Goal: Task Accomplishment & Management: Manage account settings

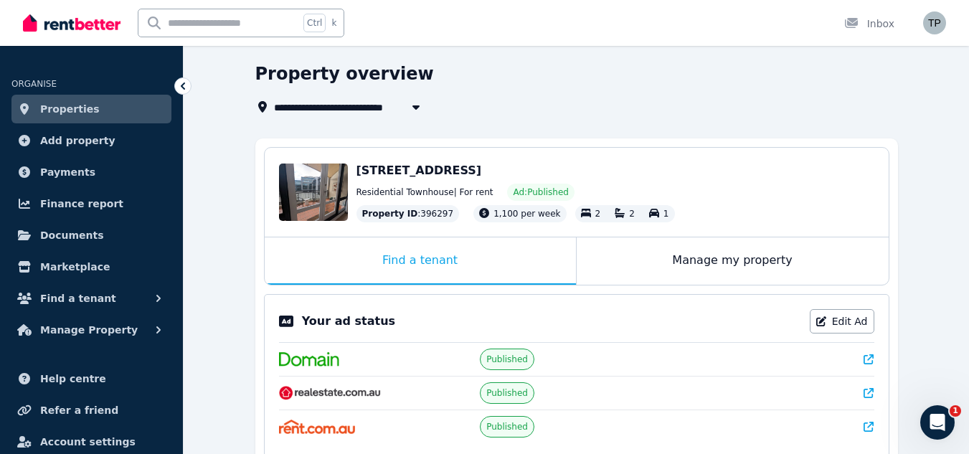
scroll to position [72, 0]
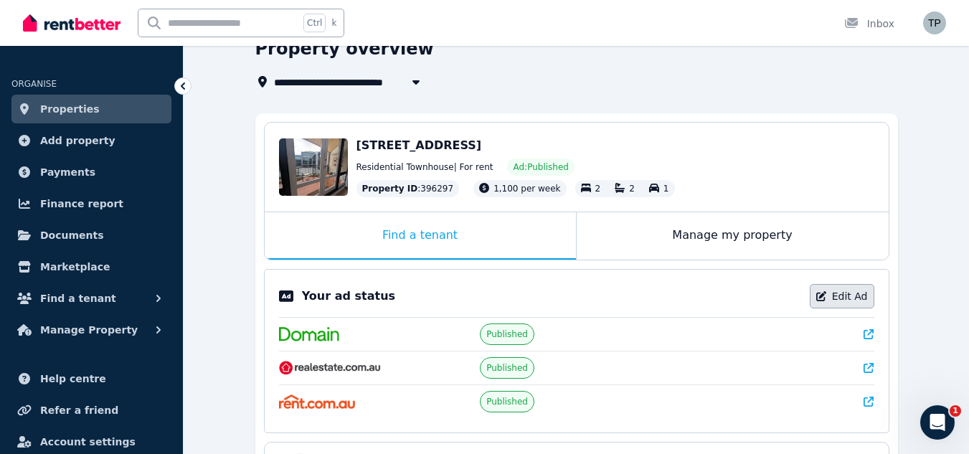
click at [854, 299] on link "Edit Ad" at bounding box center [842, 296] width 65 height 24
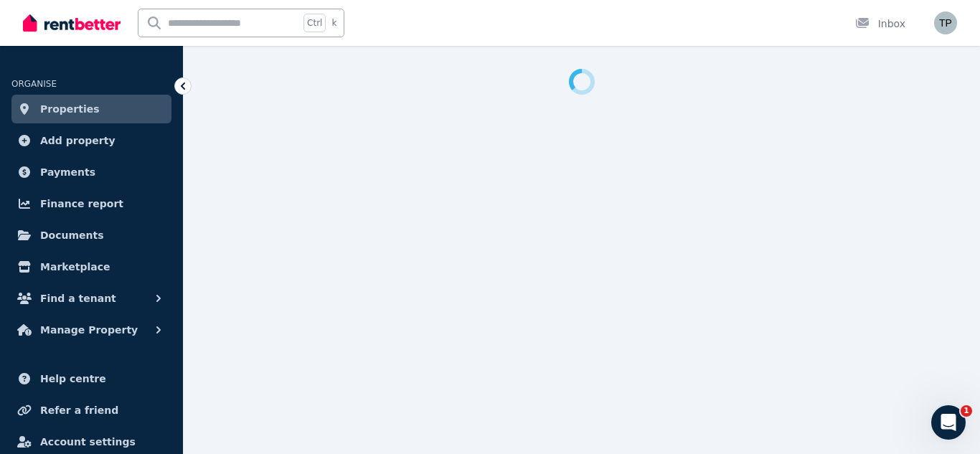
select select "**********"
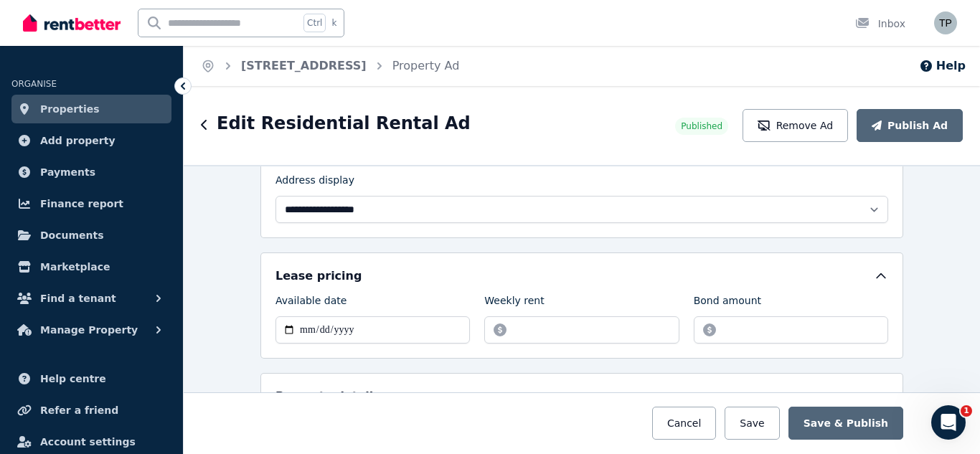
scroll to position [359, 0]
drag, startPoint x: 508, startPoint y: 330, endPoint x: 481, endPoint y: 330, distance: 26.6
click at [484, 330] on input "*******" at bounding box center [581, 330] width 194 height 27
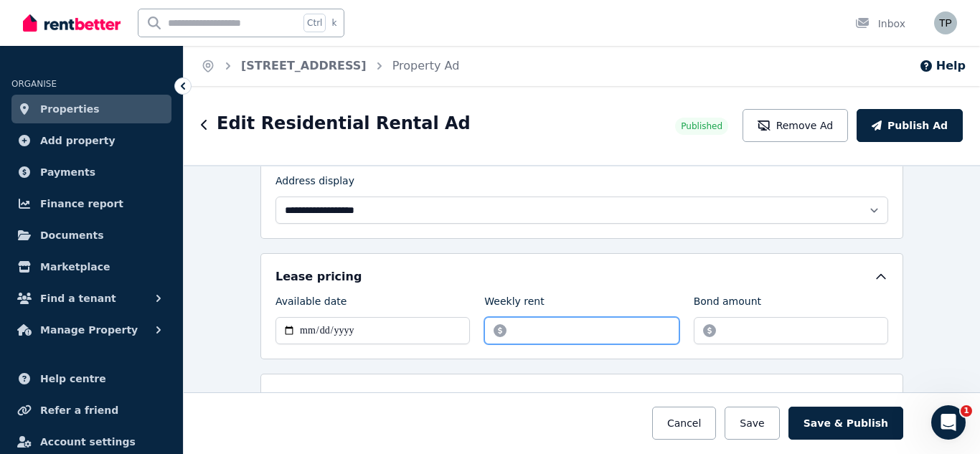
type input "***"
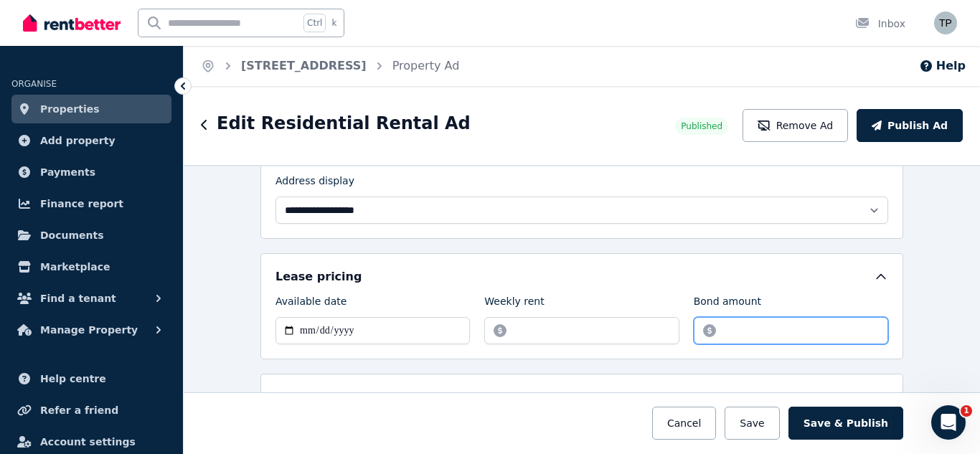
click at [760, 331] on input "*******" at bounding box center [791, 330] width 194 height 27
drag, startPoint x: 760, startPoint y: 331, endPoint x: 689, endPoint y: 331, distance: 71.0
click at [694, 331] on input "*******" at bounding box center [791, 330] width 194 height 27
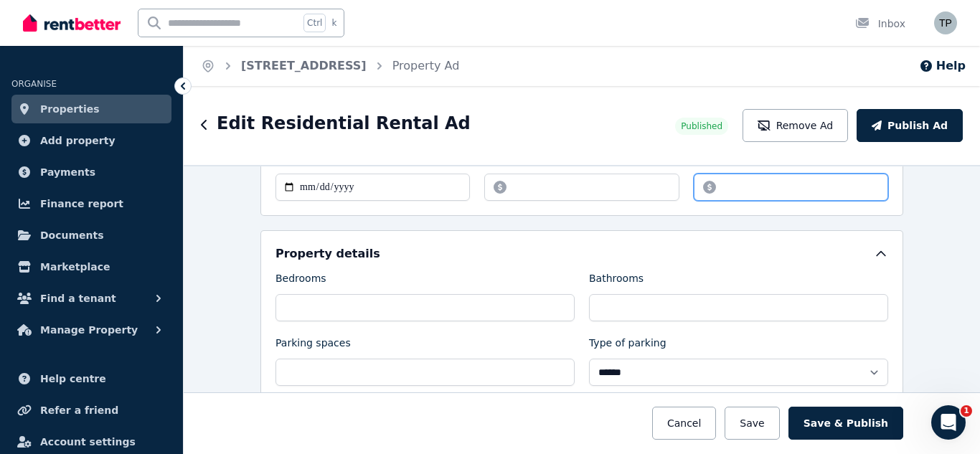
scroll to position [574, 0]
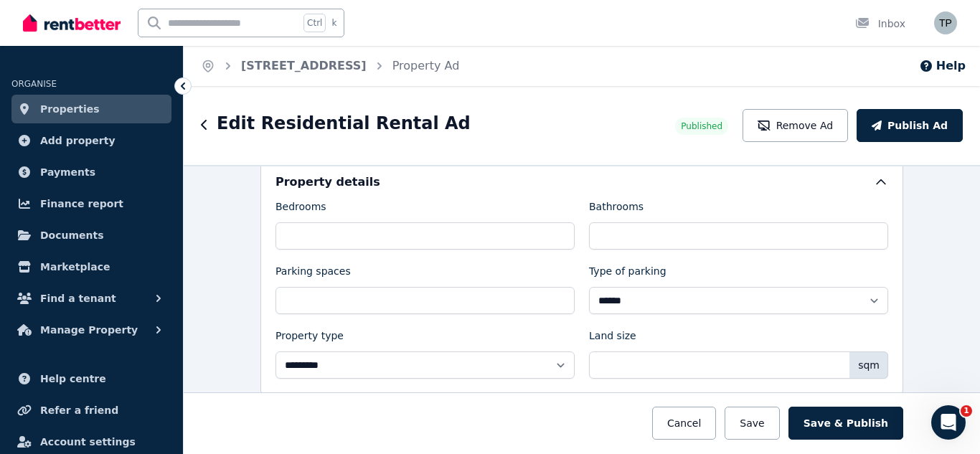
click at [911, 284] on div "**********" at bounding box center [582, 309] width 797 height 289
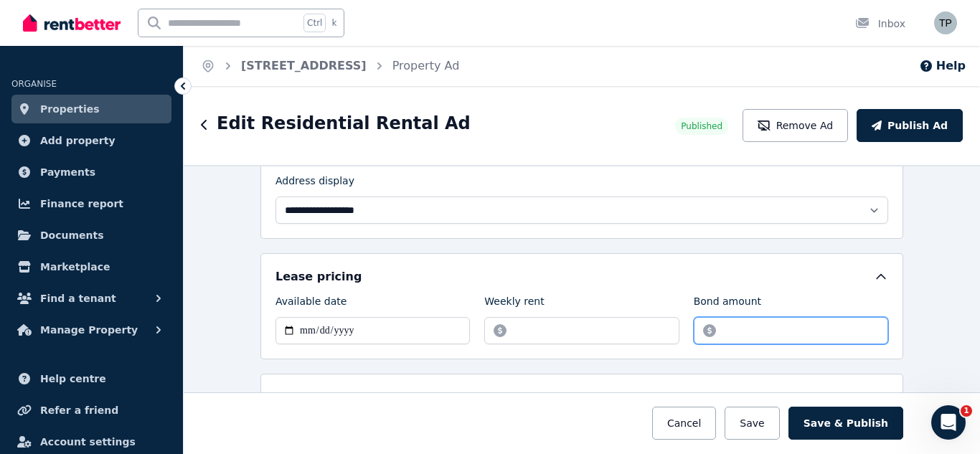
drag, startPoint x: 751, startPoint y: 327, endPoint x: 692, endPoint y: 333, distance: 59.8
click at [694, 333] on input "****" at bounding box center [791, 330] width 194 height 27
type input "****"
click at [949, 293] on div "**********" at bounding box center [582, 309] width 797 height 289
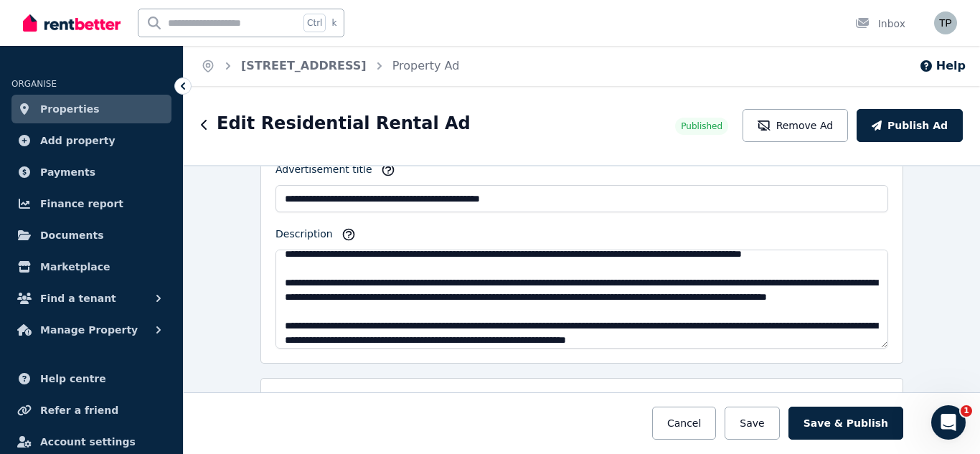
scroll to position [0, 0]
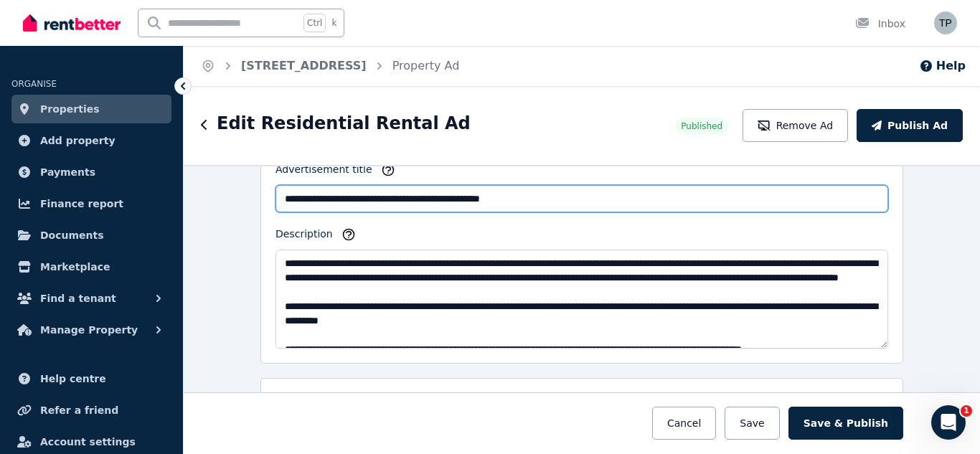
drag, startPoint x: 410, startPoint y: 199, endPoint x: 513, endPoint y: 214, distance: 104.4
click at [513, 214] on div "**********" at bounding box center [582, 255] width 613 height 187
type input "**********"
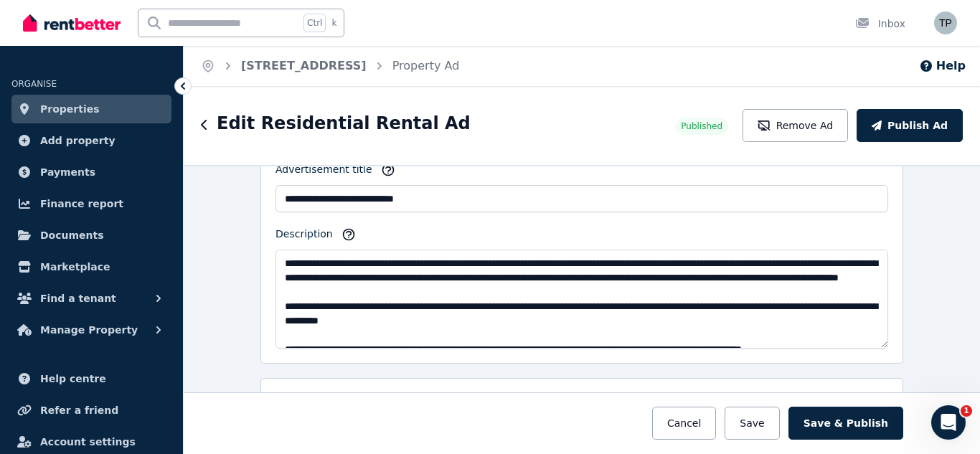
click at [917, 221] on div "**********" at bounding box center [582, 309] width 797 height 289
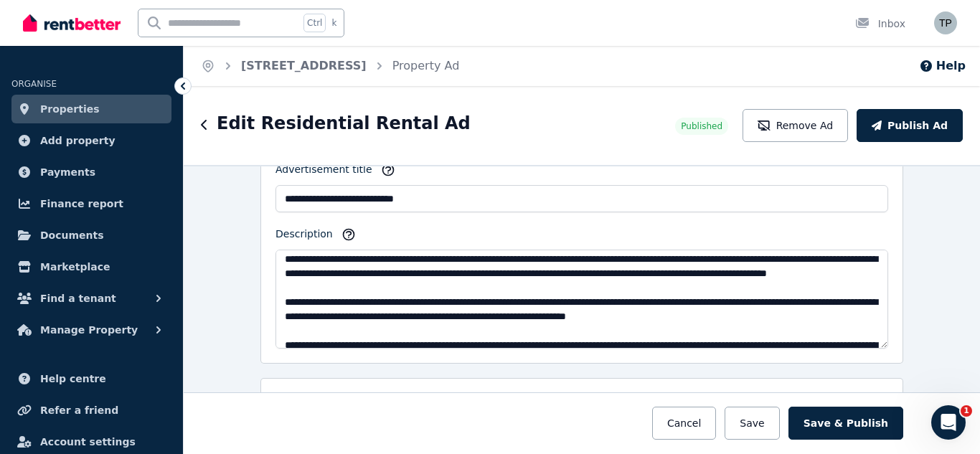
scroll to position [144, 0]
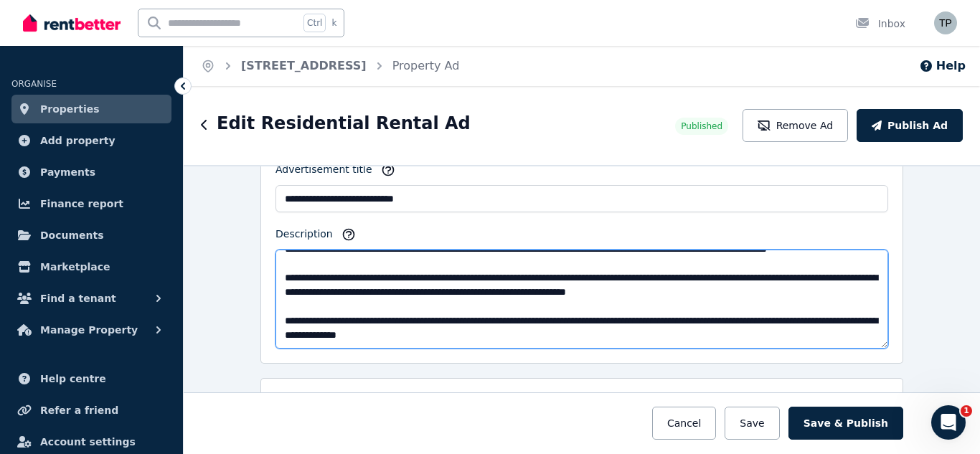
drag, startPoint x: 413, startPoint y: 265, endPoint x: 456, endPoint y: 282, distance: 45.7
click at [456, 282] on textarea "Description" at bounding box center [582, 299] width 613 height 99
click at [578, 270] on textarea "Description" at bounding box center [582, 299] width 613 height 99
drag, startPoint x: 822, startPoint y: 266, endPoint x: 826, endPoint y: 274, distance: 9.0
click at [826, 274] on textarea "Description" at bounding box center [582, 299] width 613 height 99
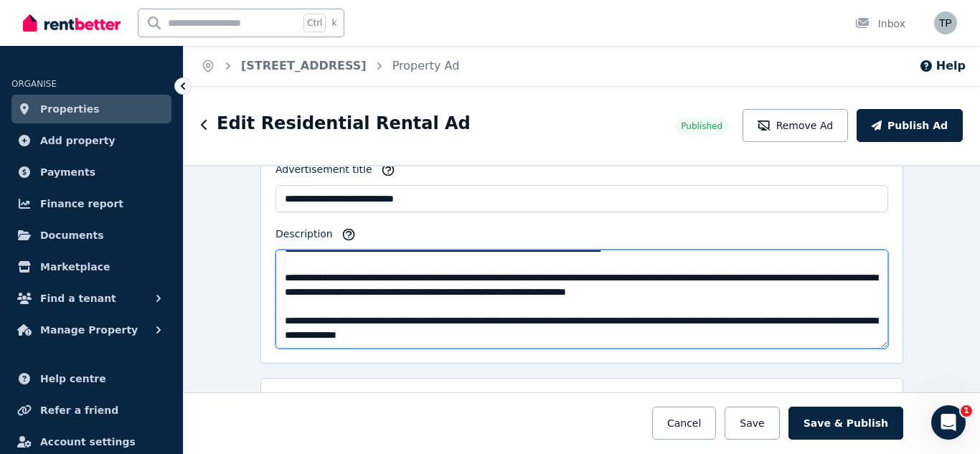
scroll to position [141, 0]
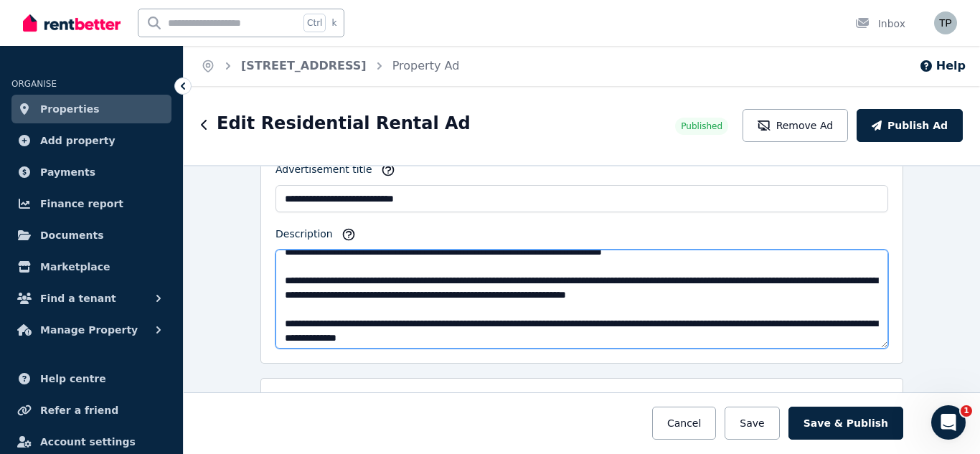
drag, startPoint x: 411, startPoint y: 263, endPoint x: 836, endPoint y: 264, distance: 424.8
click at [836, 264] on textarea "Description" at bounding box center [582, 299] width 613 height 99
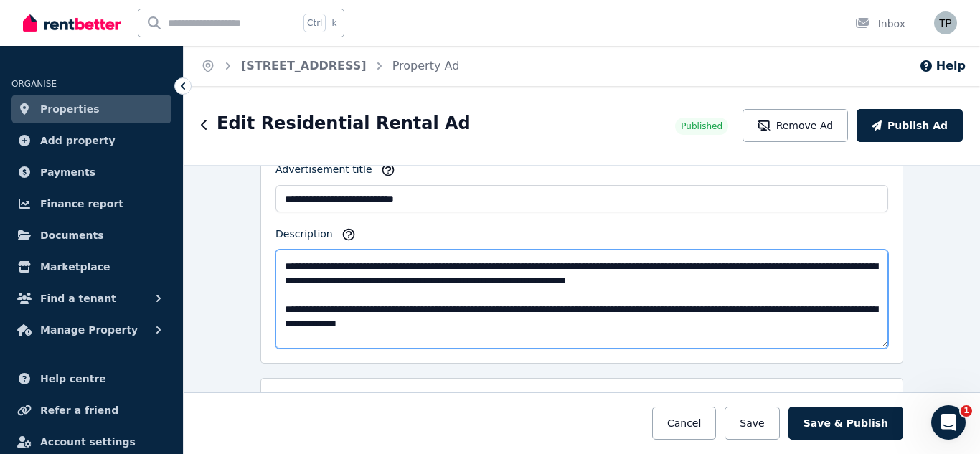
scroll to position [187, 0]
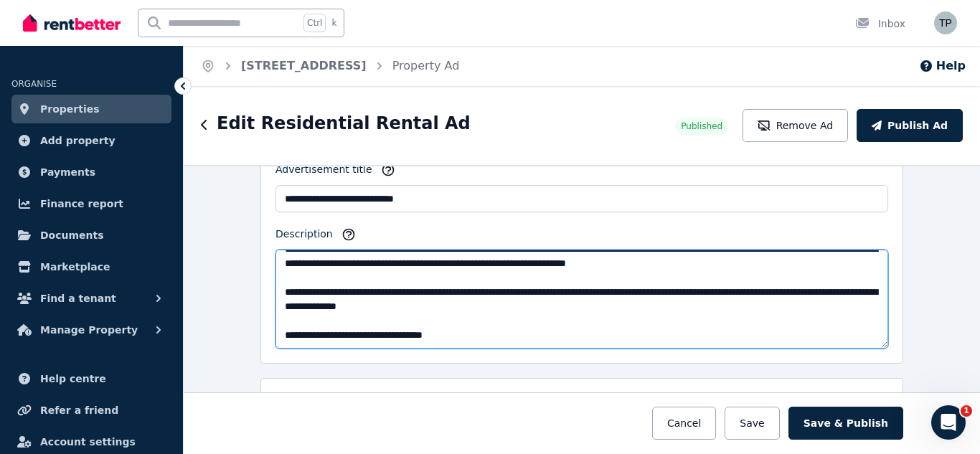
drag, startPoint x: 307, startPoint y: 292, endPoint x: 504, endPoint y: 292, distance: 196.6
click at [504, 292] on textarea "Description" at bounding box center [582, 299] width 613 height 99
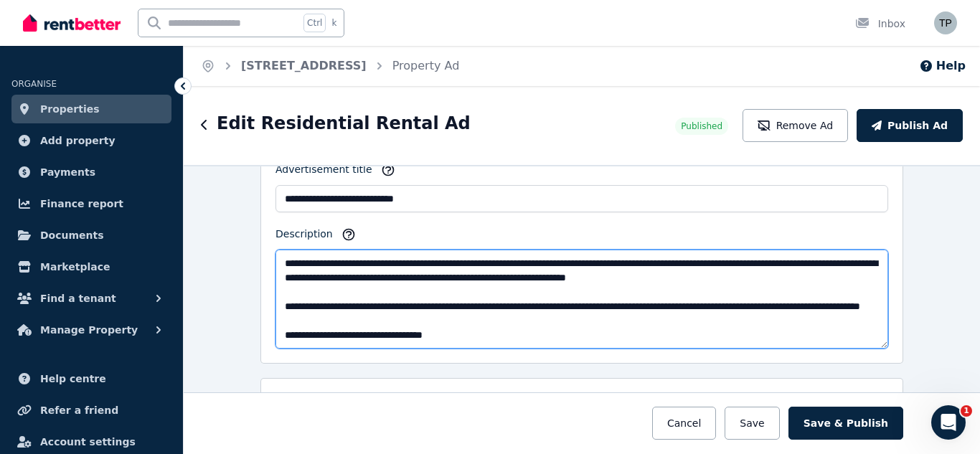
click at [445, 334] on textarea "Description" at bounding box center [582, 299] width 613 height 99
drag, startPoint x: 279, startPoint y: 335, endPoint x: 531, endPoint y: 336, distance: 251.9
click at [531, 336] on textarea "Description" at bounding box center [582, 299] width 613 height 99
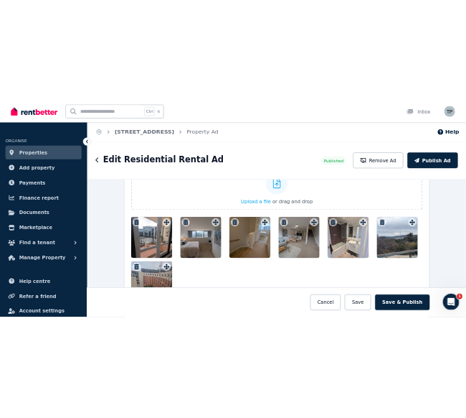
scroll to position [1794, 0]
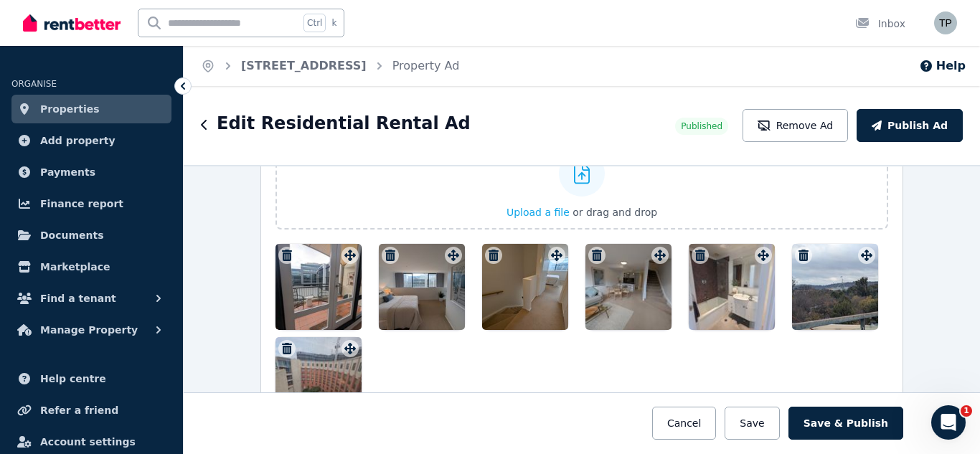
click at [282, 250] on icon "button" at bounding box center [287, 255] width 10 height 11
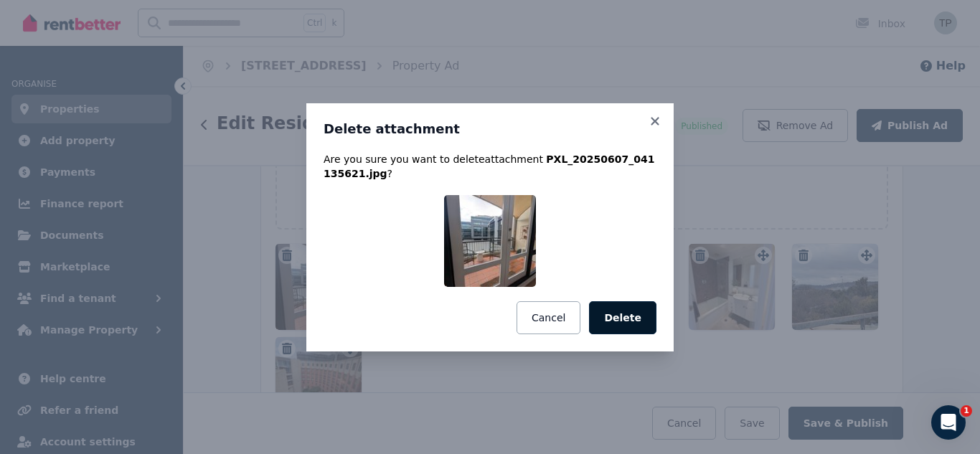
click at [624, 320] on button "Delete" at bounding box center [622, 317] width 67 height 33
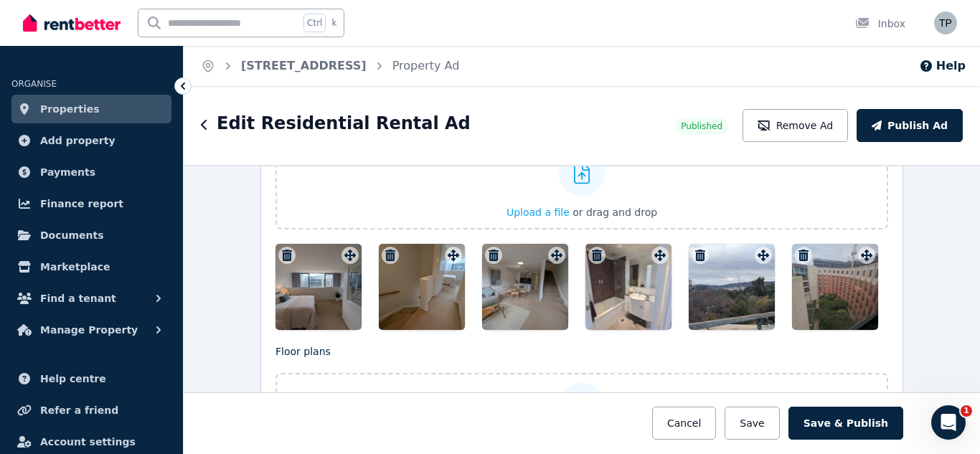
click at [282, 250] on icon "button" at bounding box center [287, 255] width 10 height 11
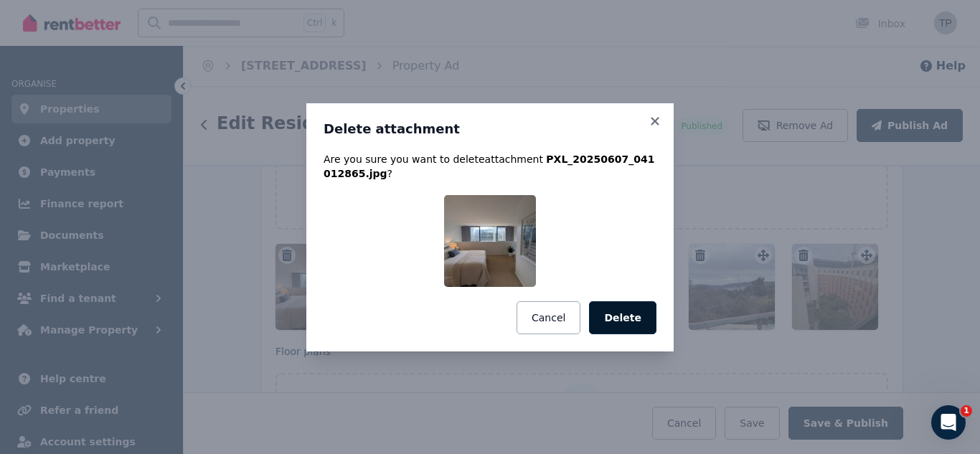
click at [624, 312] on button "Delete" at bounding box center [622, 317] width 67 height 33
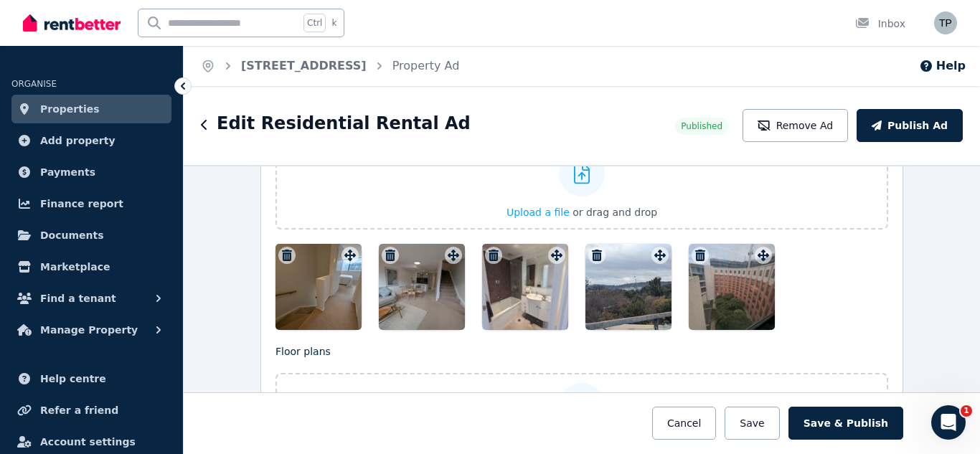
click at [283, 253] on icon "button" at bounding box center [287, 255] width 10 height 11
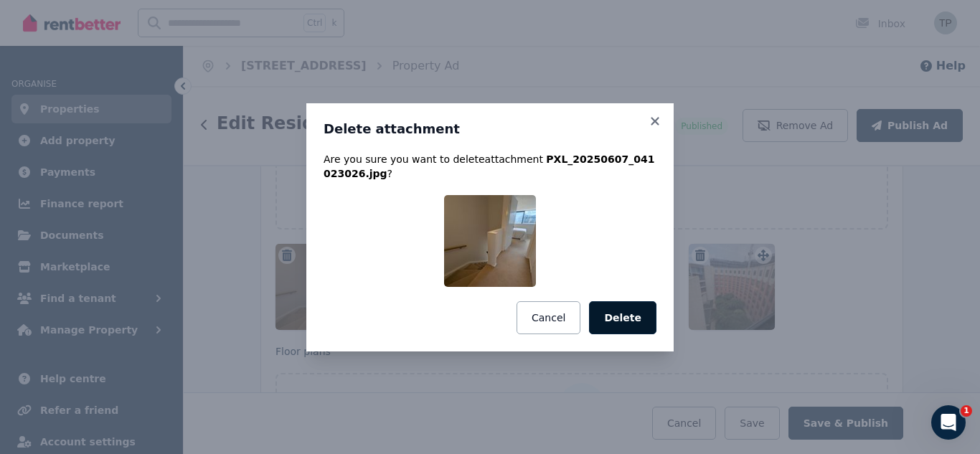
click at [648, 315] on button "Delete" at bounding box center [622, 317] width 67 height 33
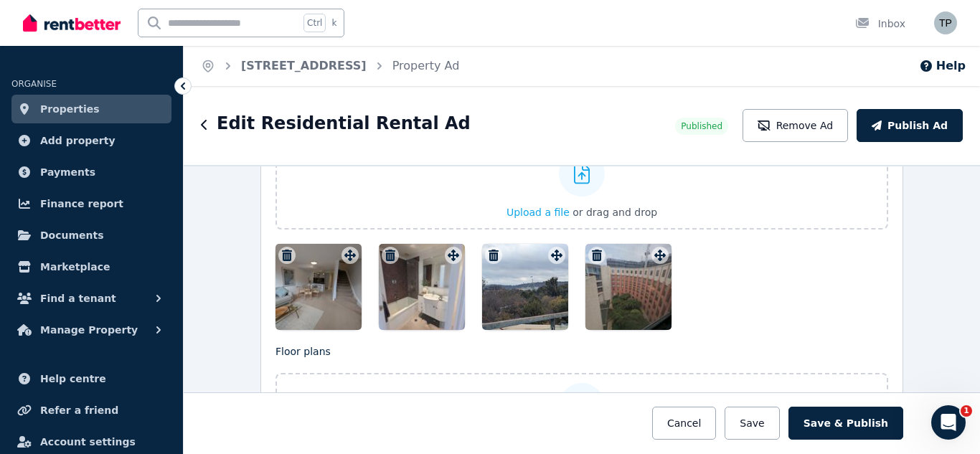
click at [282, 254] on icon "button" at bounding box center [287, 255] width 10 height 11
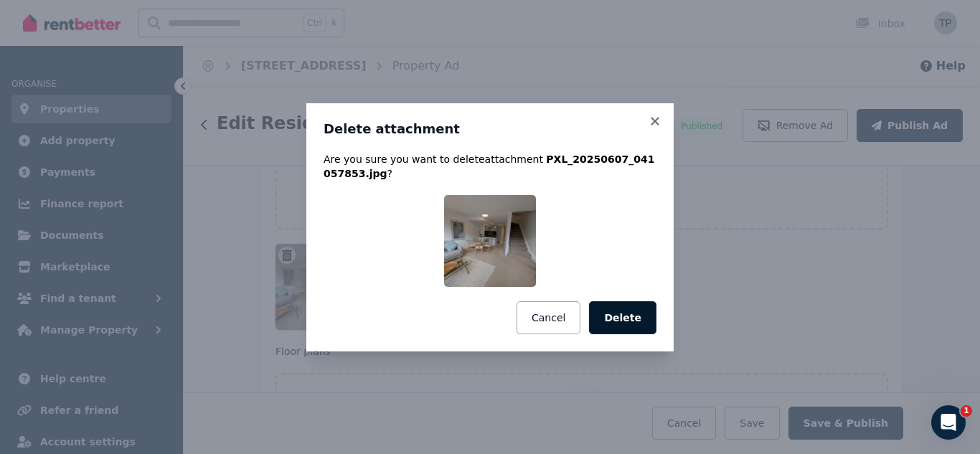
click at [640, 316] on button "Delete" at bounding box center [622, 317] width 67 height 33
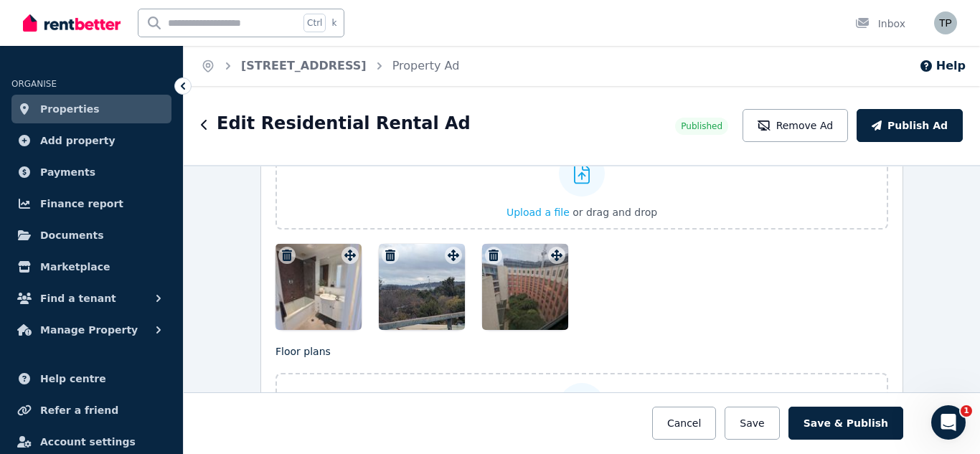
click at [283, 250] on icon "button" at bounding box center [287, 255] width 10 height 11
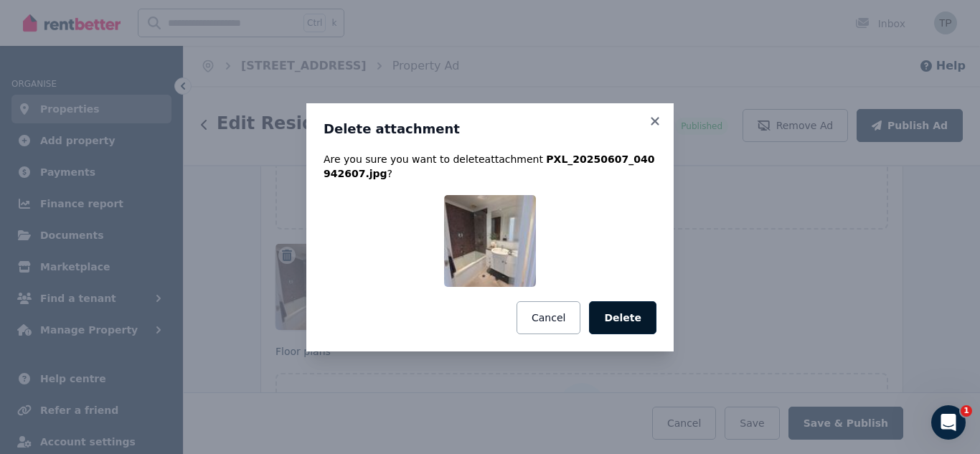
click at [632, 321] on button "Delete" at bounding box center [622, 317] width 67 height 33
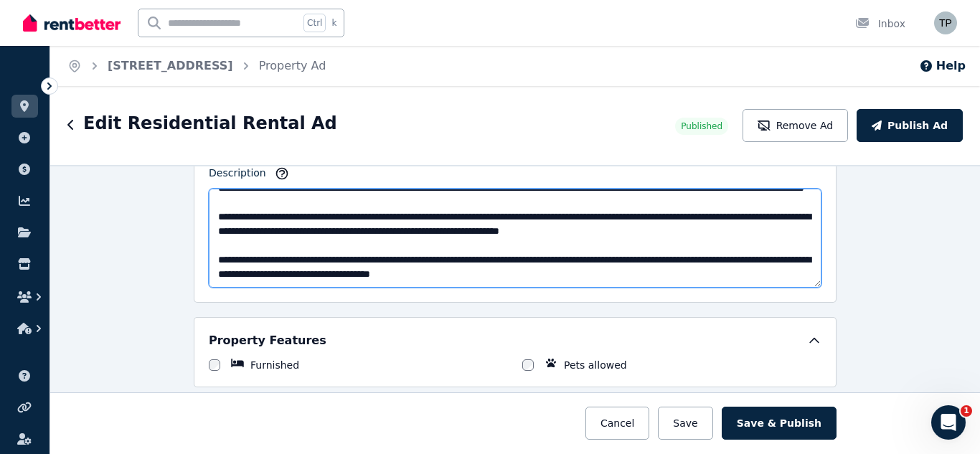
scroll to position [933, 0]
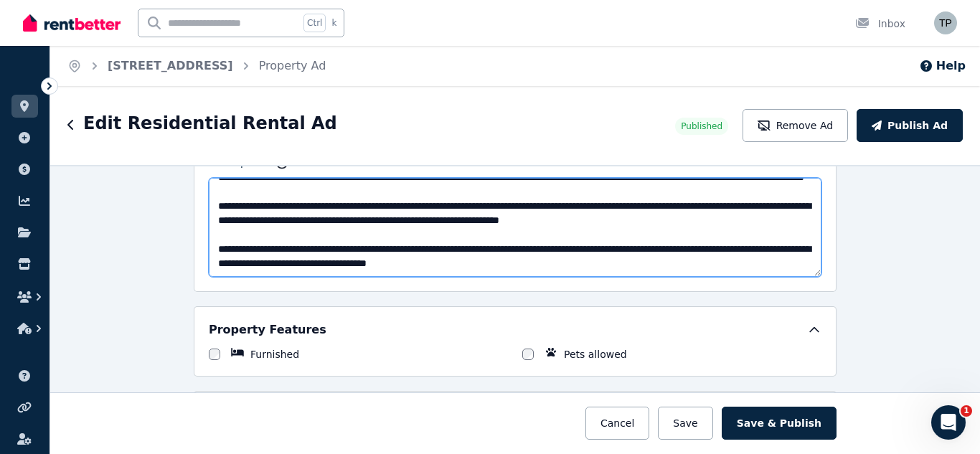
type textarea "**********"
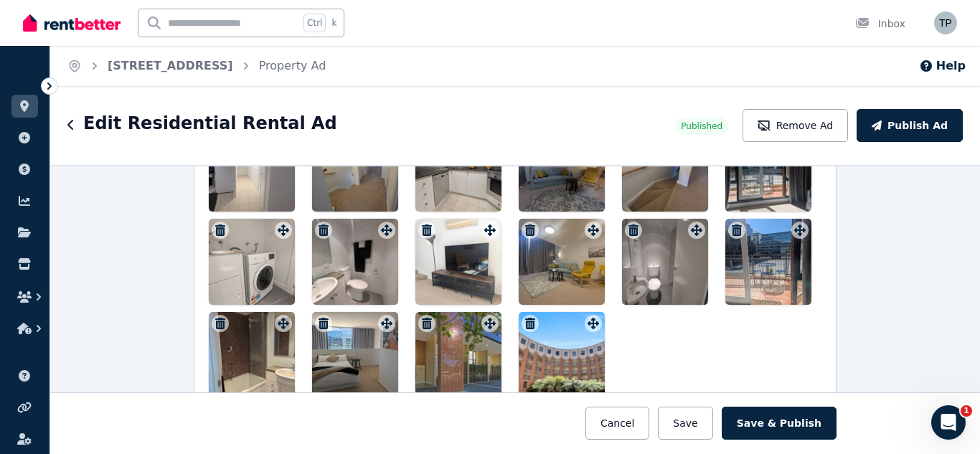
scroll to position [2009, 0]
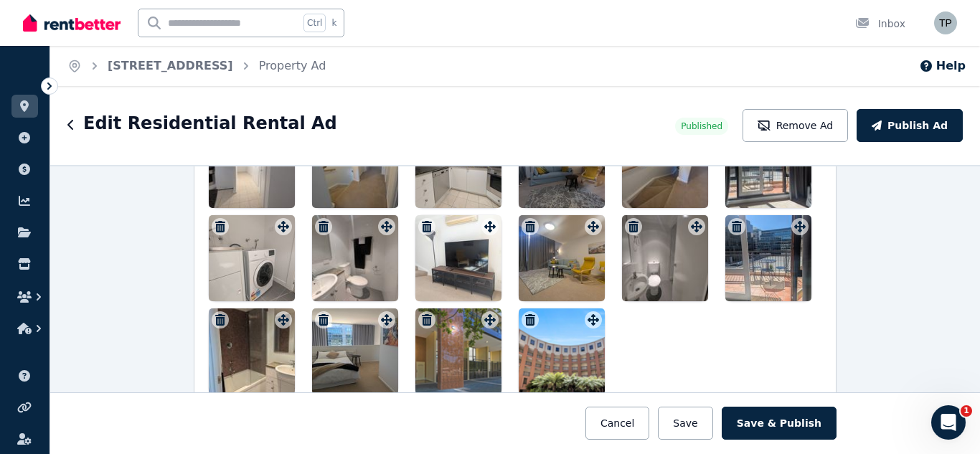
drag, startPoint x: 461, startPoint y: 351, endPoint x: 267, endPoint y: 192, distance: 250.8
click at [267, 192] on div at bounding box center [515, 212] width 613 height 366
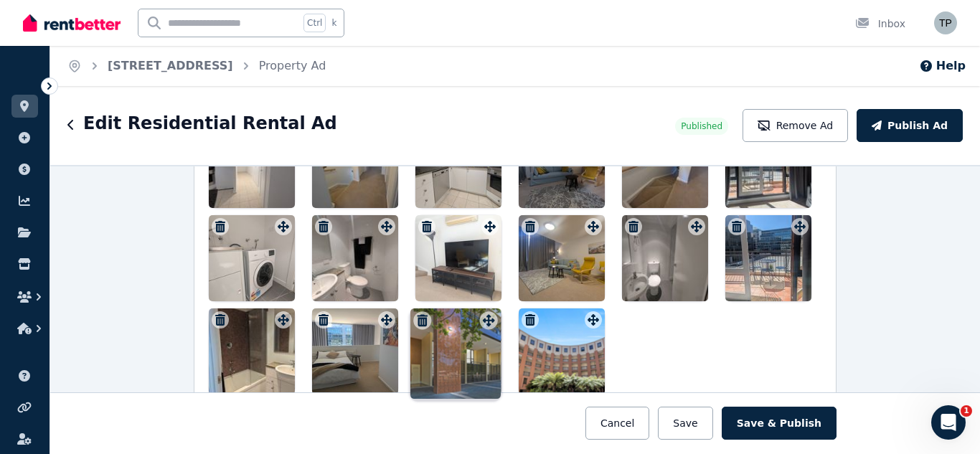
click at [485, 321] on div "Photos Upload a file or drag and drop Uploaded " PXL_20250824_021455402.jpg " U…" at bounding box center [515, 146] width 613 height 498
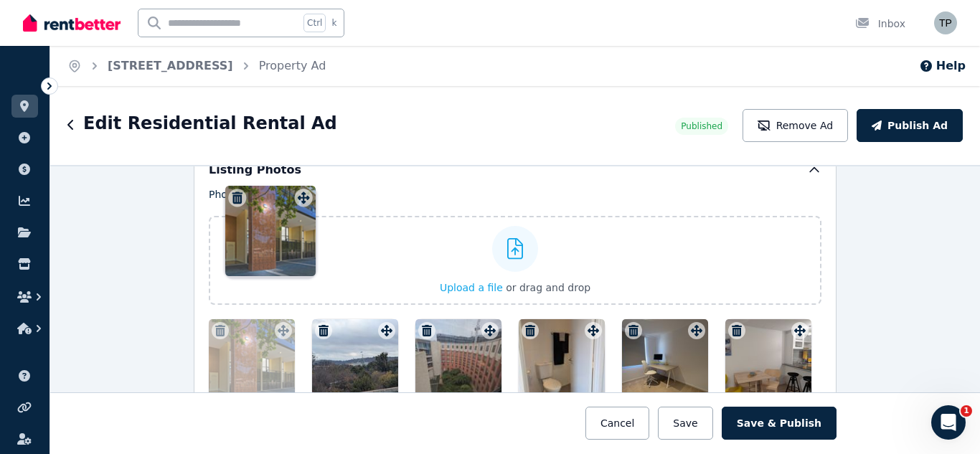
scroll to position [1712, 0]
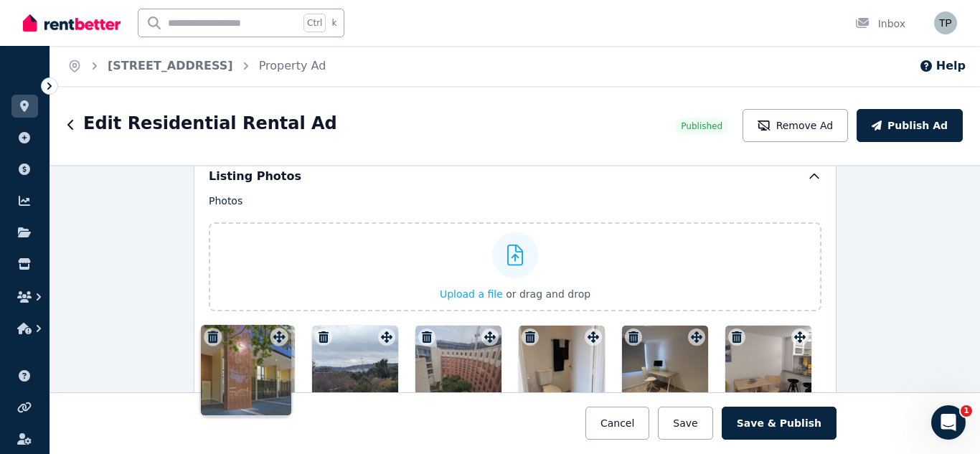
drag, startPoint x: 486, startPoint y: 320, endPoint x: 278, endPoint y: 324, distance: 207.4
click at [278, 324] on div "Photos Upload a file or drag and drop Uploaded " PXL_20250824_021455402.jpg " U…" at bounding box center [515, 443] width 613 height 498
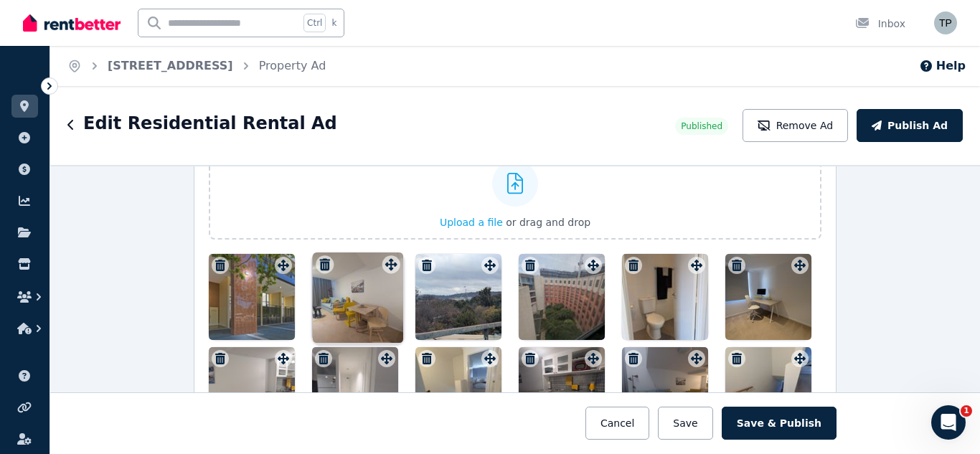
scroll to position [1780, 0]
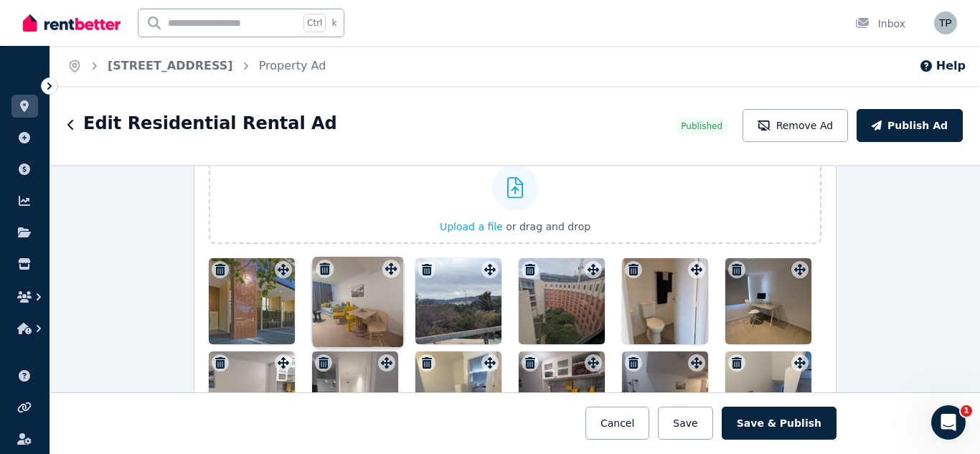
drag, startPoint x: 281, startPoint y: 362, endPoint x: 392, endPoint y: 259, distance: 151.3
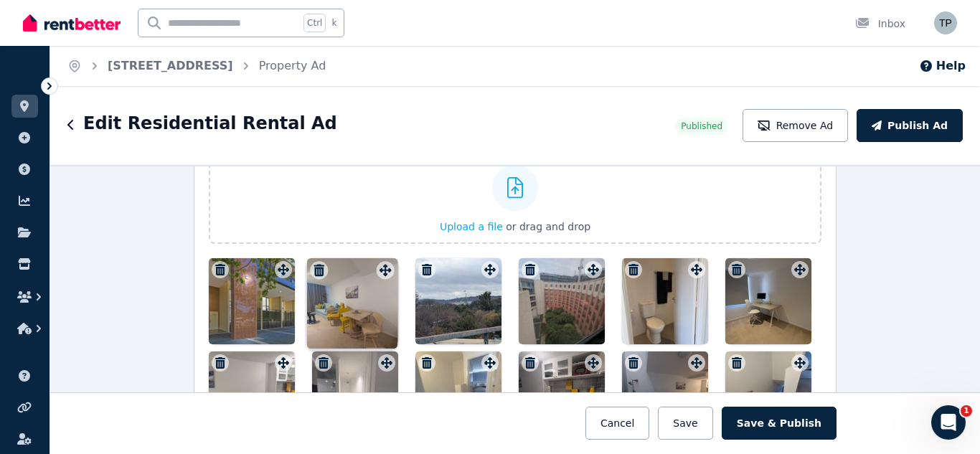
click at [392, 259] on div "Photos Upload a file or drag and drop Uploaded " PXL_20250824_021455402.jpg " U…" at bounding box center [515, 375] width 613 height 498
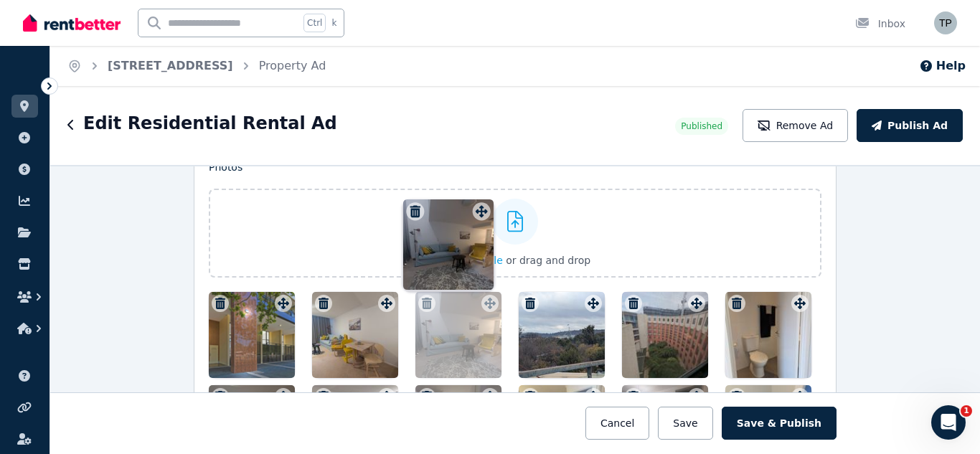
scroll to position [1742, 0]
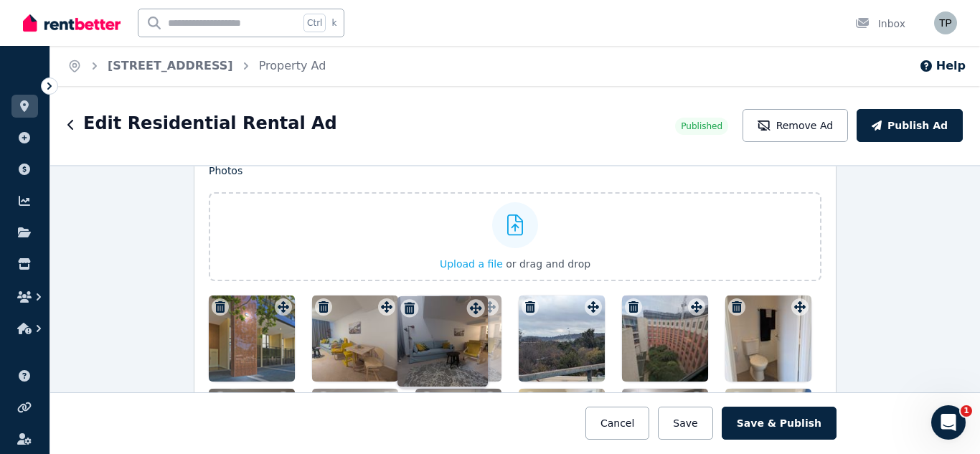
drag, startPoint x: 693, startPoint y: 294, endPoint x: 476, endPoint y: 299, distance: 217.5
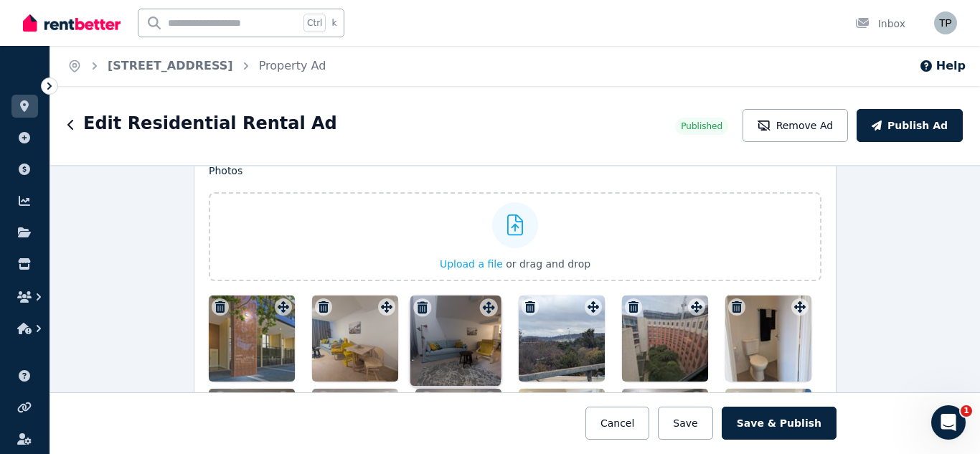
click at [476, 299] on div "Photos Upload a file or drag and drop Uploaded " PXL_20250824_021455402.jpg " U…" at bounding box center [515, 413] width 613 height 498
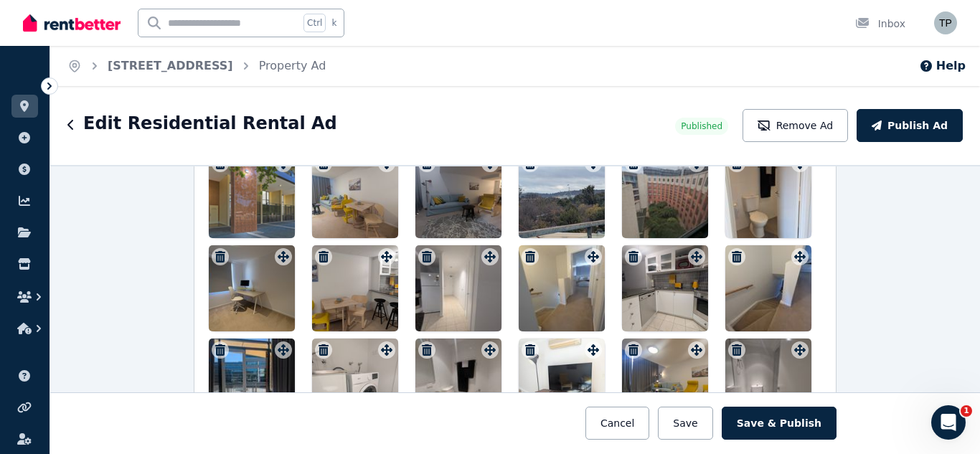
scroll to position [1814, 0]
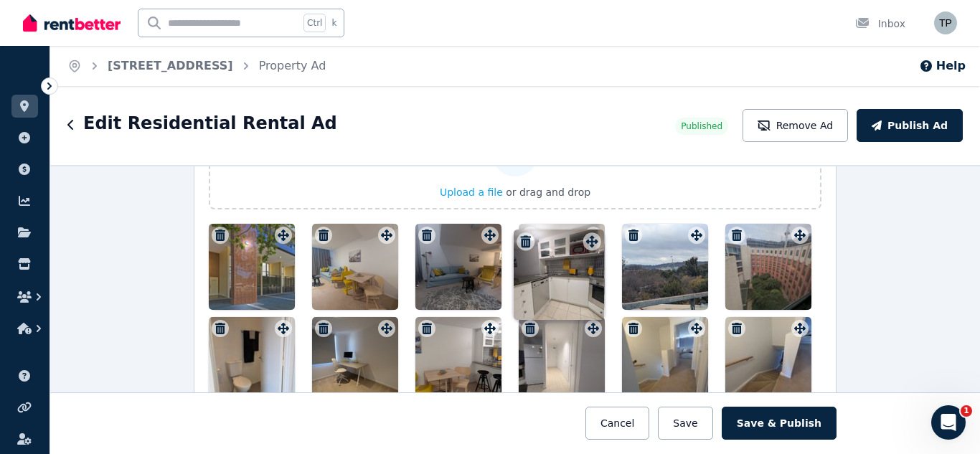
drag, startPoint x: 692, startPoint y: 332, endPoint x: 591, endPoint y: 232, distance: 142.1
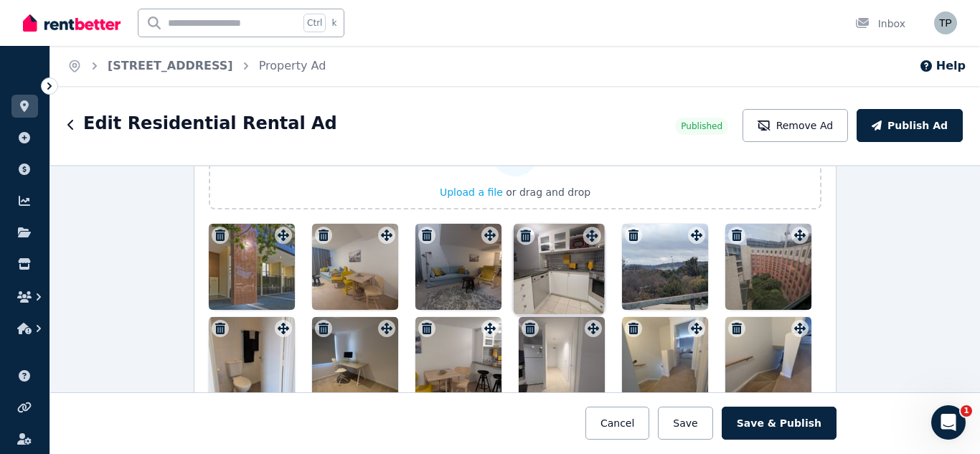
click at [591, 232] on div "Photos Upload a file or drag and drop Uploaded " PXL_20250824_021455402.jpg " U…" at bounding box center [515, 341] width 613 height 498
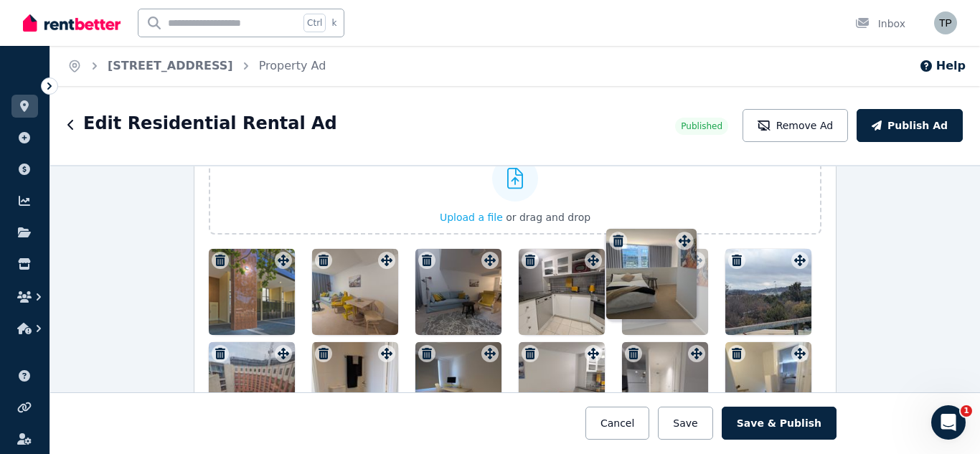
scroll to position [1785, 0]
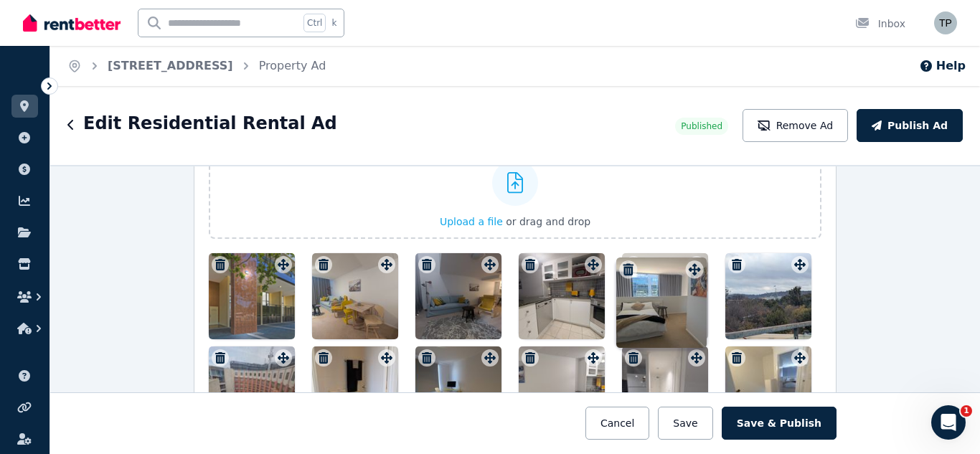
drag, startPoint x: 486, startPoint y: 305, endPoint x: 694, endPoint y: 262, distance: 212.5
click at [694, 262] on div "Photos Upload a file or drag and drop Uploaded " PXL_20250824_021455402.jpg " U…" at bounding box center [515, 370] width 613 height 498
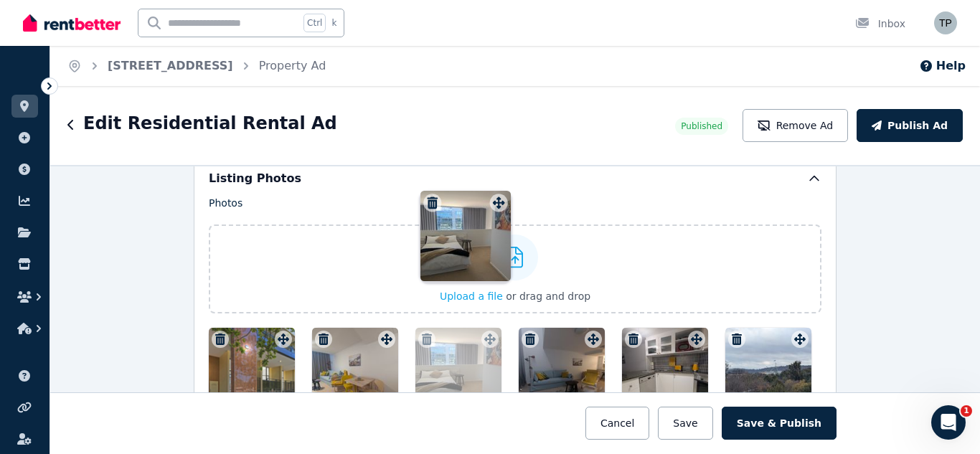
scroll to position [1707, 0]
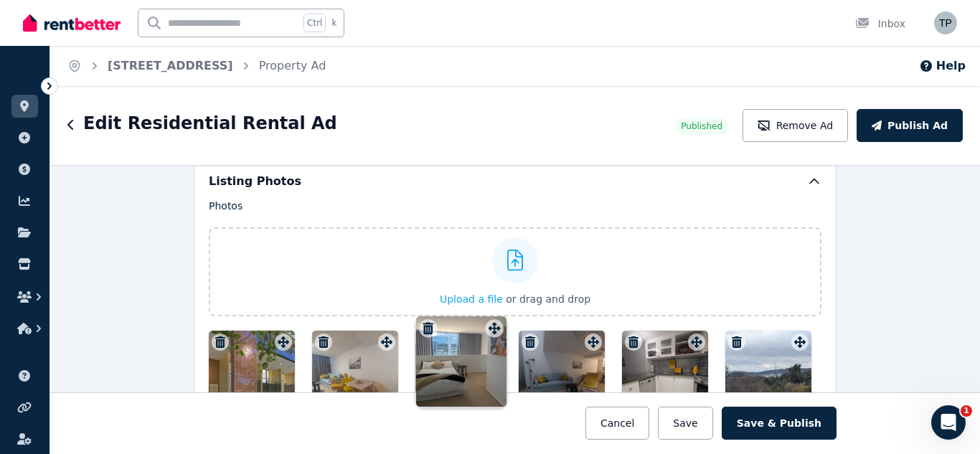
drag, startPoint x: 692, startPoint y: 197, endPoint x: 493, endPoint y: 320, distance: 233.6
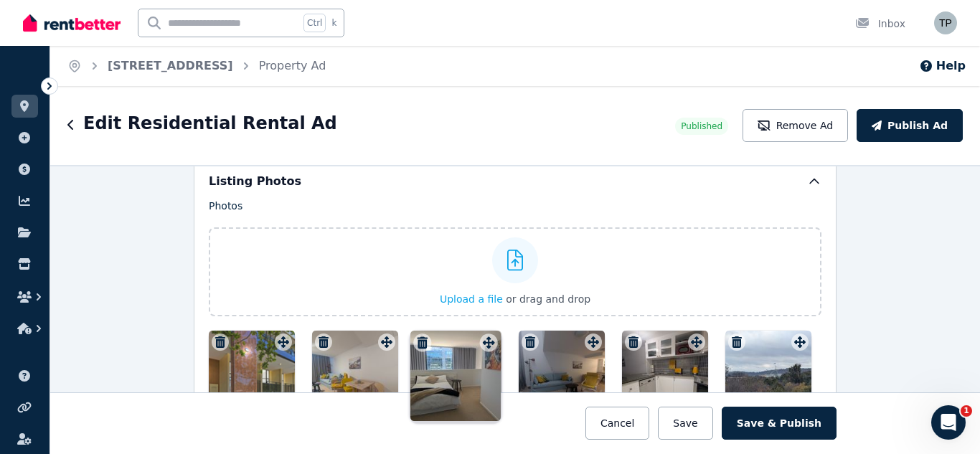
click at [493, 320] on div "Photos Upload a file or drag and drop Uploaded " PXL_20250824_021455402.jpg " U…" at bounding box center [515, 448] width 613 height 498
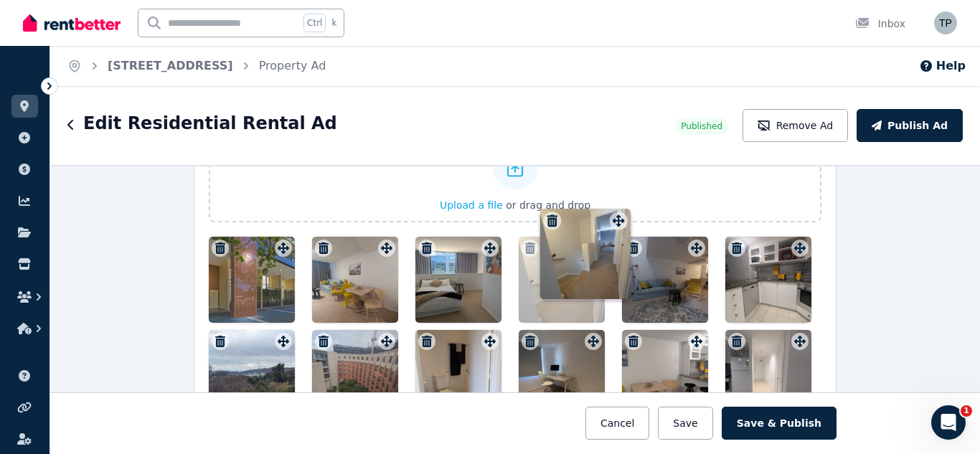
scroll to position [1785, 0]
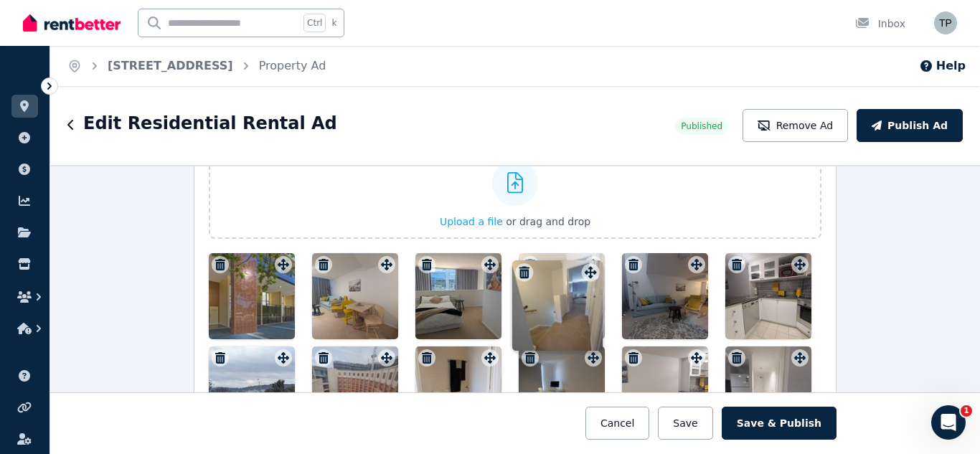
drag, startPoint x: 797, startPoint y: 296, endPoint x: 591, endPoint y: 264, distance: 208.5
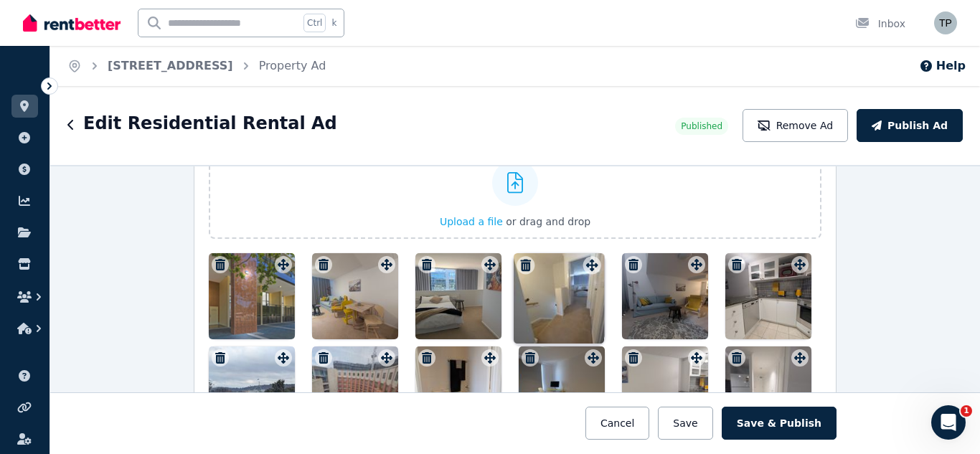
click at [591, 264] on div "Photos Upload a file or drag and drop Uploaded " PXL_20250824_021455402.jpg " U…" at bounding box center [515, 370] width 613 height 498
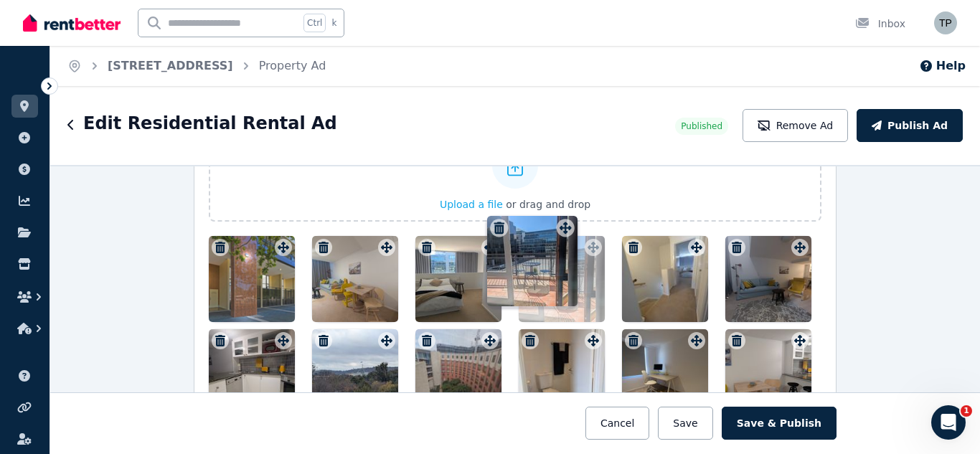
scroll to position [1796, 0]
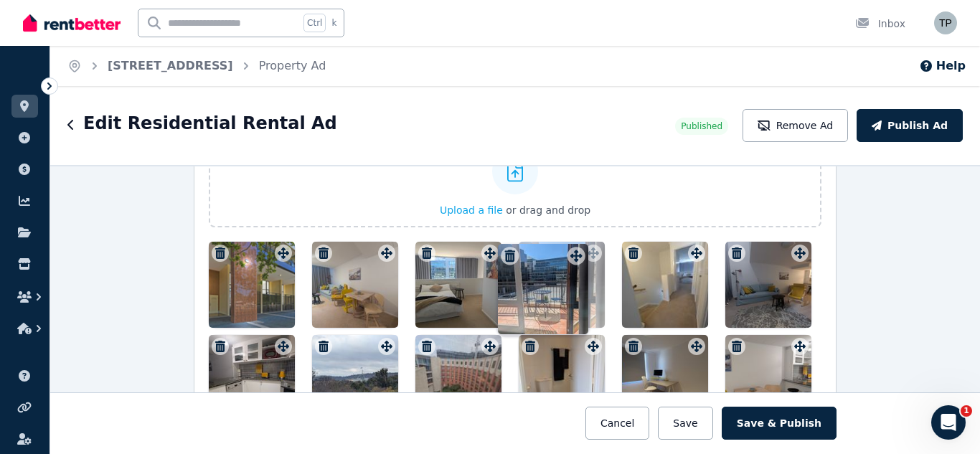
drag, startPoint x: 385, startPoint y: 332, endPoint x: 578, endPoint y: 246, distance: 211.4
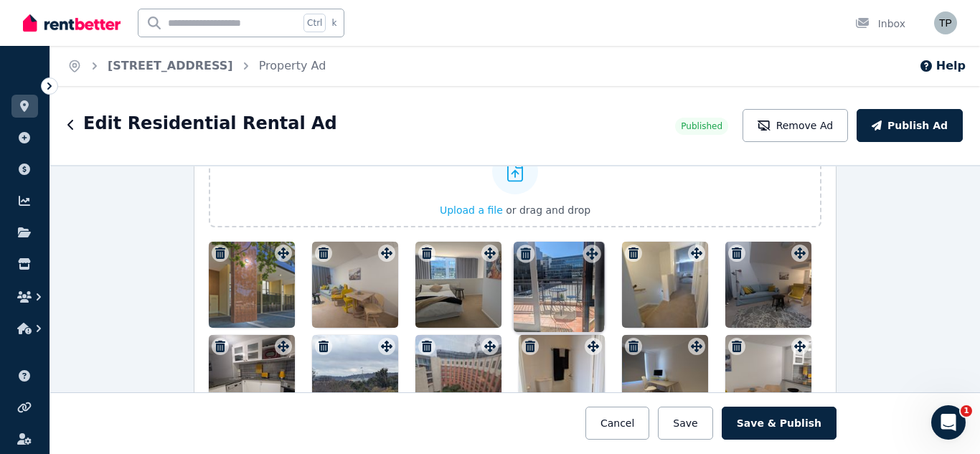
click at [578, 246] on div "Photos Upload a file or drag and drop Uploaded " PXL_20250824_021455402.jpg " U…" at bounding box center [515, 359] width 613 height 498
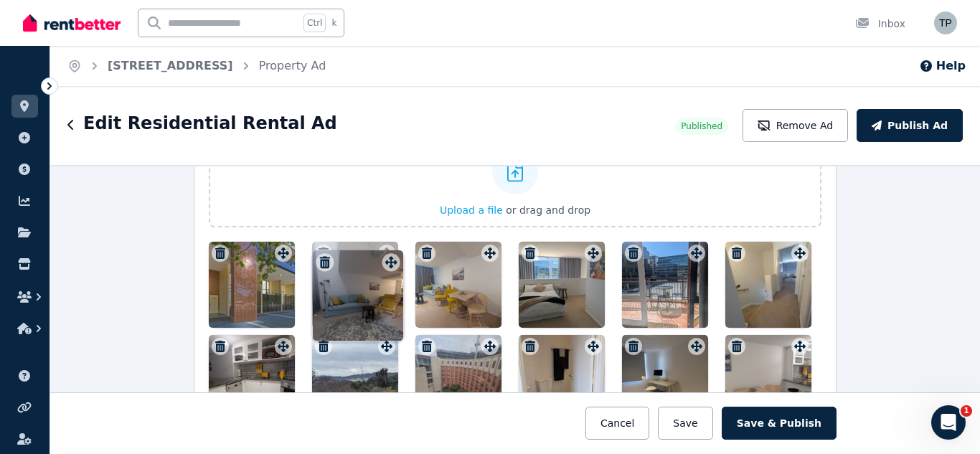
drag, startPoint x: 796, startPoint y: 258, endPoint x: 390, endPoint y: 253, distance: 405.5
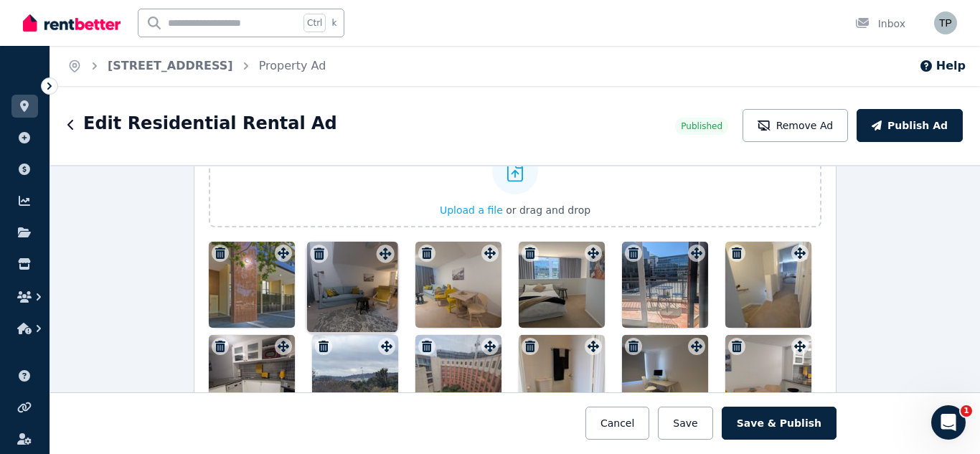
click at [390, 253] on div "Photos Upload a file or drag and drop Uploaded " PXL_20250824_021455402.jpg " U…" at bounding box center [515, 359] width 613 height 498
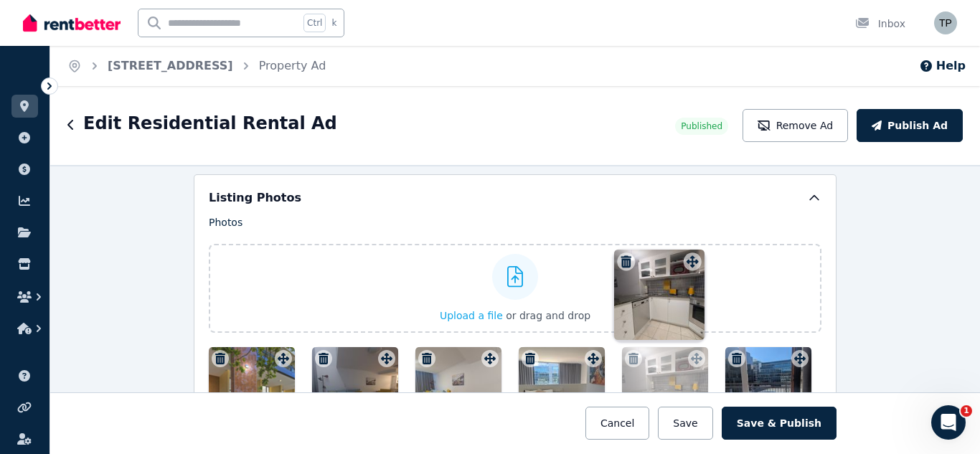
scroll to position [1685, 0]
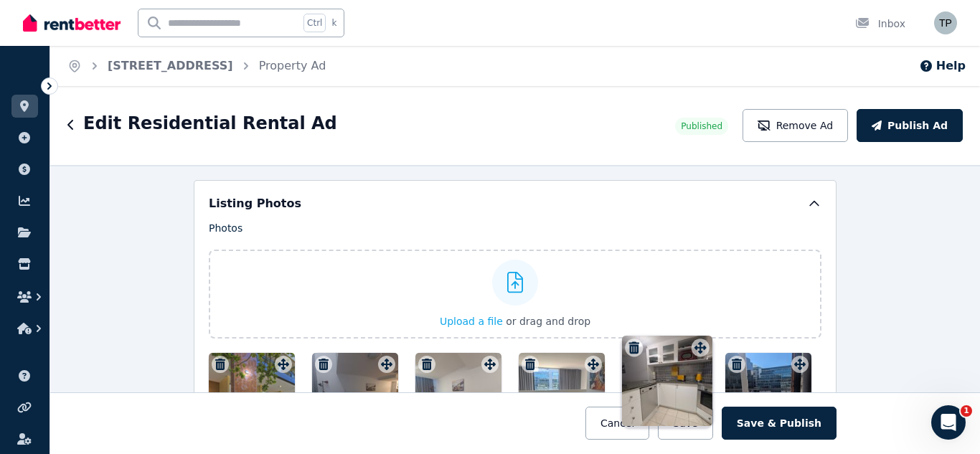
drag, startPoint x: 275, startPoint y: 278, endPoint x: 695, endPoint y: 338, distance: 424.8
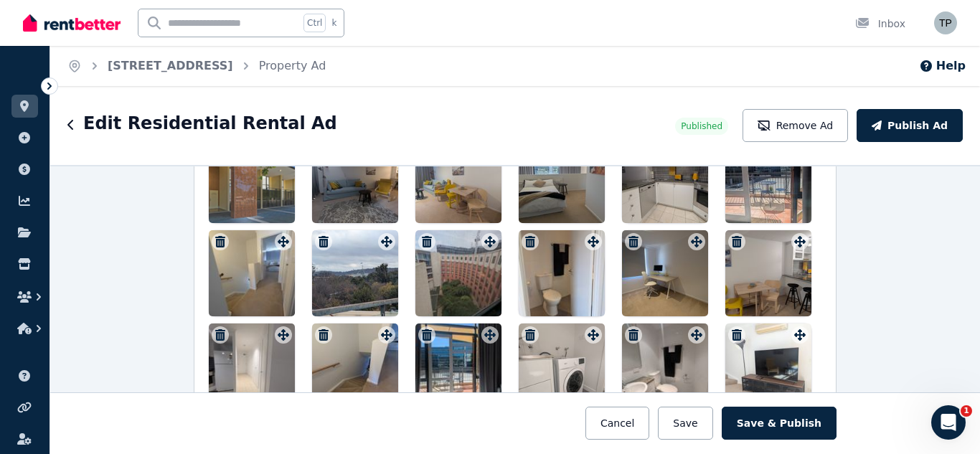
scroll to position [1900, 0]
click at [525, 240] on icon "button" at bounding box center [530, 242] width 10 height 11
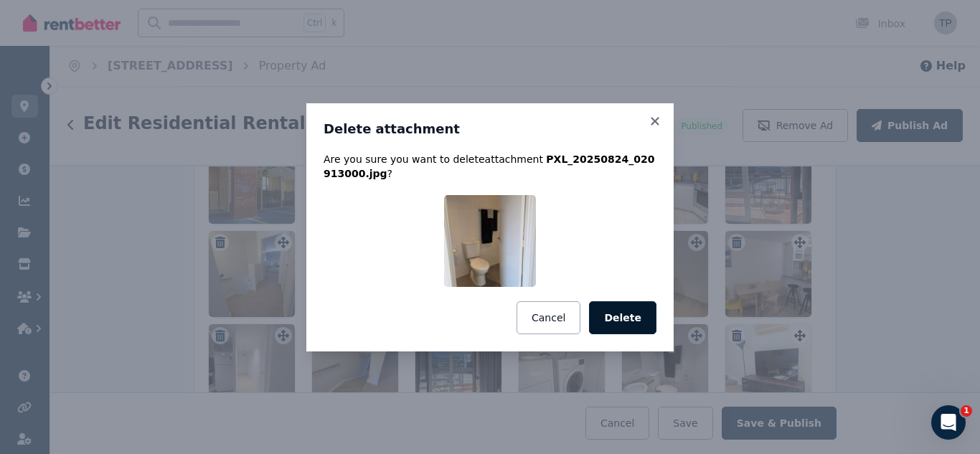
click at [626, 314] on button "Delete" at bounding box center [622, 317] width 67 height 33
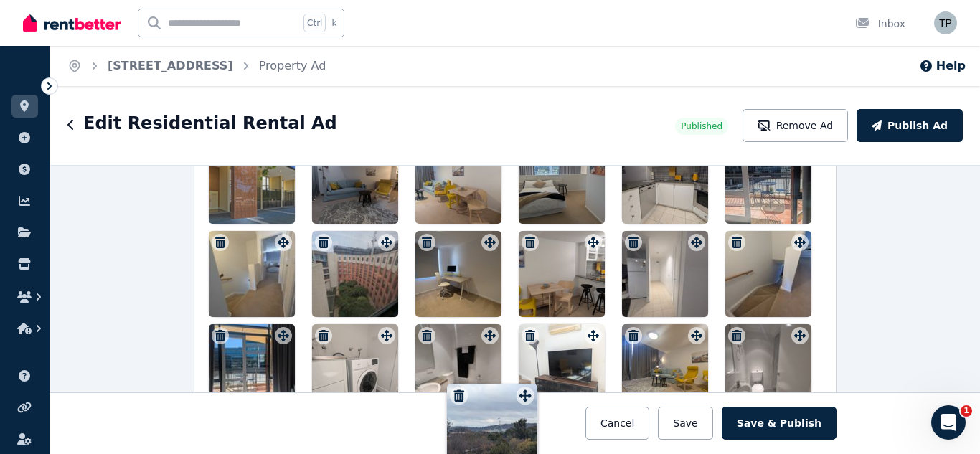
drag, startPoint x: 380, startPoint y: 245, endPoint x: 522, endPoint y: 386, distance: 199.9
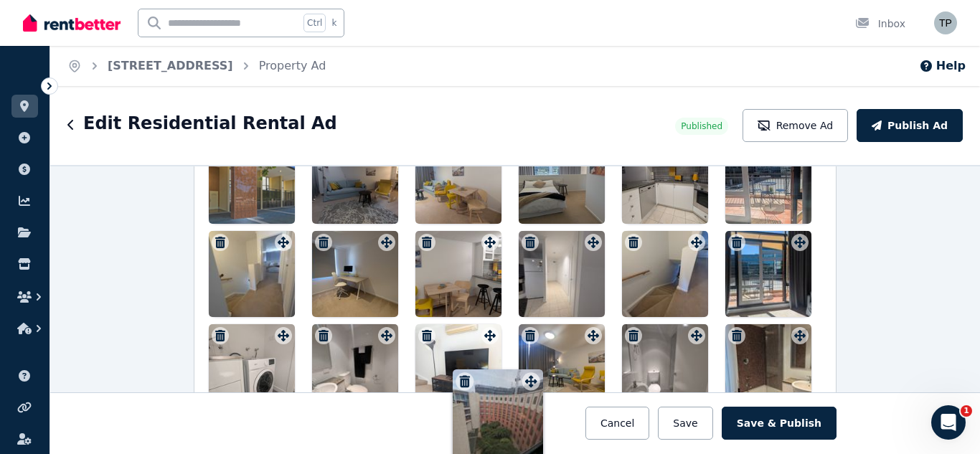
drag, startPoint x: 384, startPoint y: 243, endPoint x: 532, endPoint y: 370, distance: 194.9
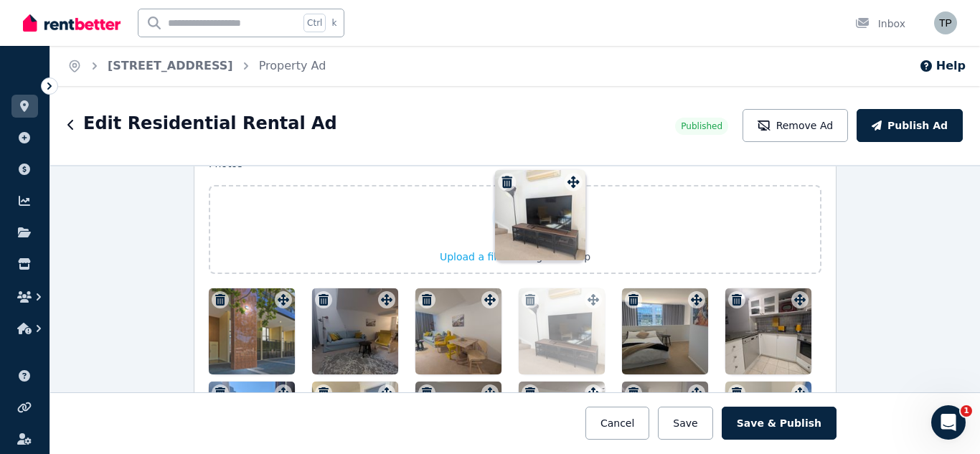
scroll to position [1687, 0]
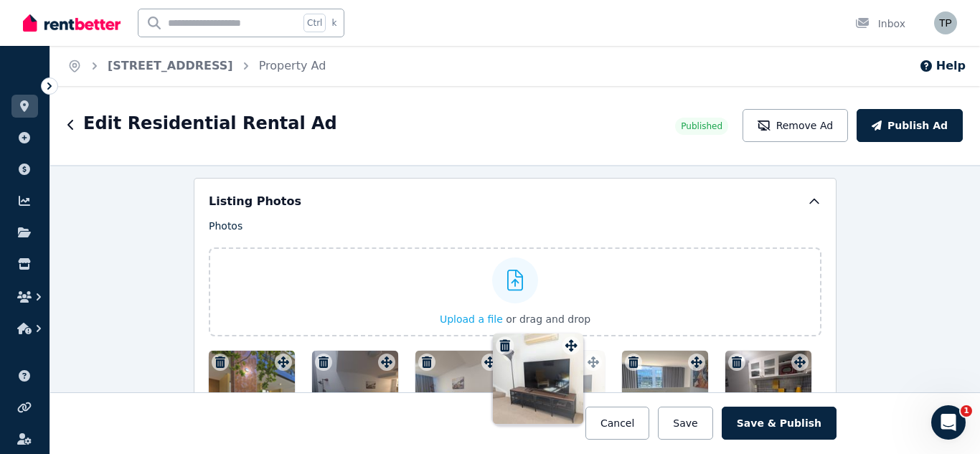
drag, startPoint x: 486, startPoint y: 344, endPoint x: 570, endPoint y: 341, distance: 84.7
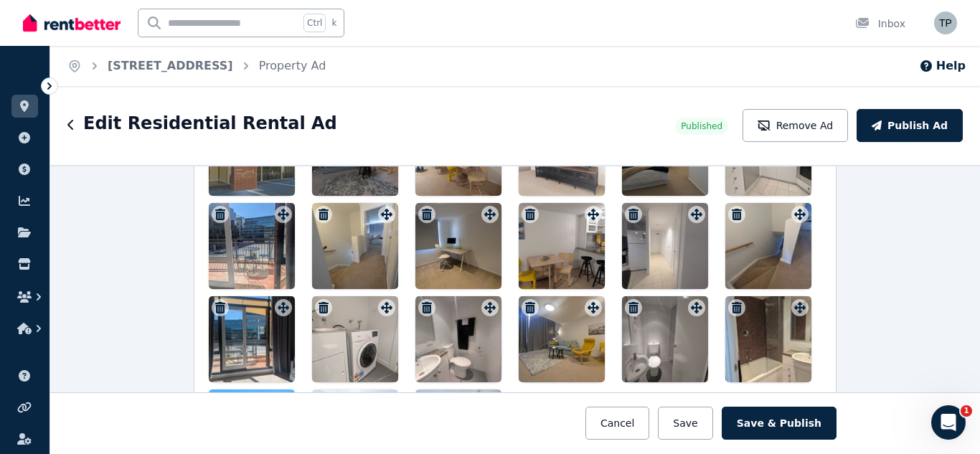
scroll to position [1902, 0]
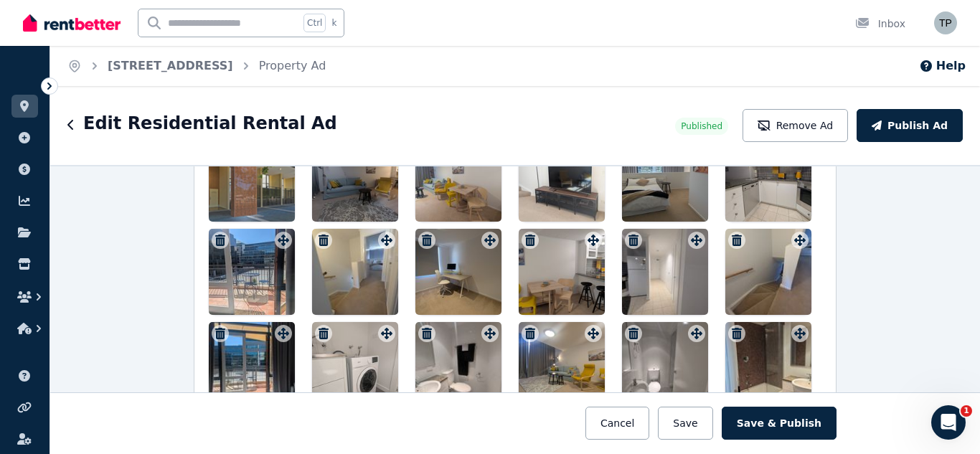
drag, startPoint x: 250, startPoint y: 358, endPoint x: 354, endPoint y: 269, distance: 136.9
click at [354, 269] on div at bounding box center [515, 319] width 613 height 366
drag, startPoint x: 242, startPoint y: 348, endPoint x: 327, endPoint y: 284, distance: 106.6
click at [327, 284] on div at bounding box center [515, 319] width 613 height 366
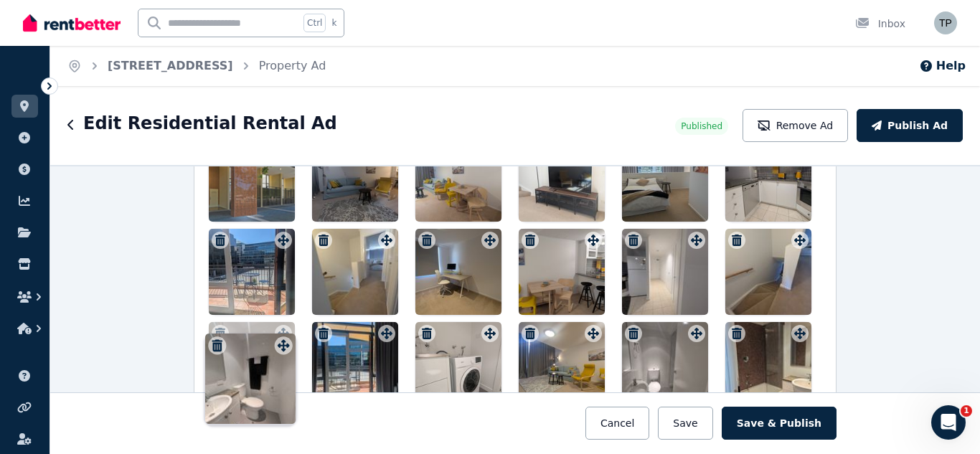
drag, startPoint x: 488, startPoint y: 339, endPoint x: 285, endPoint y: 339, distance: 203.1
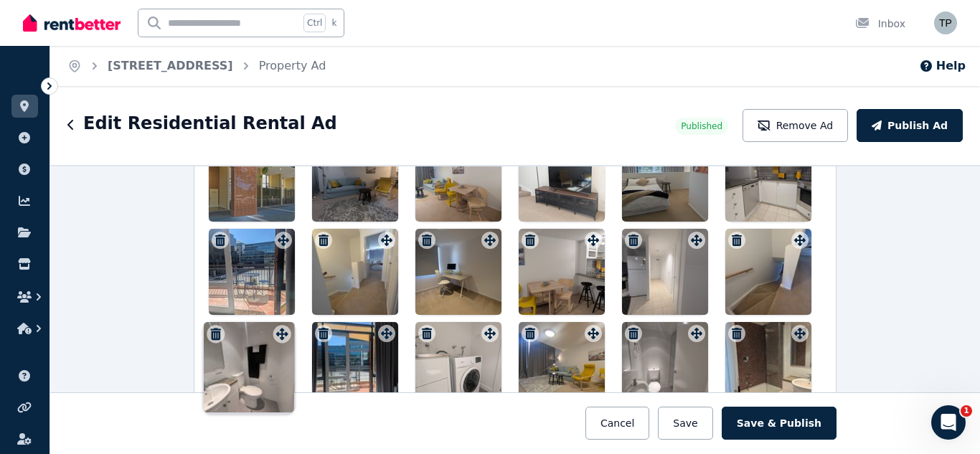
click at [285, 339] on div "Photos Upload a file or drag and drop Uploaded " PXL_20250824_021455402.jpg " U…" at bounding box center [515, 253] width 613 height 498
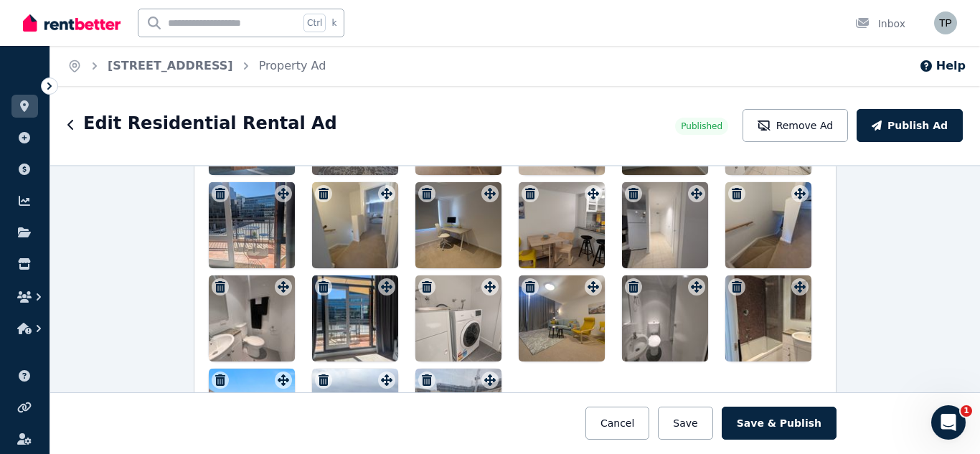
scroll to position [1974, 0]
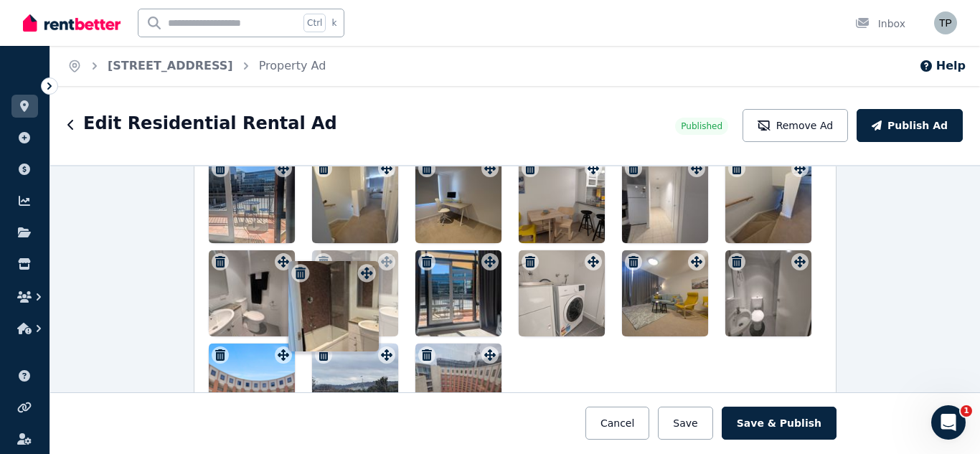
drag, startPoint x: 802, startPoint y: 267, endPoint x: 372, endPoint y: 266, distance: 429.8
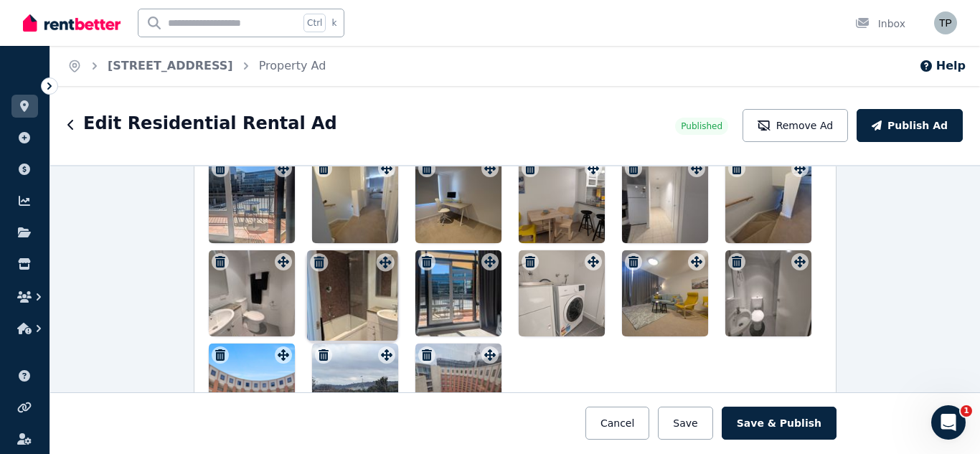
click at [372, 266] on div "Photos Upload a file or drag and drop Uploaded " PXL_20250824_021455402.jpg " U…" at bounding box center [515, 181] width 613 height 498
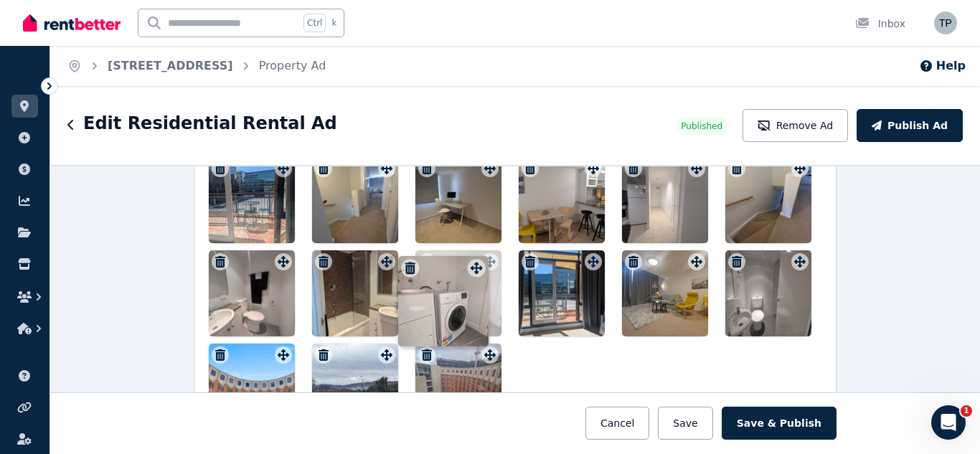
drag, startPoint x: 588, startPoint y: 264, endPoint x: 474, endPoint y: 258, distance: 113.6
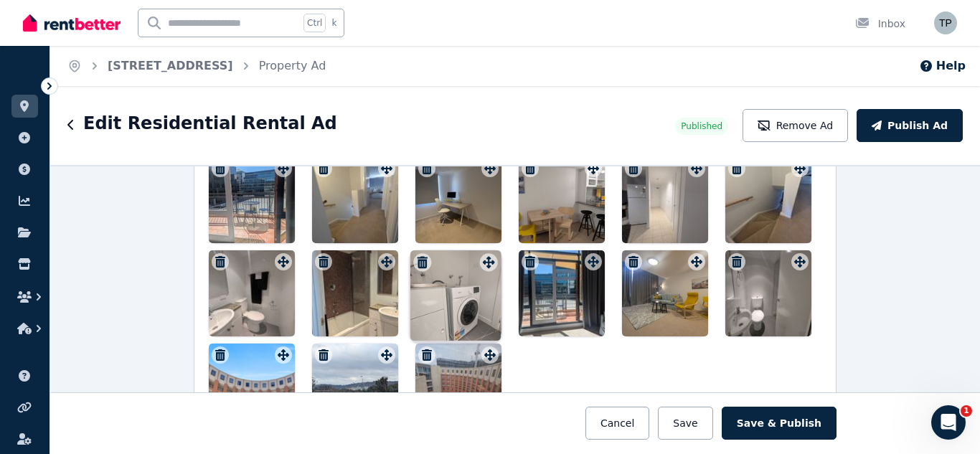
click at [474, 258] on div "Photos Upload a file or drag and drop Uploaded " PXL_20250824_021455402.jpg " U…" at bounding box center [515, 181] width 613 height 498
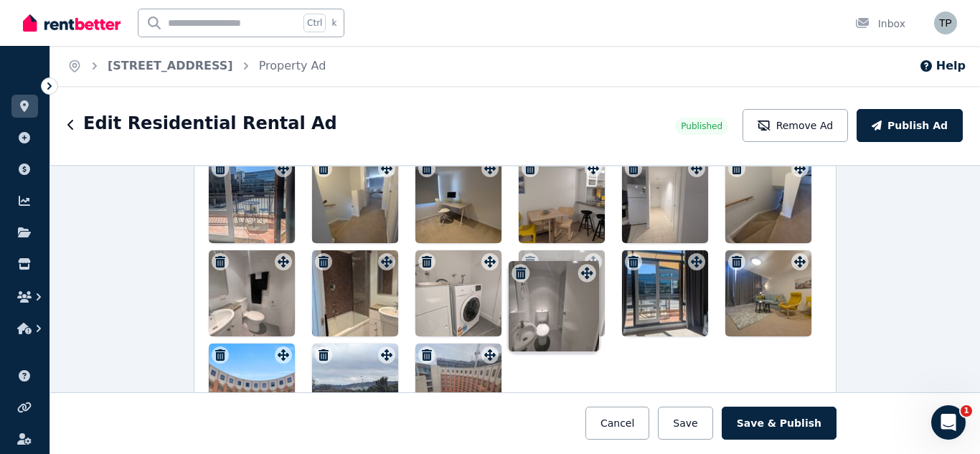
drag, startPoint x: 797, startPoint y: 263, endPoint x: 587, endPoint y: 262, distance: 209.5
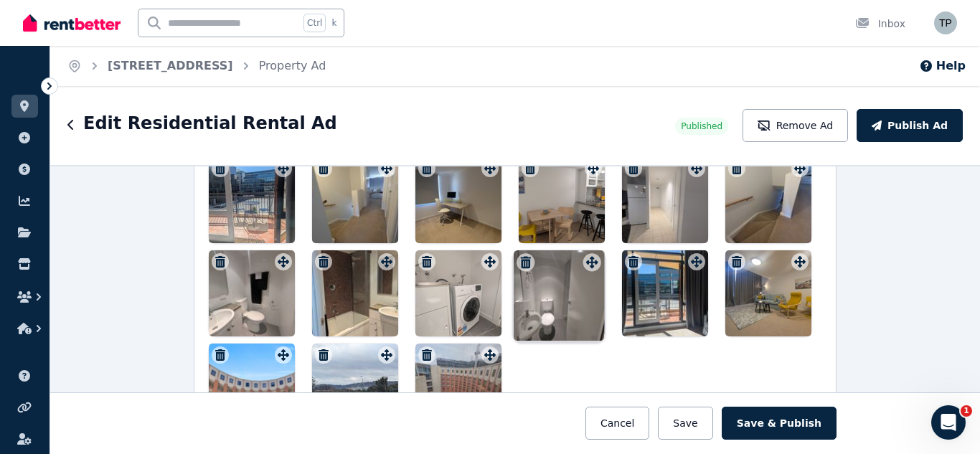
click at [587, 262] on div "Photos Upload a file or drag and drop Uploaded " PXL_20250824_021455402.jpg " U…" at bounding box center [515, 181] width 613 height 498
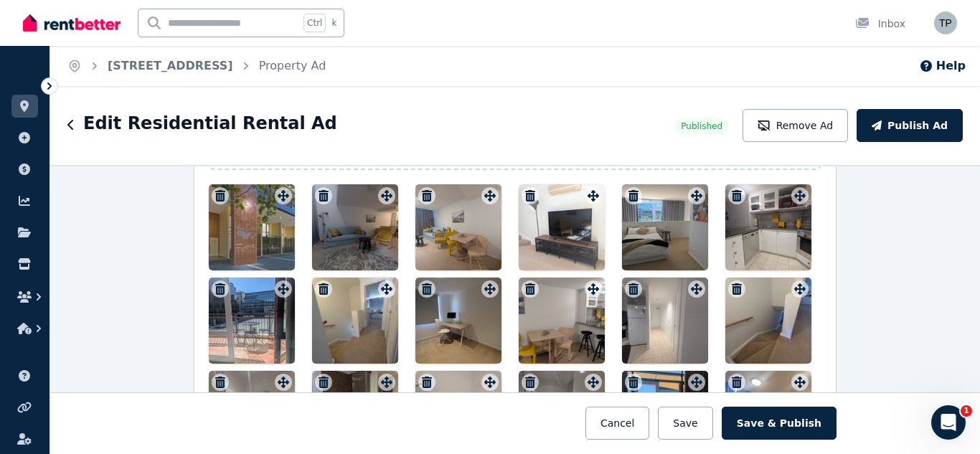
scroll to position [1831, 0]
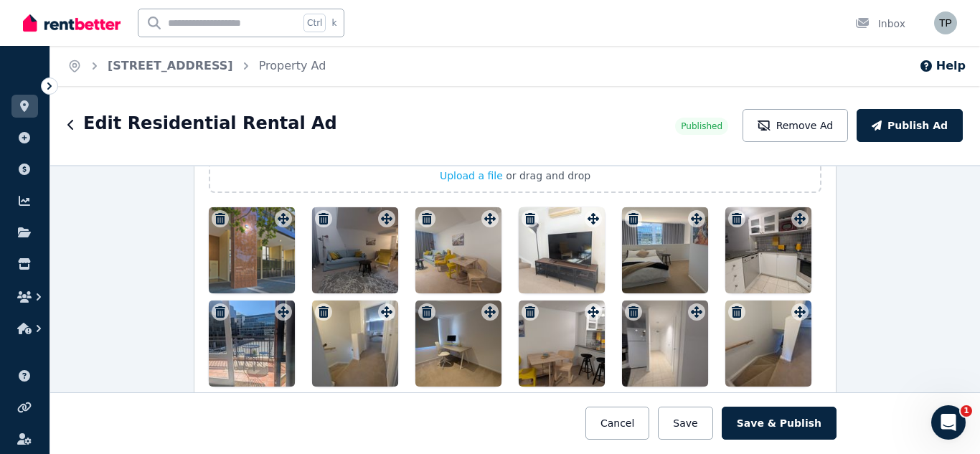
click at [343, 245] on div at bounding box center [355, 250] width 86 height 86
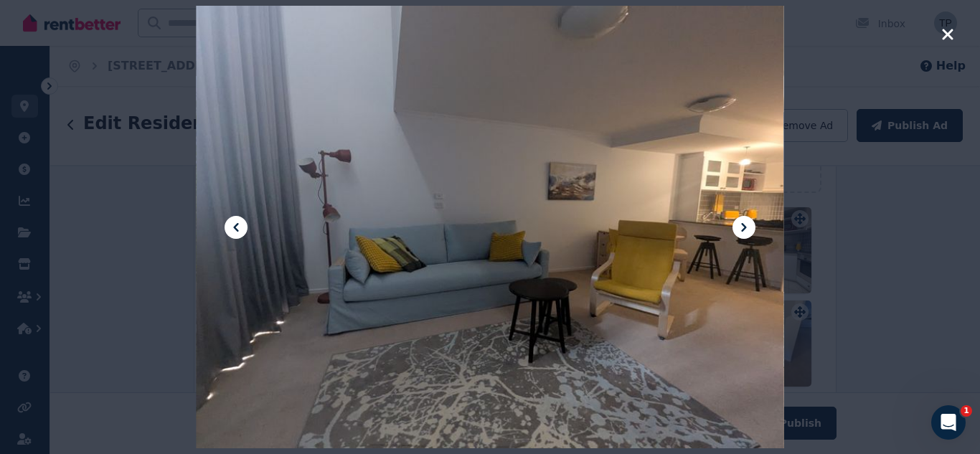
click at [235, 223] on icon at bounding box center [235, 227] width 17 height 17
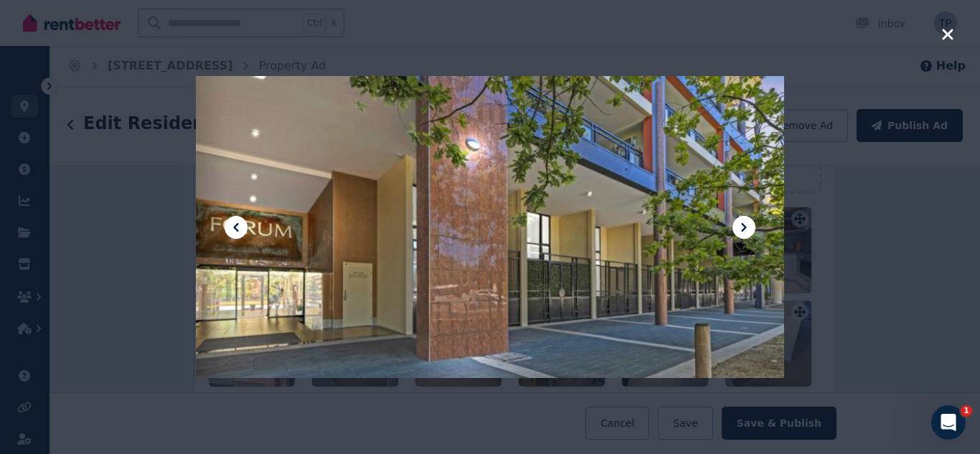
click at [235, 223] on icon at bounding box center [235, 227] width 17 height 17
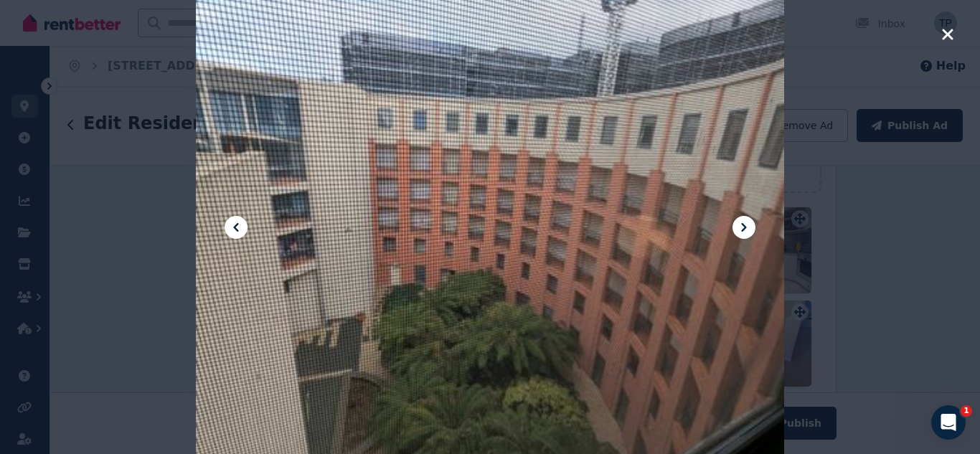
click at [745, 227] on icon at bounding box center [743, 227] width 5 height 9
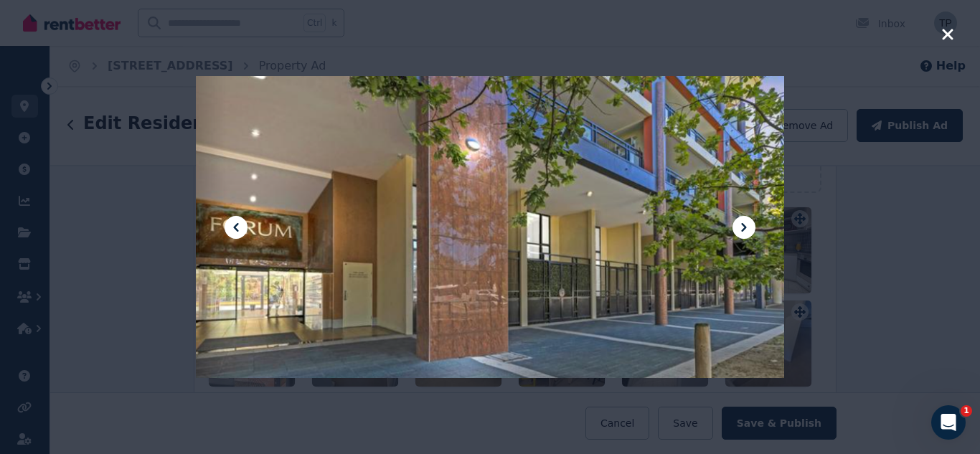
click at [745, 227] on icon at bounding box center [743, 227] width 5 height 9
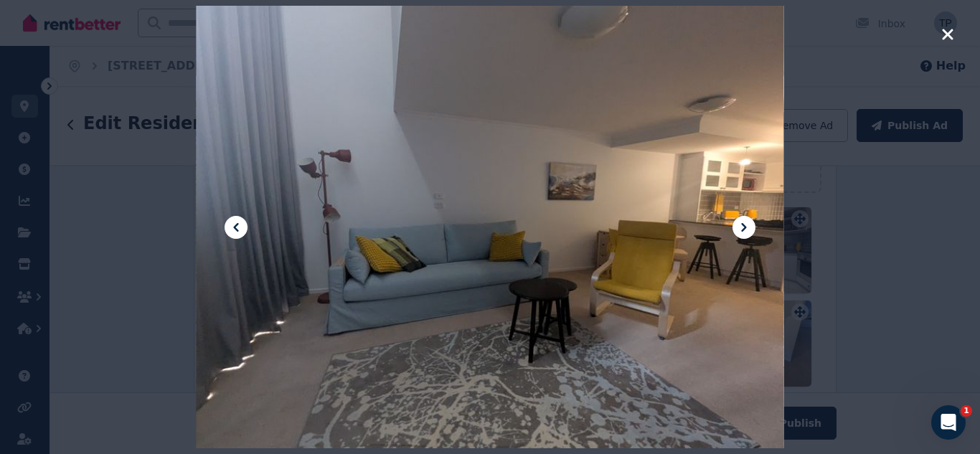
click at [745, 227] on icon at bounding box center [743, 227] width 5 height 9
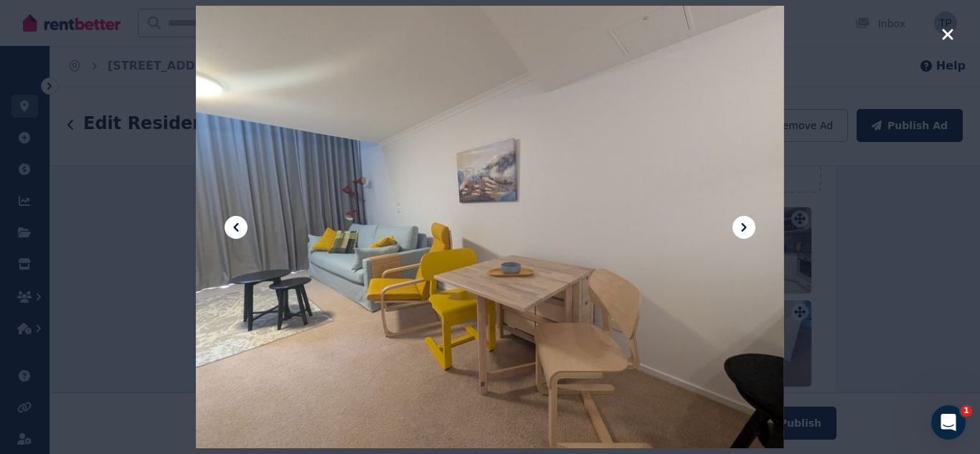
click at [745, 227] on icon at bounding box center [743, 227] width 5 height 9
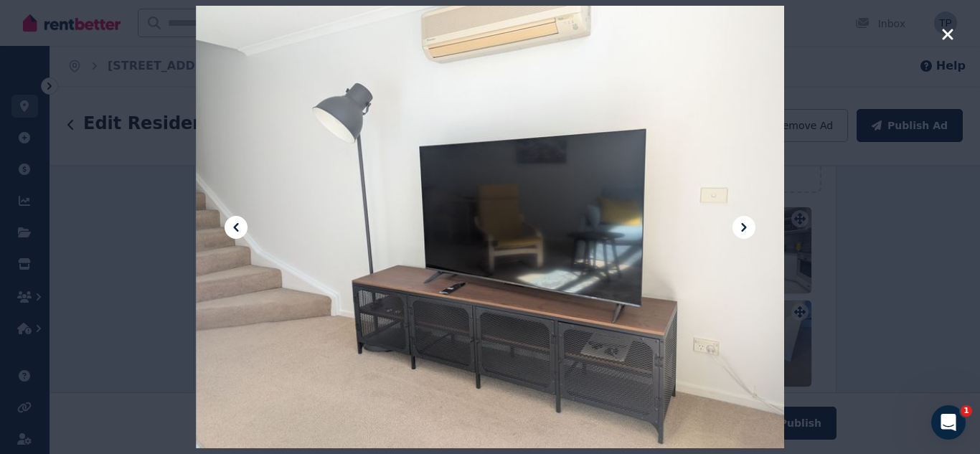
click at [745, 227] on icon at bounding box center [743, 227] width 5 height 9
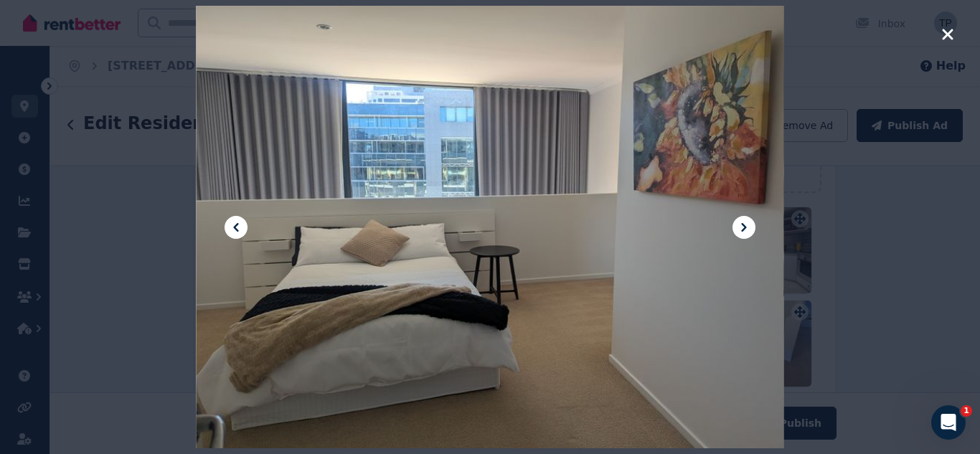
click at [745, 227] on icon at bounding box center [743, 227] width 5 height 9
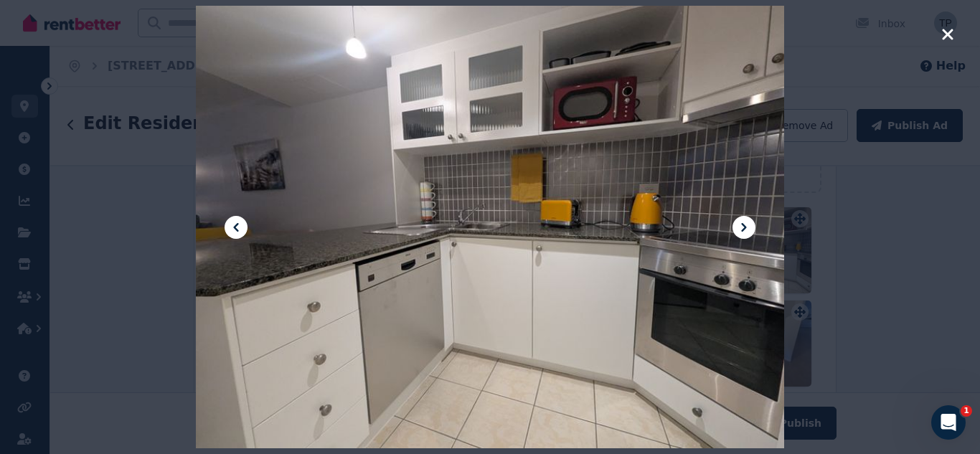
click at [745, 227] on icon at bounding box center [743, 227] width 5 height 9
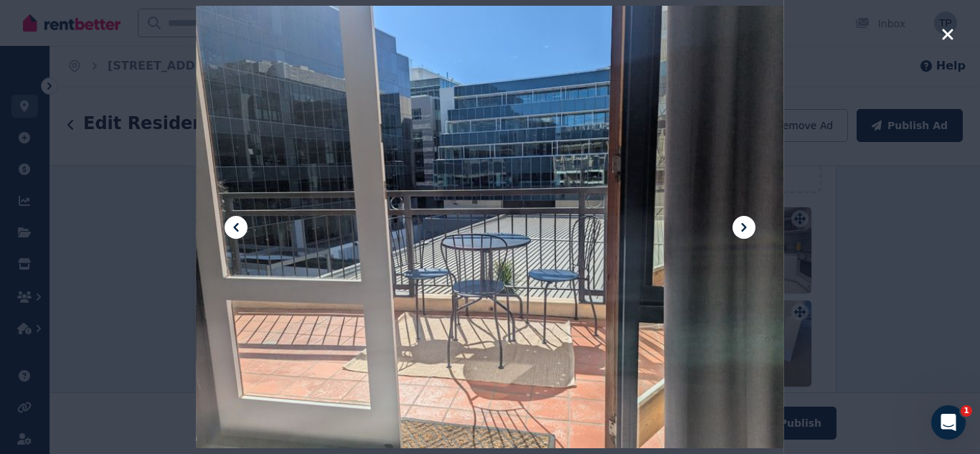
click at [745, 227] on icon at bounding box center [743, 227] width 5 height 9
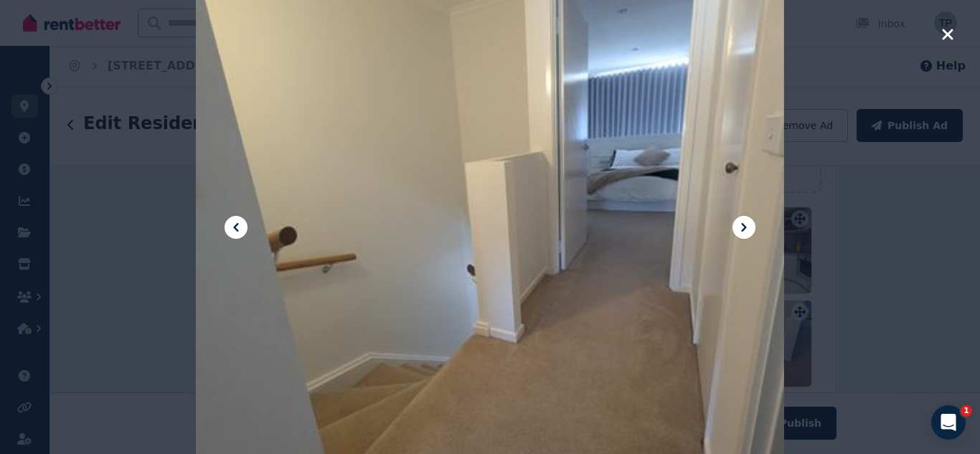
click at [745, 227] on icon at bounding box center [743, 227] width 5 height 9
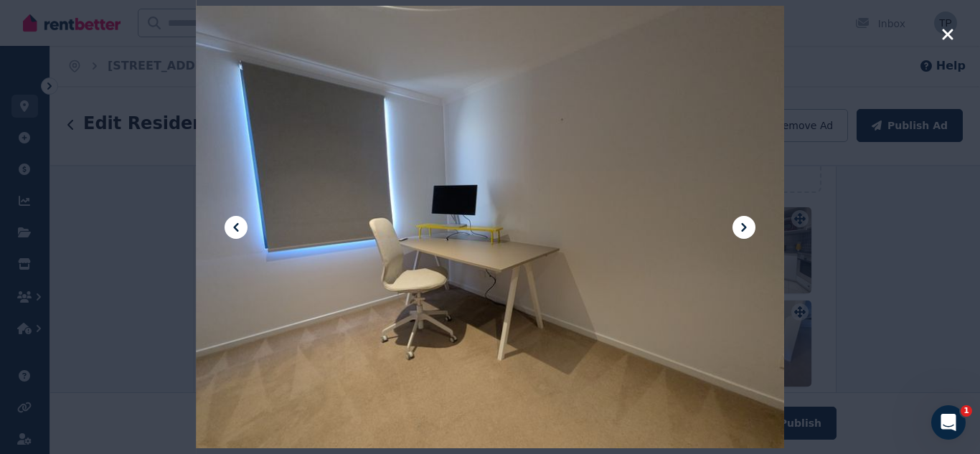
click at [228, 230] on icon at bounding box center [235, 227] width 17 height 17
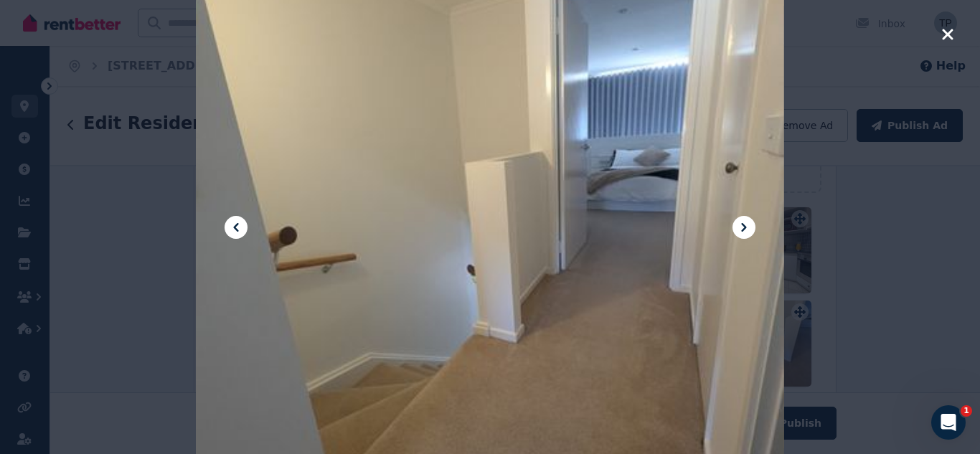
click at [738, 230] on icon at bounding box center [744, 227] width 17 height 17
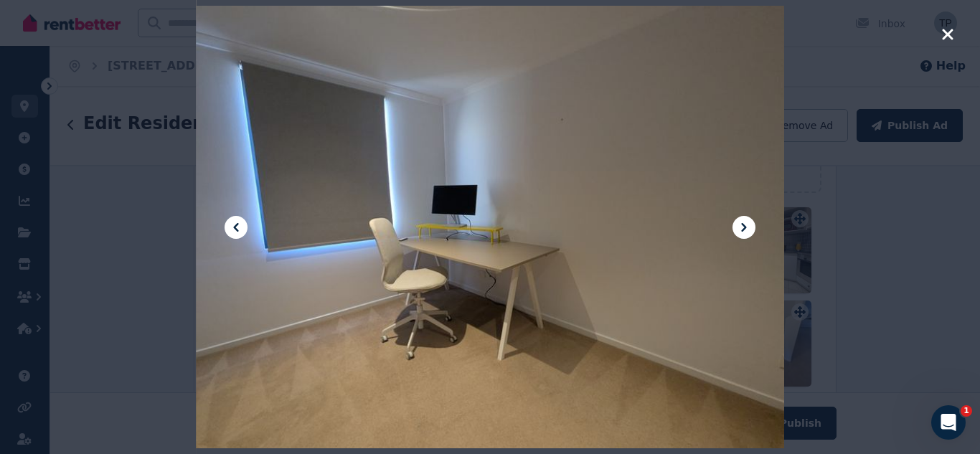
click at [738, 230] on icon at bounding box center [744, 227] width 17 height 17
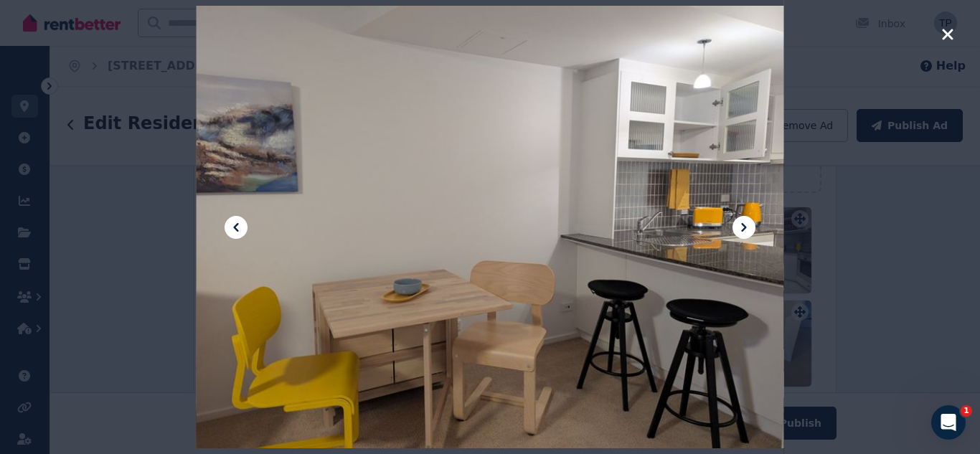
click at [738, 230] on icon at bounding box center [744, 227] width 17 height 17
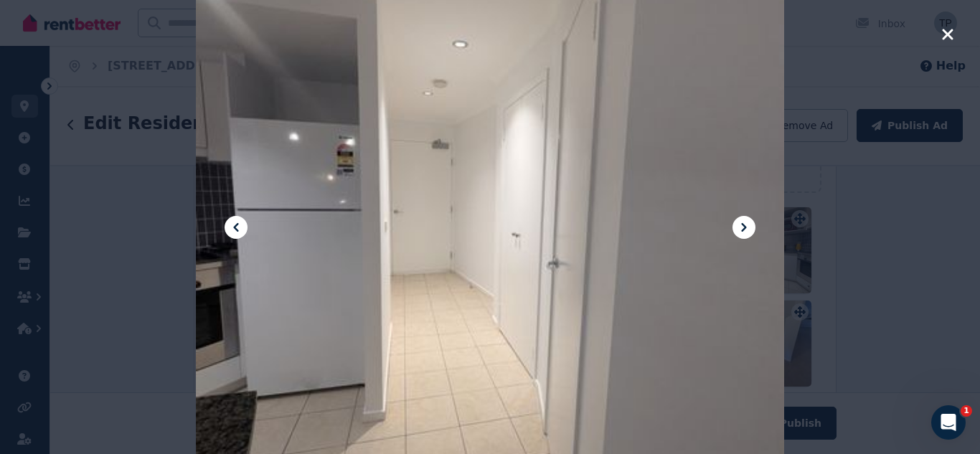
click at [738, 230] on icon at bounding box center [744, 227] width 17 height 17
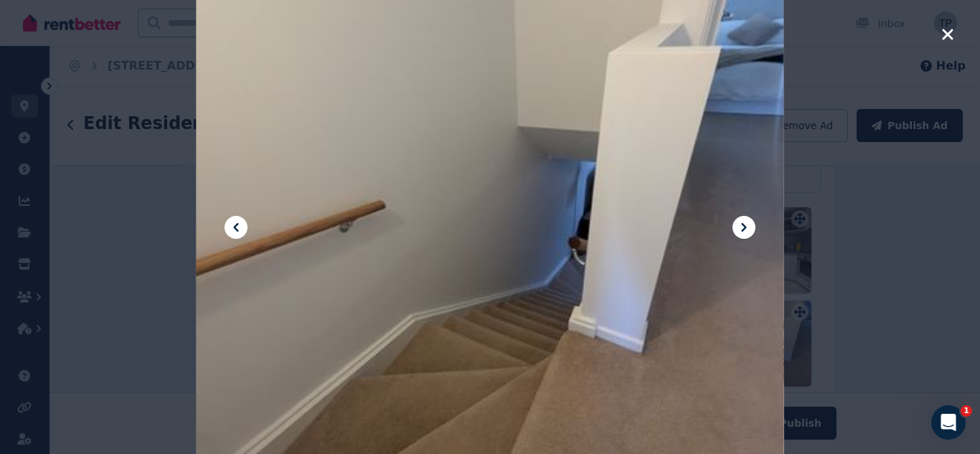
click at [738, 230] on icon at bounding box center [744, 227] width 17 height 17
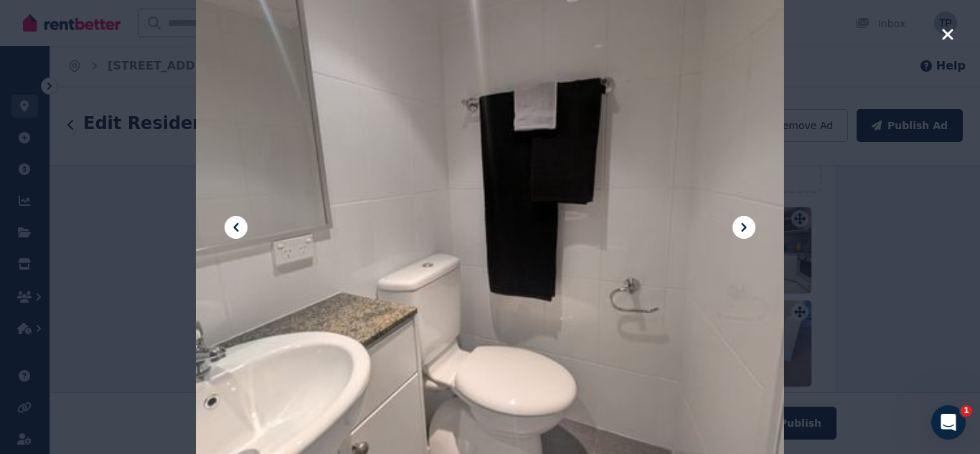
click at [738, 230] on icon at bounding box center [744, 227] width 17 height 17
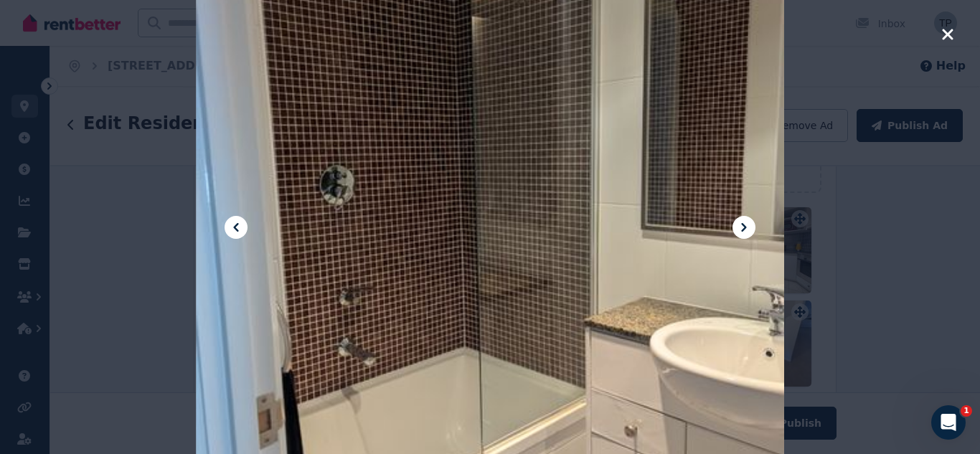
click at [738, 230] on icon at bounding box center [744, 227] width 17 height 17
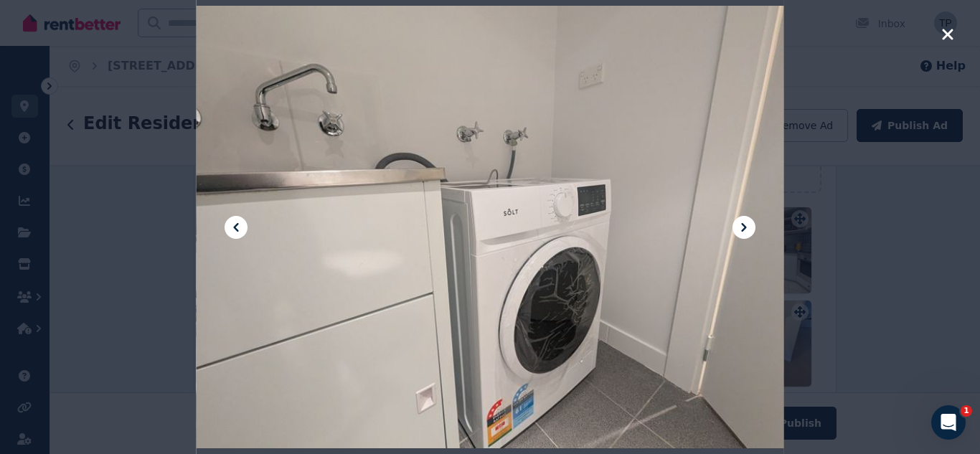
click at [738, 230] on icon at bounding box center [744, 227] width 17 height 17
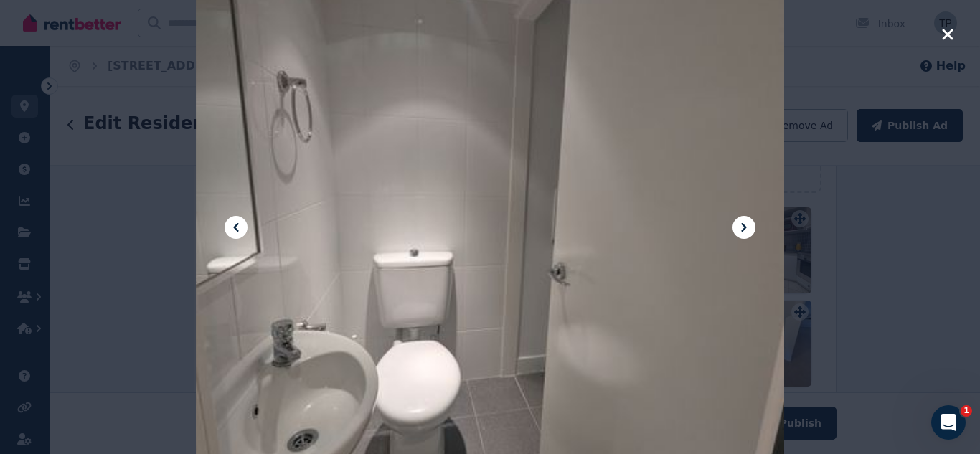
click at [738, 230] on icon at bounding box center [744, 227] width 17 height 17
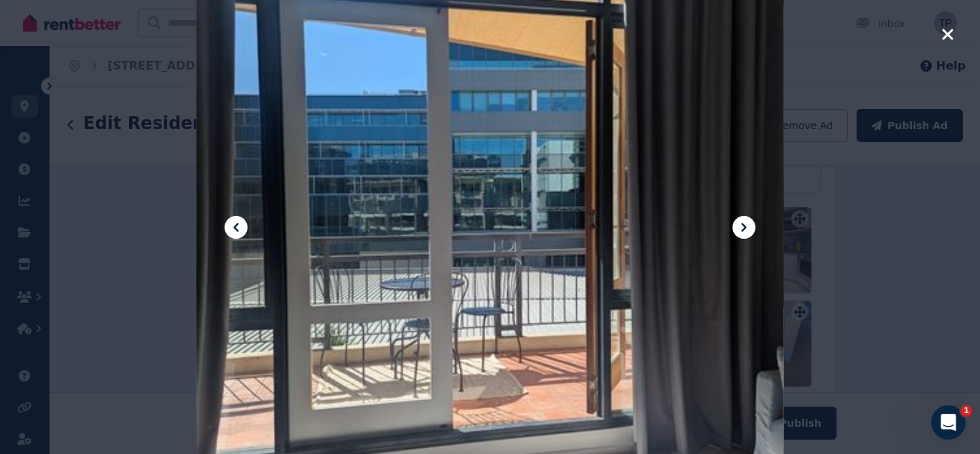
click at [738, 227] on icon at bounding box center [744, 227] width 17 height 17
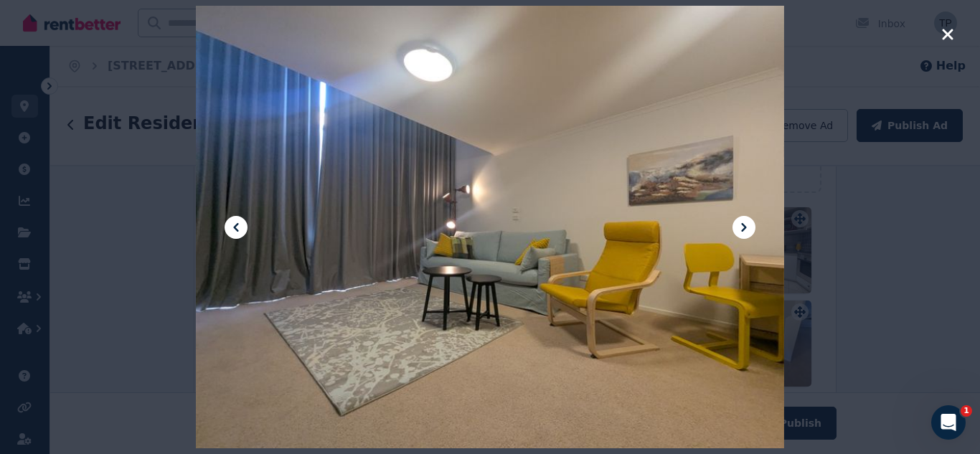
click at [738, 227] on icon at bounding box center [744, 227] width 17 height 17
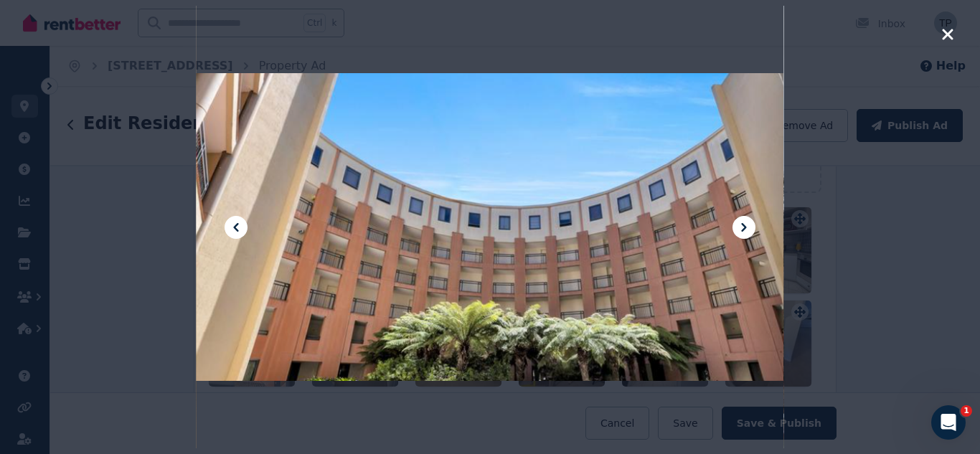
click at [738, 227] on icon at bounding box center [744, 227] width 17 height 17
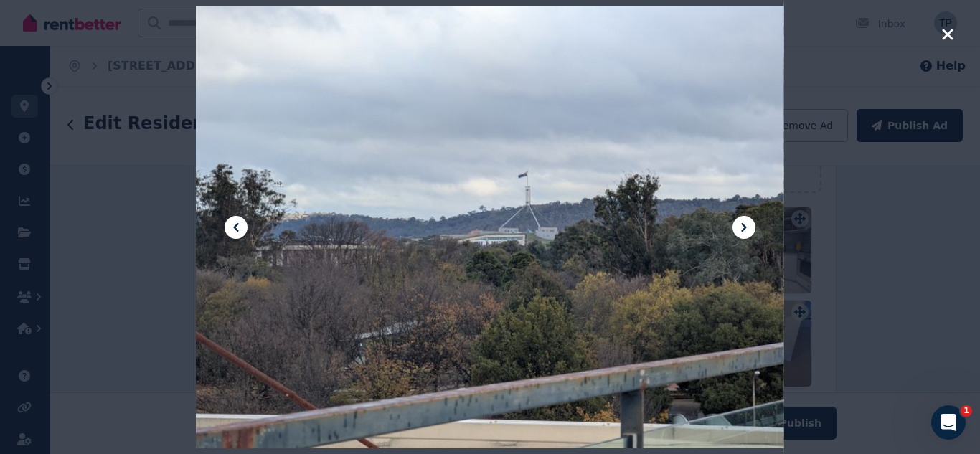
click at [738, 227] on icon at bounding box center [744, 227] width 17 height 17
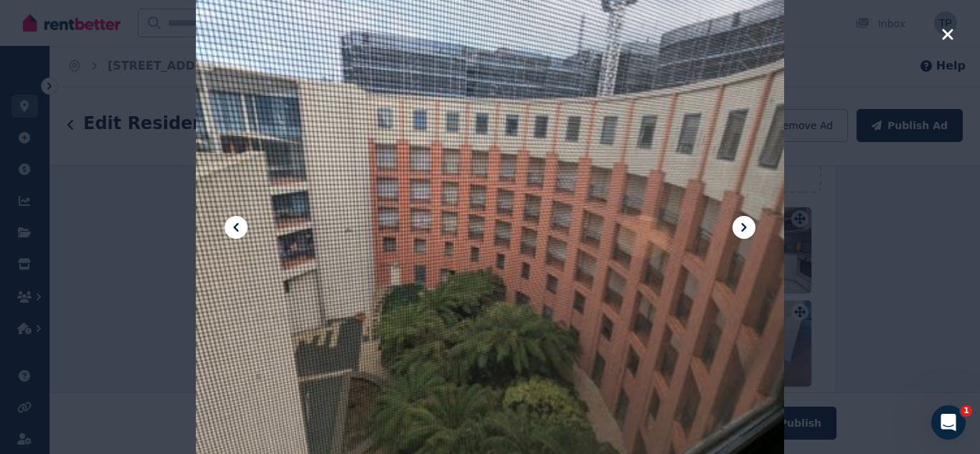
click at [950, 32] on icon "button" at bounding box center [947, 34] width 11 height 11
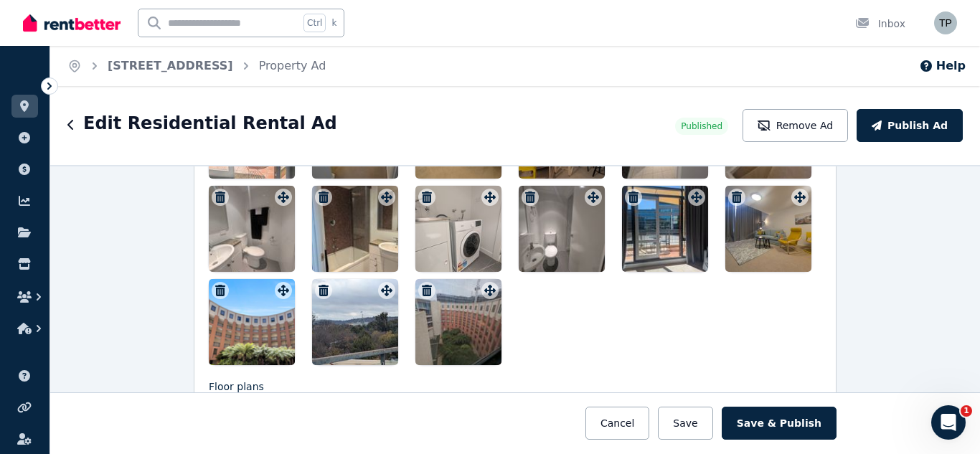
scroll to position [2118, 0]
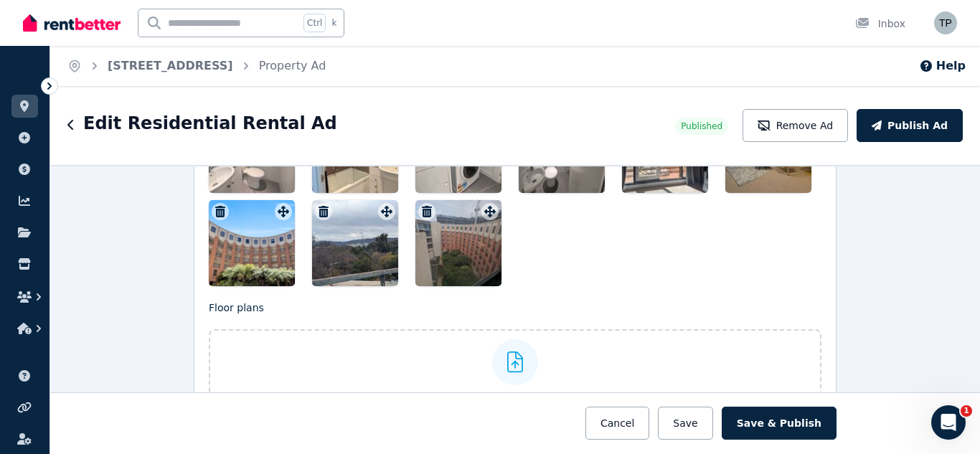
click at [422, 210] on icon "button" at bounding box center [427, 211] width 10 height 11
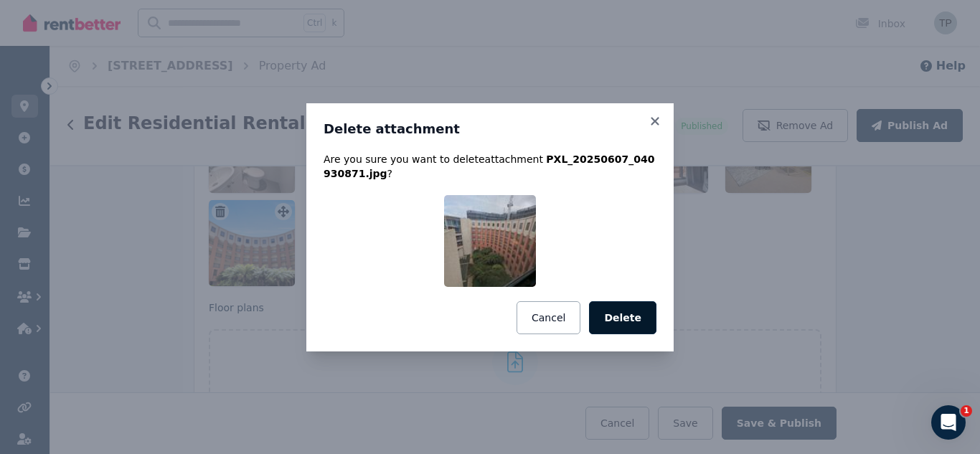
click at [628, 314] on button "Delete" at bounding box center [622, 317] width 67 height 33
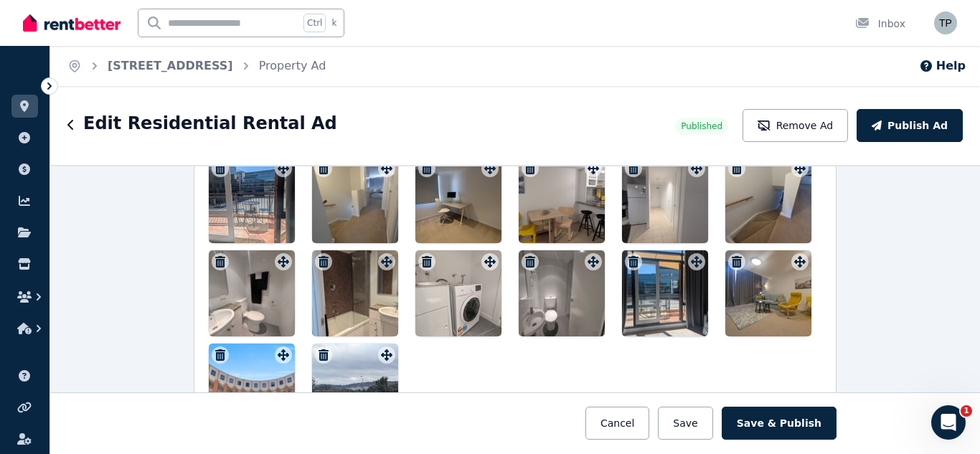
scroll to position [1902, 0]
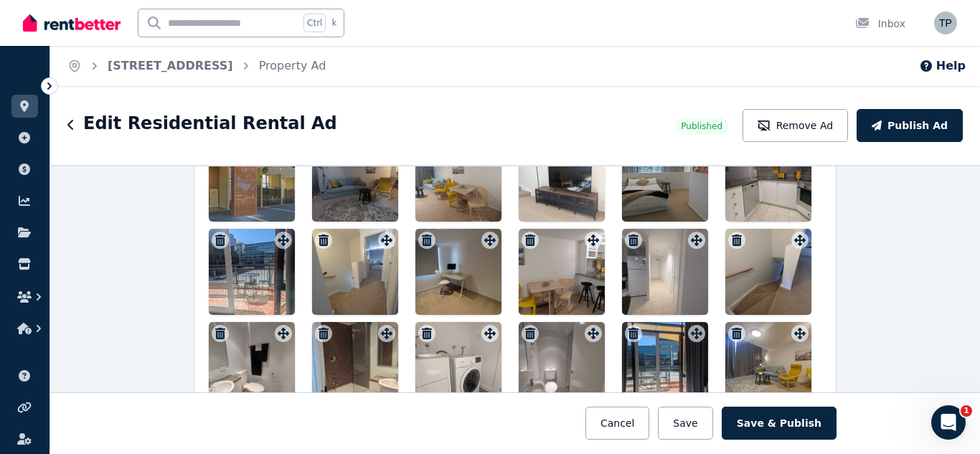
click at [773, 260] on div at bounding box center [768, 272] width 86 height 86
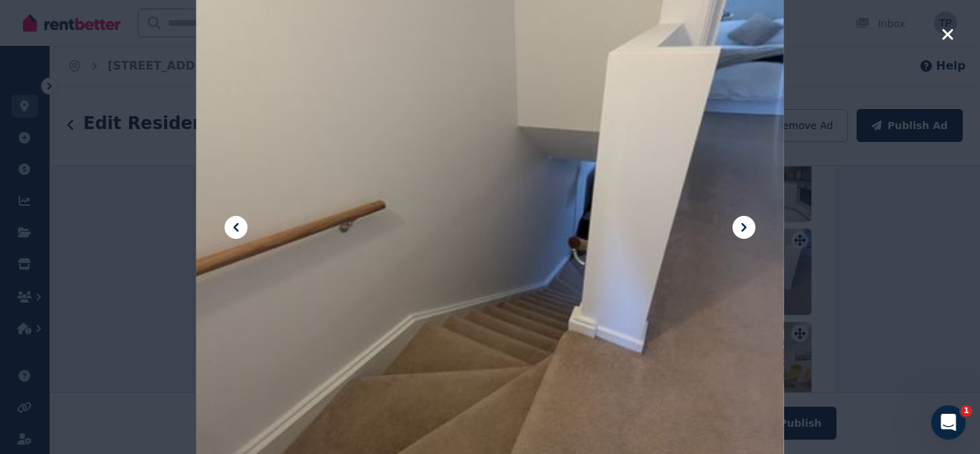
click at [941, 32] on icon "button" at bounding box center [947, 34] width 13 height 17
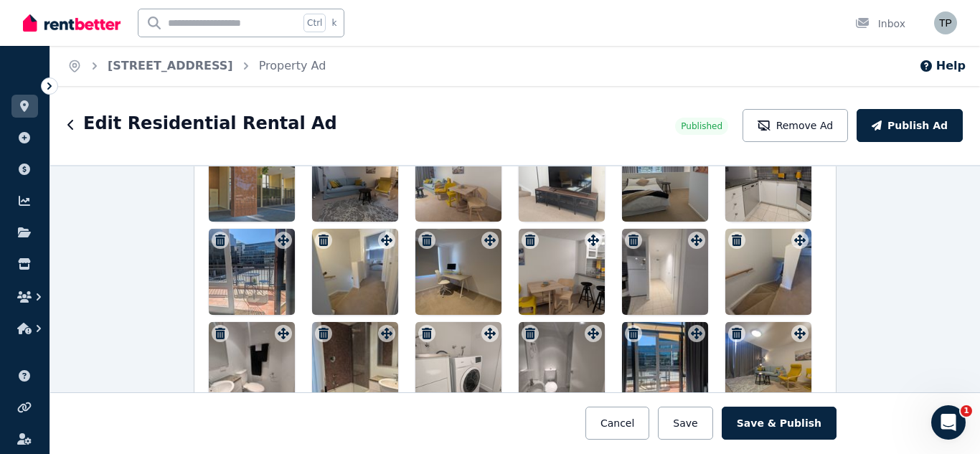
click at [347, 262] on div at bounding box center [355, 272] width 86 height 86
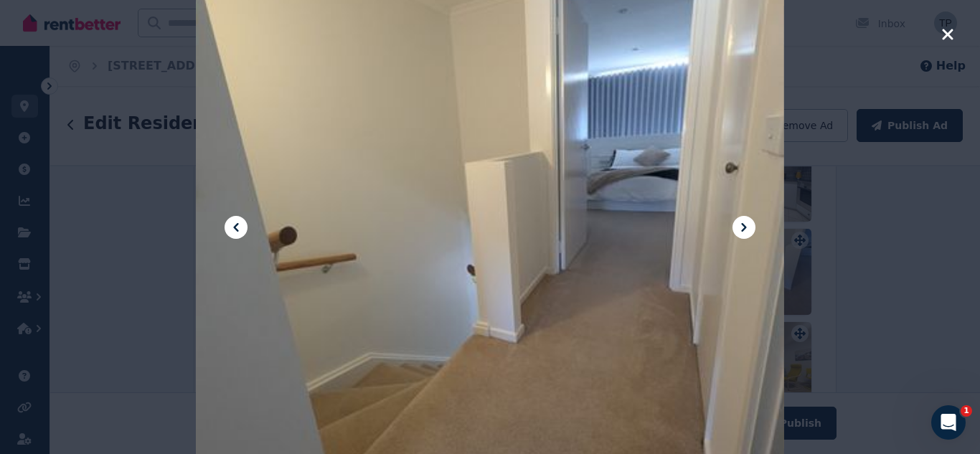
click at [946, 30] on icon "button" at bounding box center [947, 34] width 13 height 17
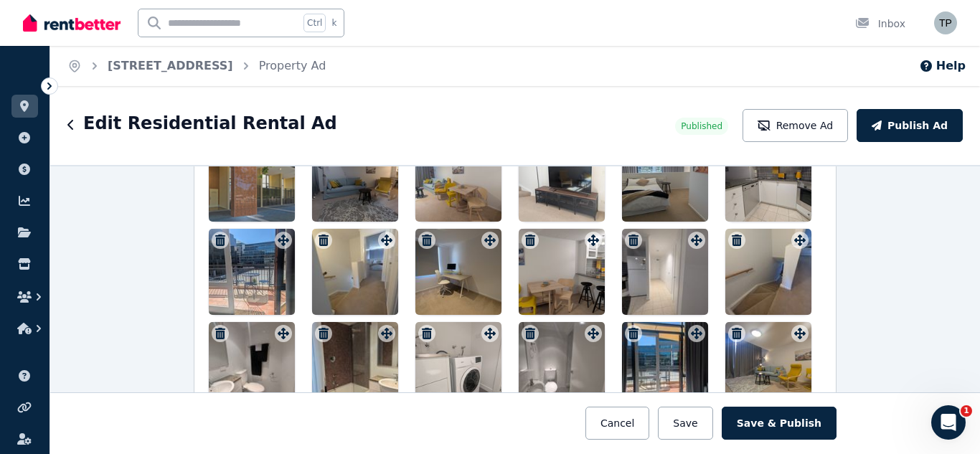
click at [733, 237] on icon "button" at bounding box center [737, 240] width 10 height 11
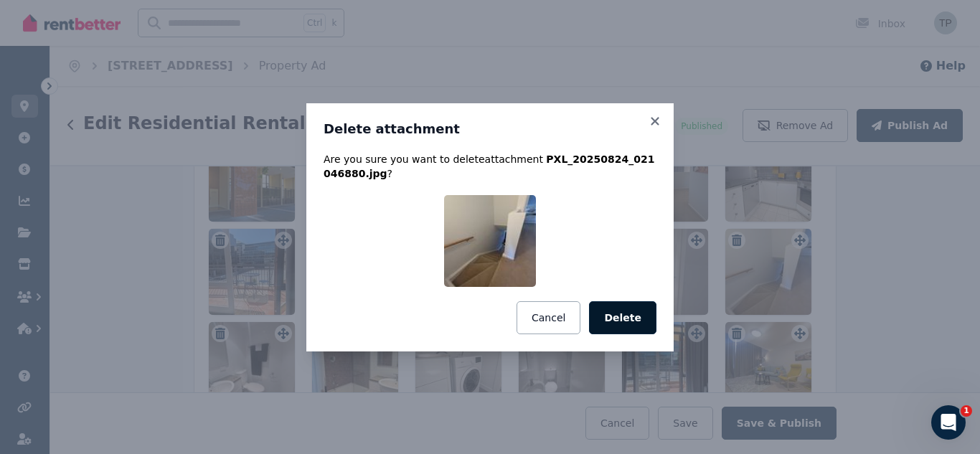
click at [629, 318] on button "Delete" at bounding box center [622, 317] width 67 height 33
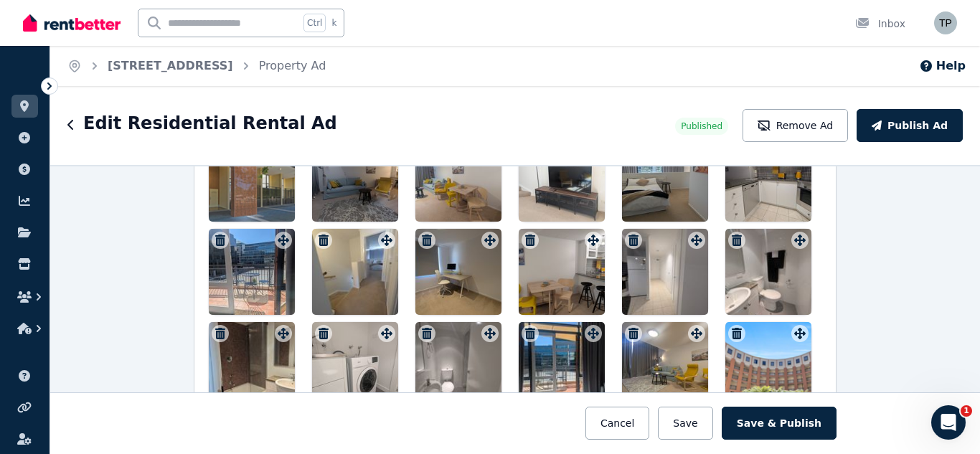
drag, startPoint x: 561, startPoint y: 280, endPoint x: 284, endPoint y: 280, distance: 277.0
click at [284, 280] on div at bounding box center [515, 319] width 613 height 366
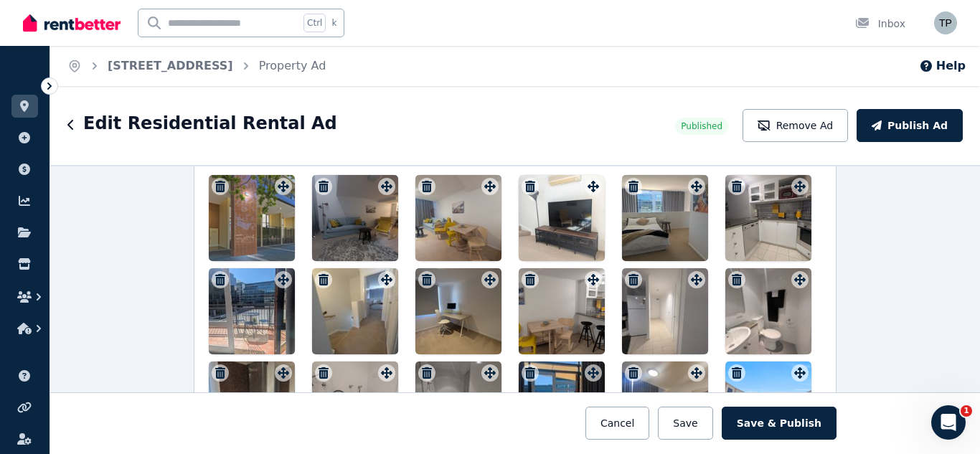
scroll to position [1831, 0]
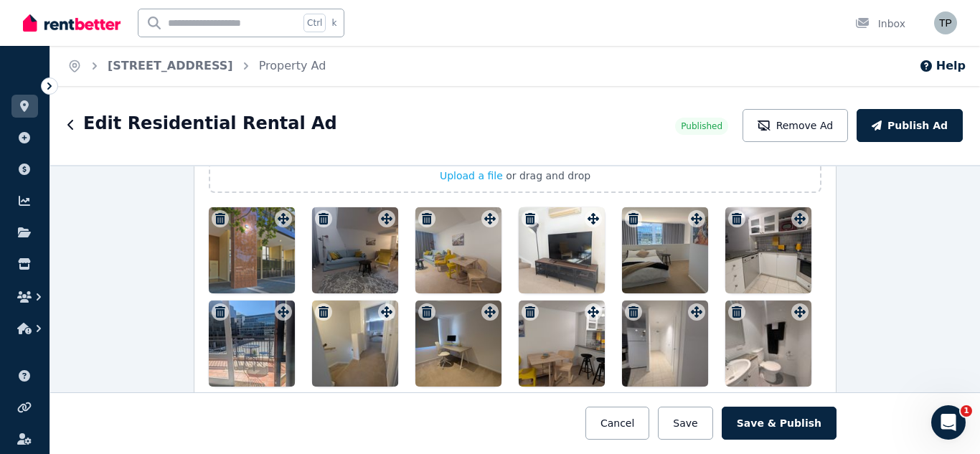
click at [241, 332] on div at bounding box center [252, 344] width 86 height 86
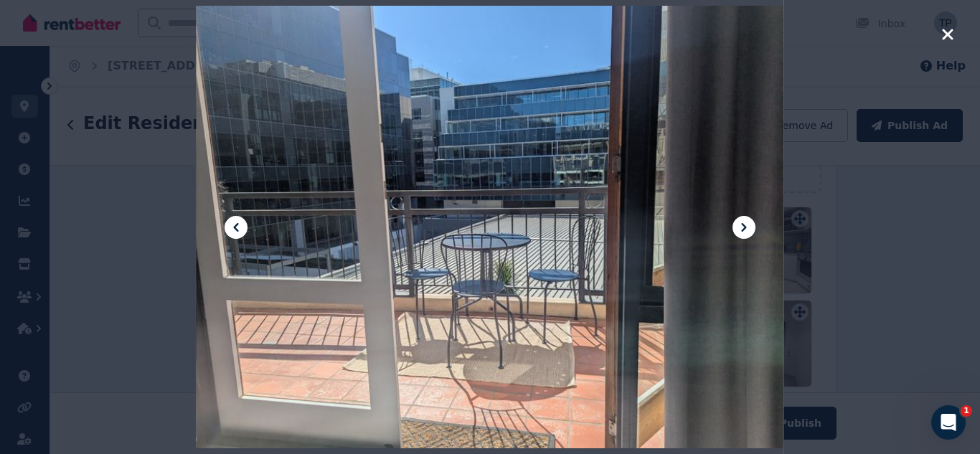
click at [948, 34] on icon "button" at bounding box center [947, 34] width 11 height 11
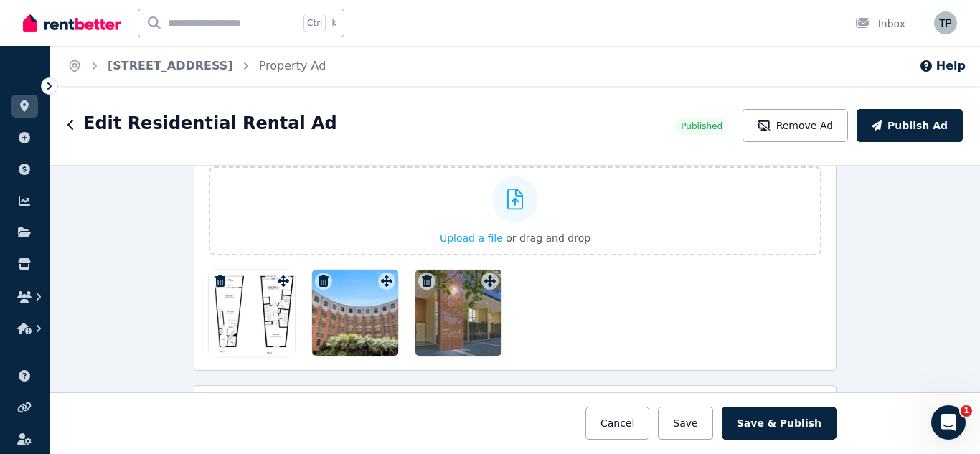
scroll to position [2261, 0]
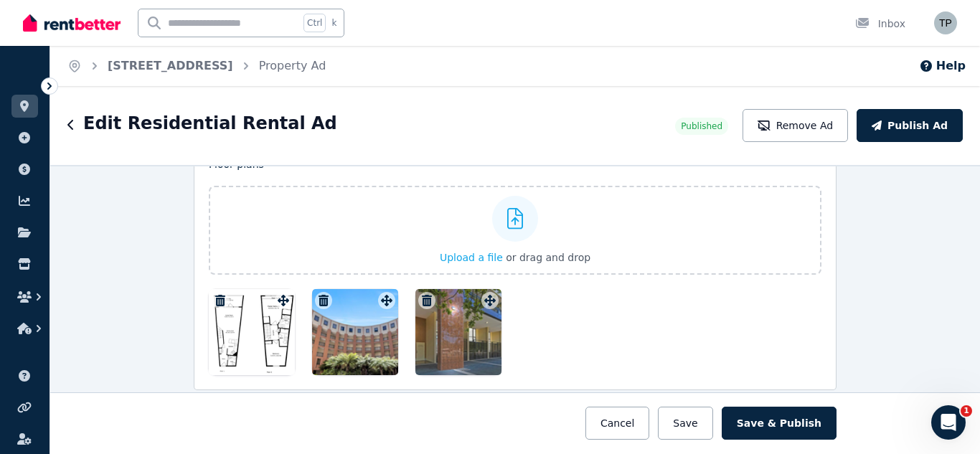
click at [319, 299] on icon "button" at bounding box center [324, 300] width 10 height 11
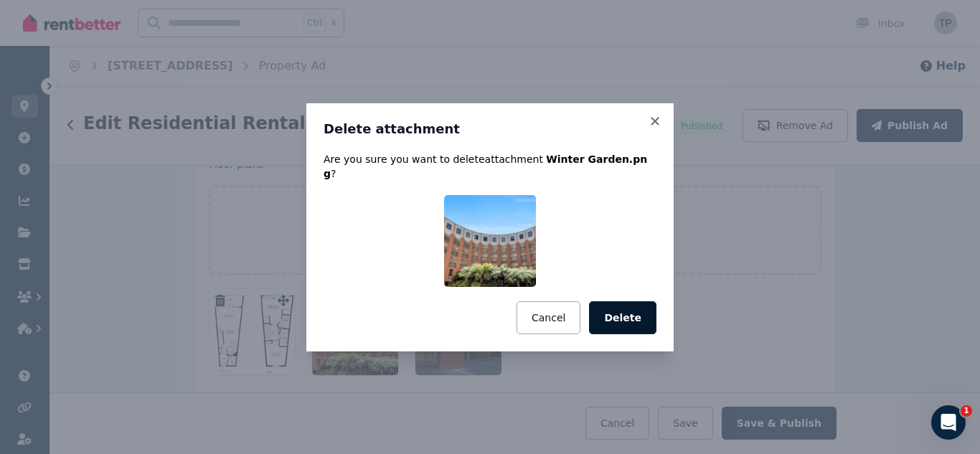
click at [624, 306] on button "Delete" at bounding box center [622, 317] width 67 height 33
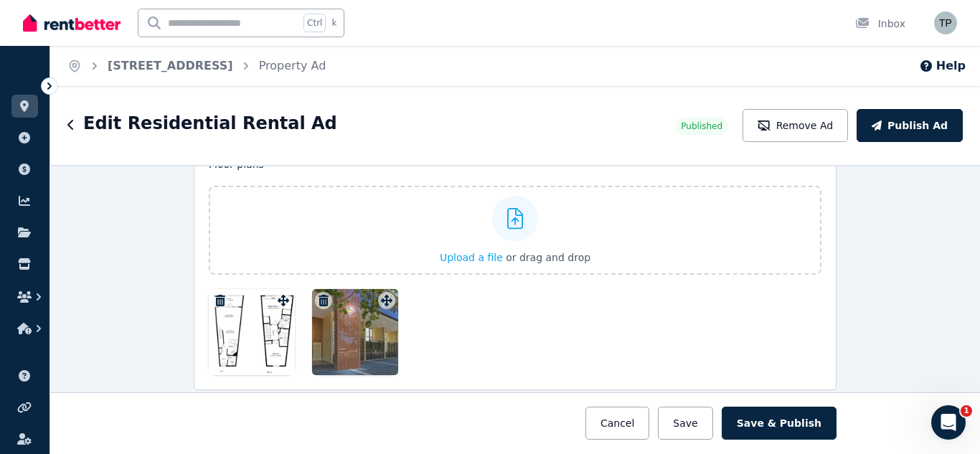
click at [319, 298] on icon "button" at bounding box center [324, 300] width 10 height 11
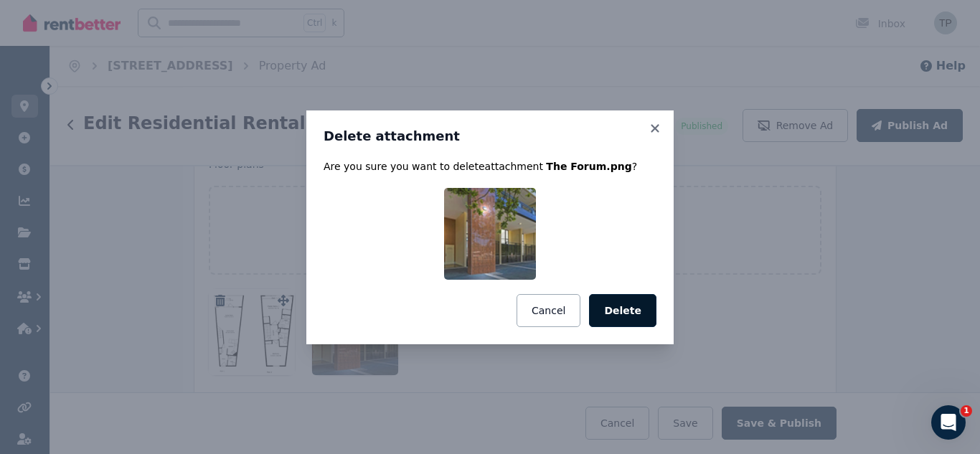
click at [626, 308] on button "Delete" at bounding box center [622, 310] width 67 height 33
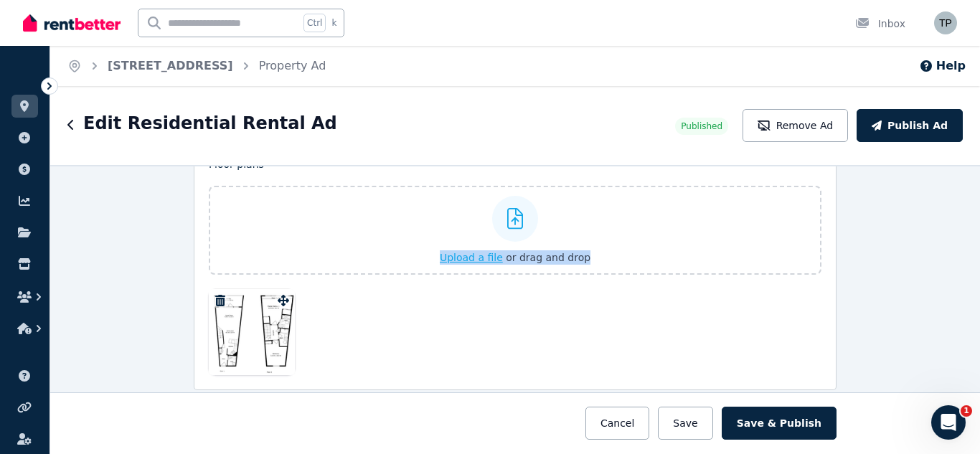
drag, startPoint x: 263, startPoint y: 331, endPoint x: 439, endPoint y: 238, distance: 199.7
click at [439, 238] on div "Floor plans Upload a file or drag and drop Uploaded " Winter Garden.png " Uploa…" at bounding box center [515, 266] width 613 height 218
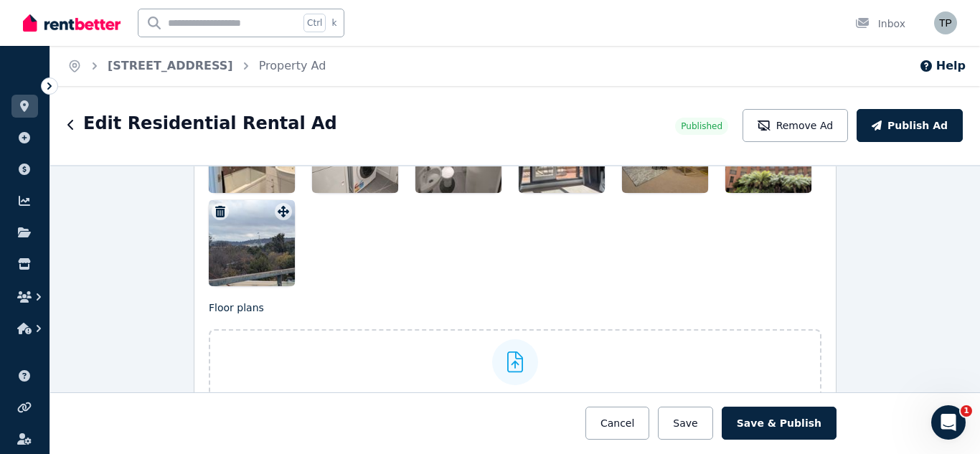
scroll to position [2046, 0]
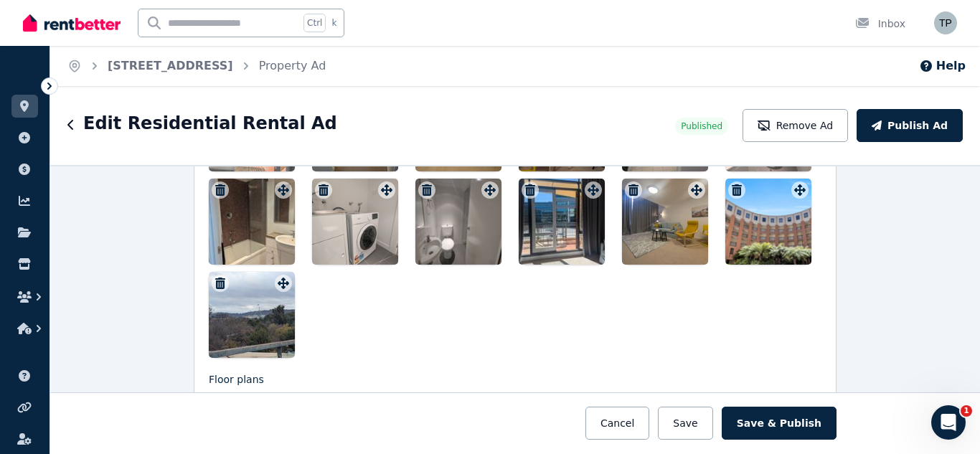
click at [412, 316] on div at bounding box center [515, 175] width 613 height 366
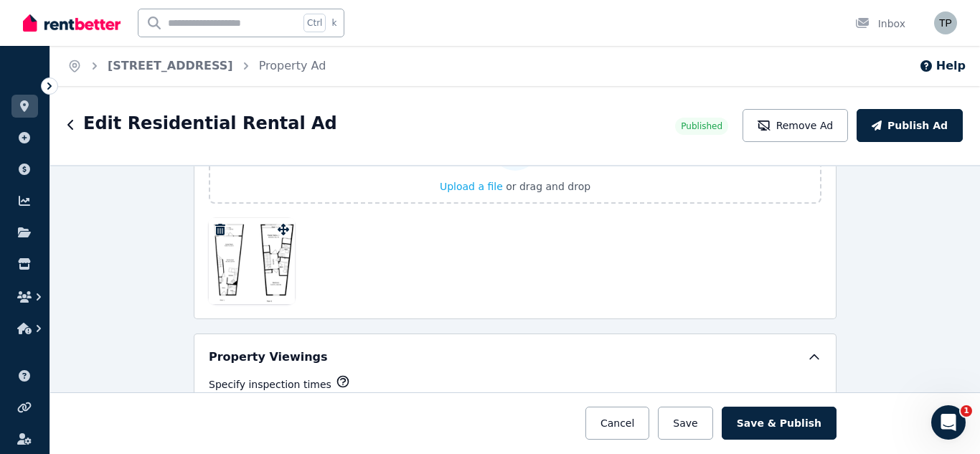
scroll to position [2333, 0]
click at [433, 270] on div at bounding box center [515, 260] width 613 height 86
click at [933, 280] on div "**********" at bounding box center [515, 309] width 930 height 289
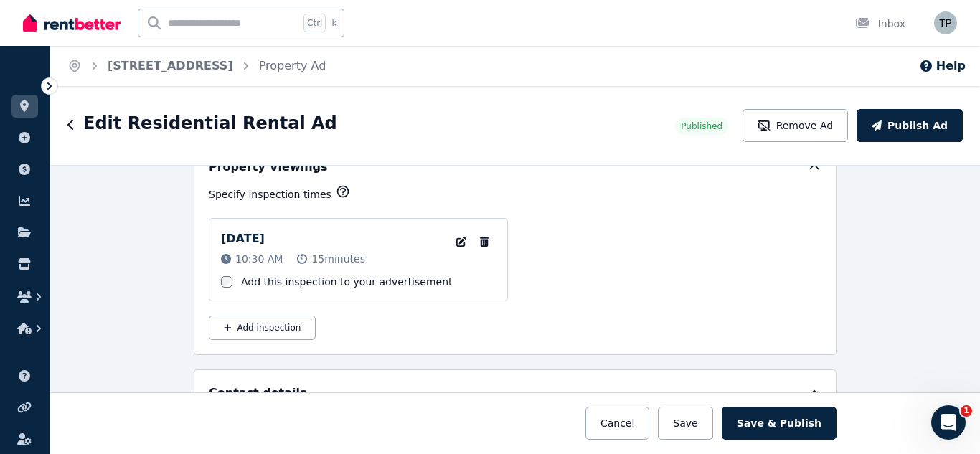
scroll to position [2548, 0]
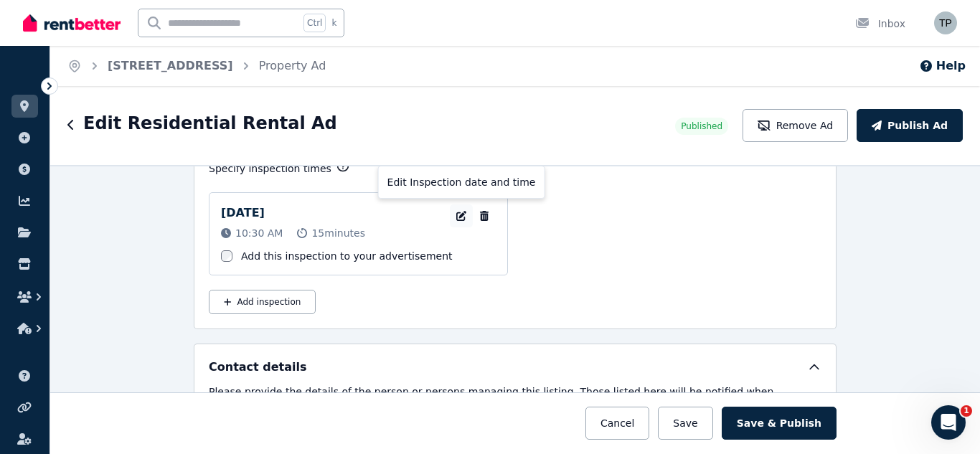
click at [454, 215] on icon "button" at bounding box center [461, 216] width 14 height 10
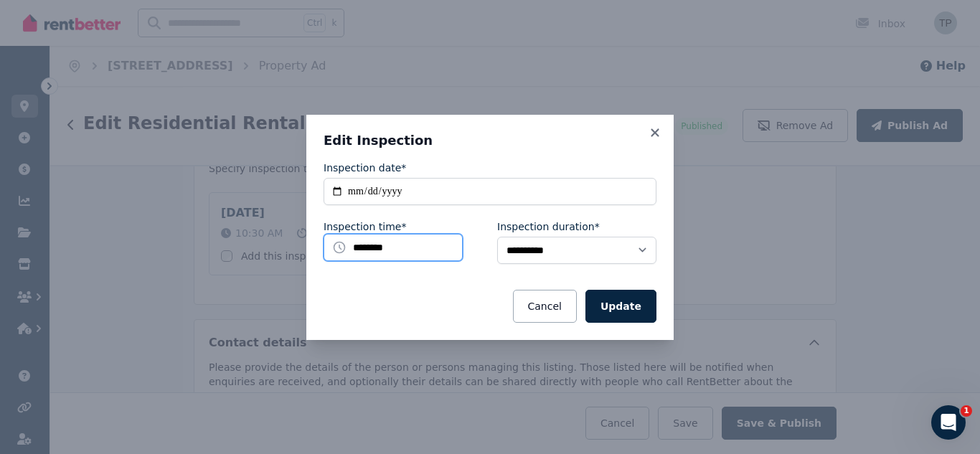
drag, startPoint x: 410, startPoint y: 245, endPoint x: 325, endPoint y: 243, distance: 84.7
click at [325, 243] on input "********" at bounding box center [393, 247] width 139 height 27
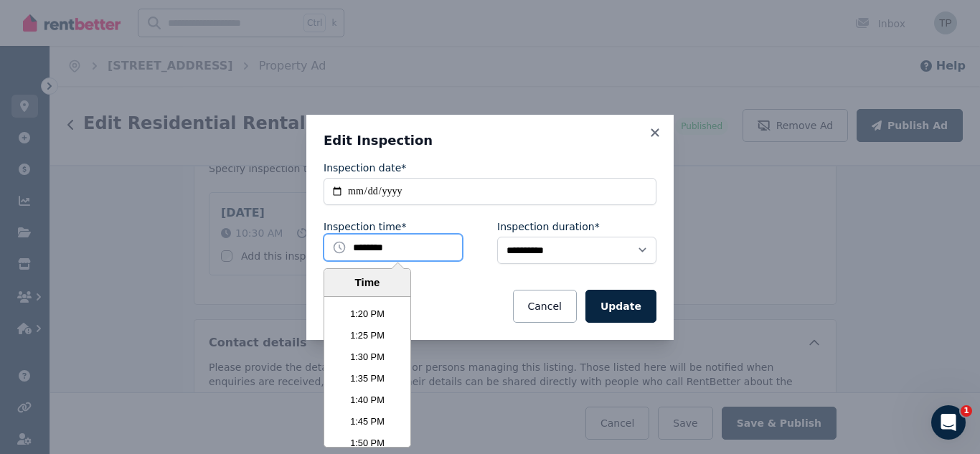
scroll to position [3510, 0]
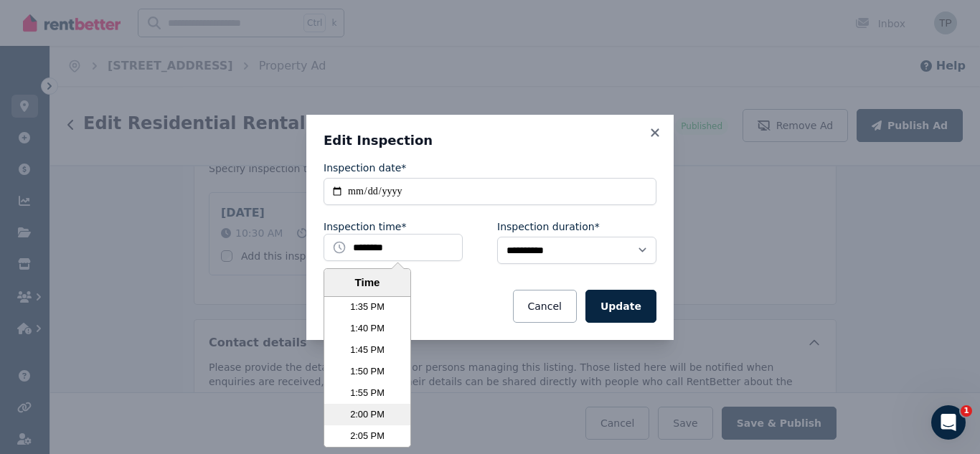
click at [365, 410] on li "2:00 PM" at bounding box center [367, 415] width 86 height 22
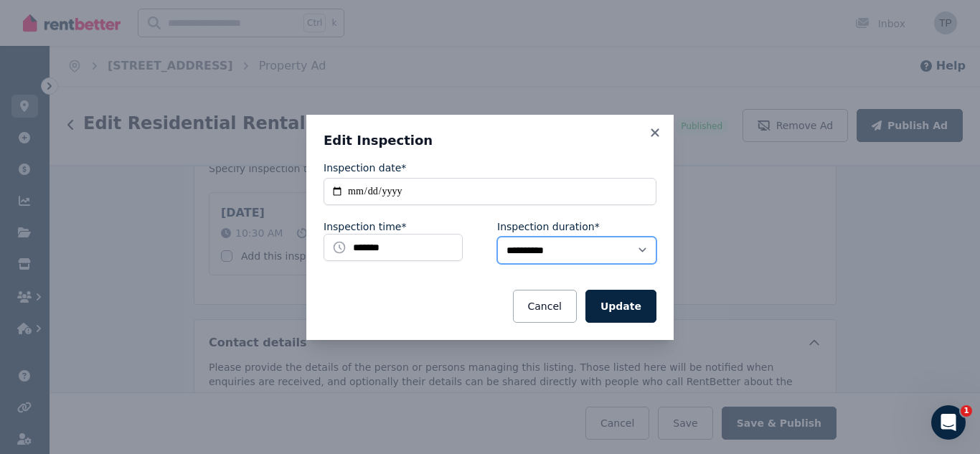
click at [633, 255] on select "**********" at bounding box center [576, 250] width 159 height 27
select select "**"
click at [497, 237] on select "**********" at bounding box center [576, 250] width 159 height 27
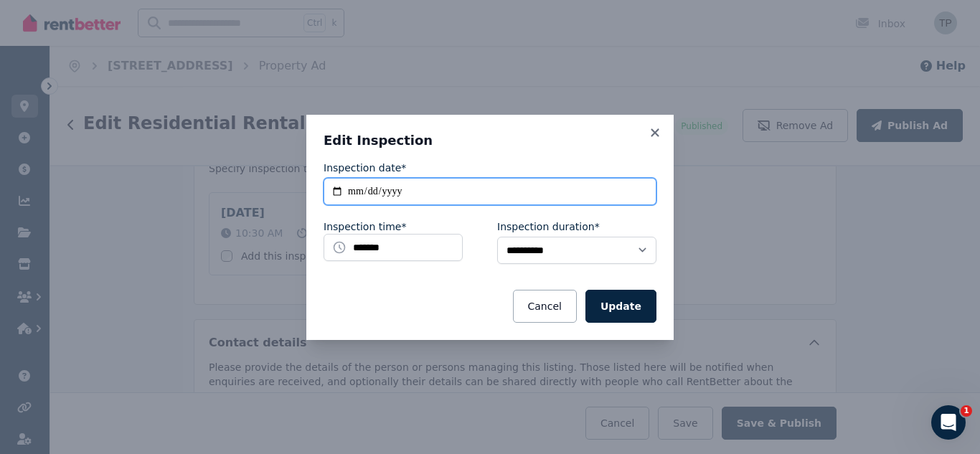
click at [446, 192] on input "**********" at bounding box center [490, 191] width 333 height 27
type input "**********"
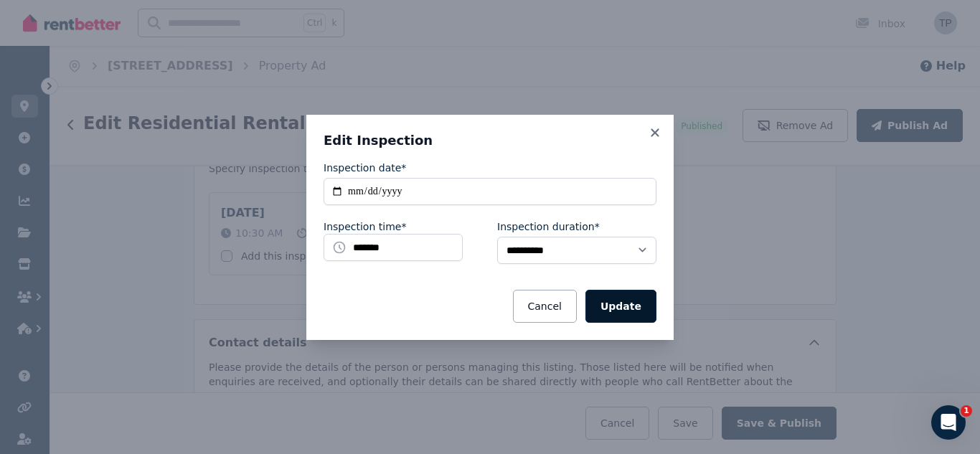
click at [626, 306] on button "Update" at bounding box center [621, 306] width 71 height 33
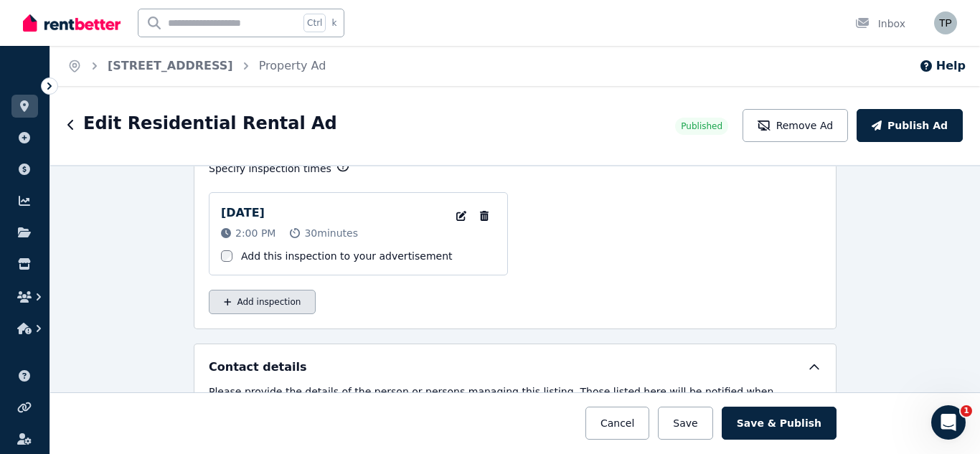
click at [245, 306] on button "Add inspection" at bounding box center [262, 302] width 107 height 24
select select "**"
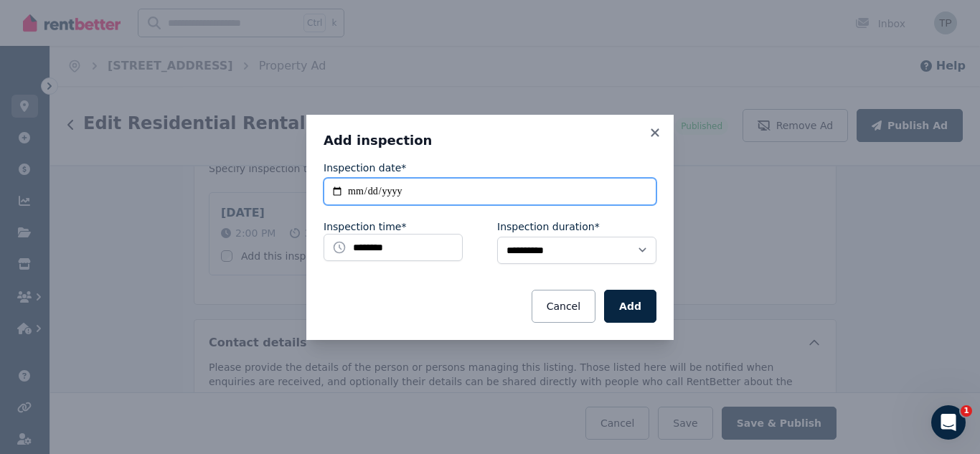
click at [354, 193] on input "**********" at bounding box center [490, 191] width 333 height 27
type input "**********"
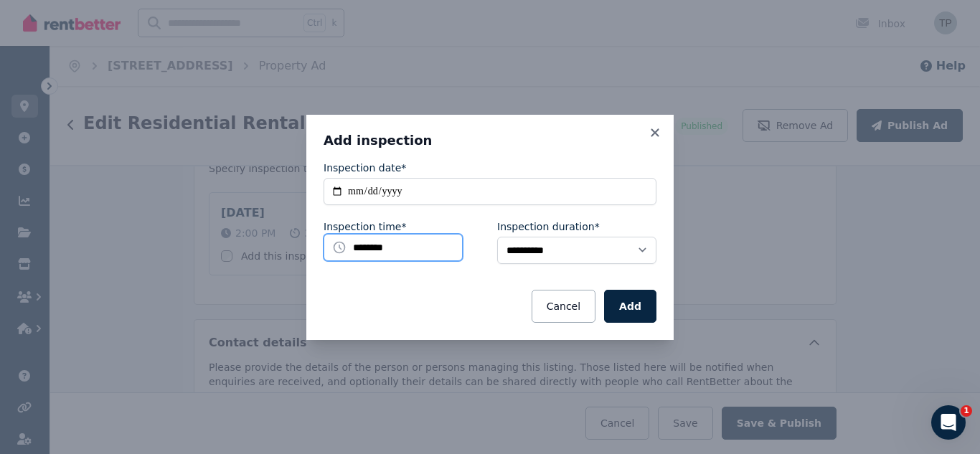
click at [416, 245] on input "********" at bounding box center [393, 247] width 139 height 27
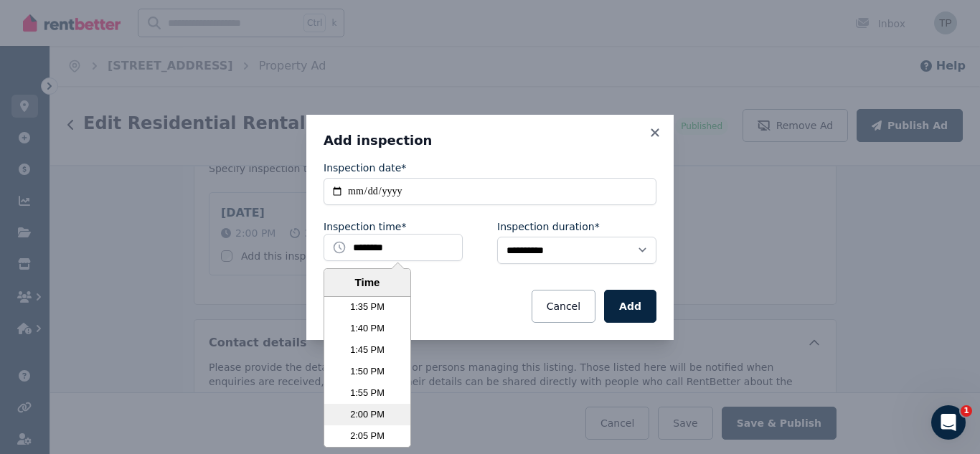
click at [375, 406] on li "2:00 PM" at bounding box center [367, 415] width 86 height 22
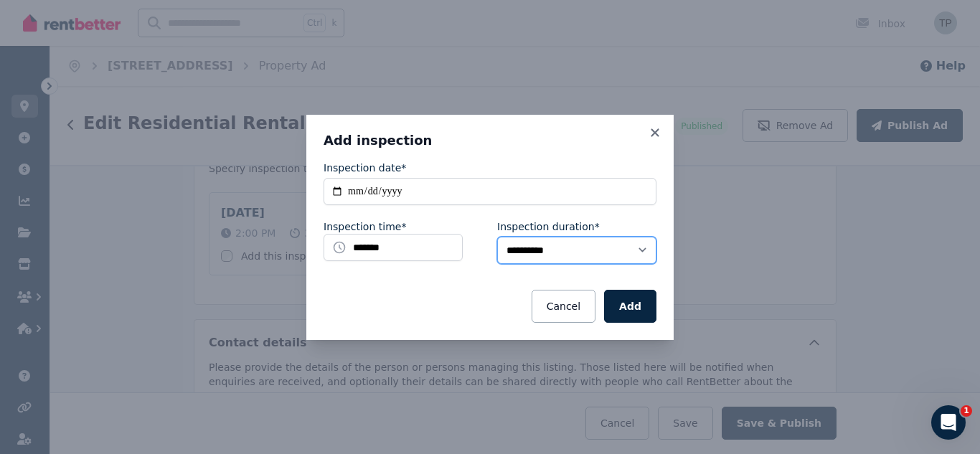
click at [620, 255] on select "**********" at bounding box center [576, 250] width 159 height 27
select select "**"
click at [497, 237] on select "**********" at bounding box center [576, 250] width 159 height 27
click at [636, 307] on button "Add" at bounding box center [630, 306] width 52 height 33
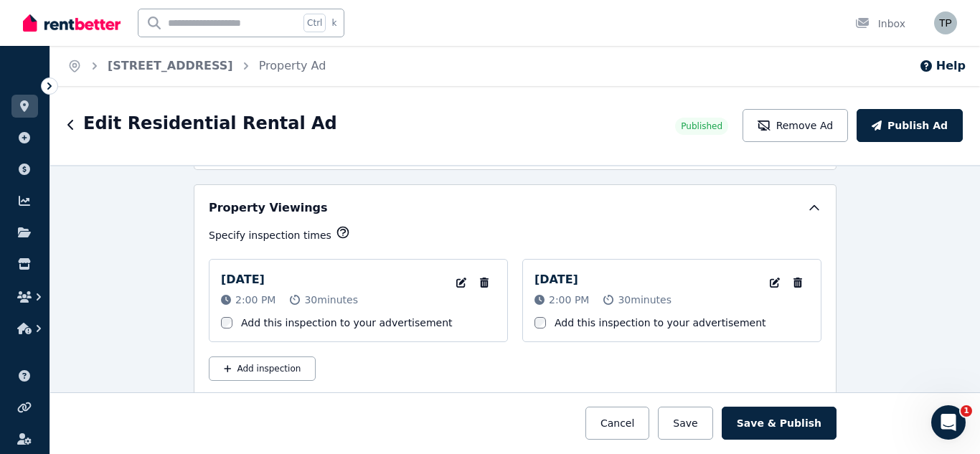
scroll to position [2476, 0]
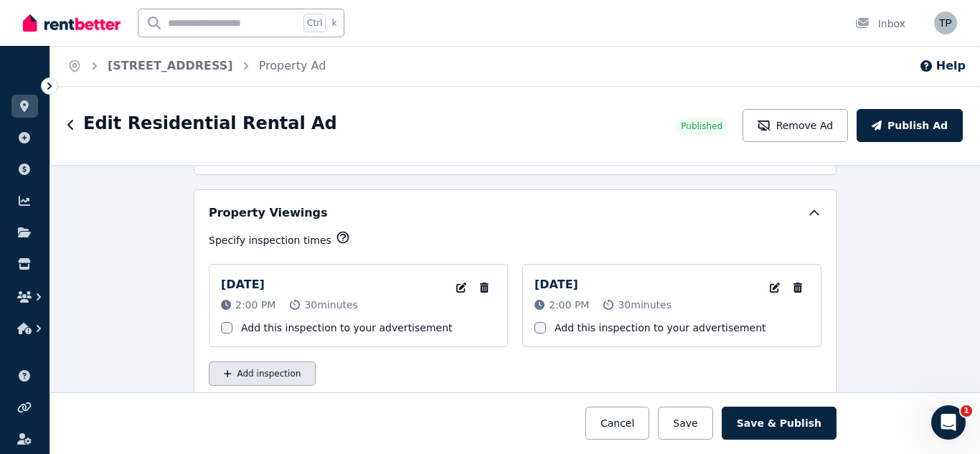
click at [255, 375] on button "Add inspection" at bounding box center [262, 374] width 107 height 24
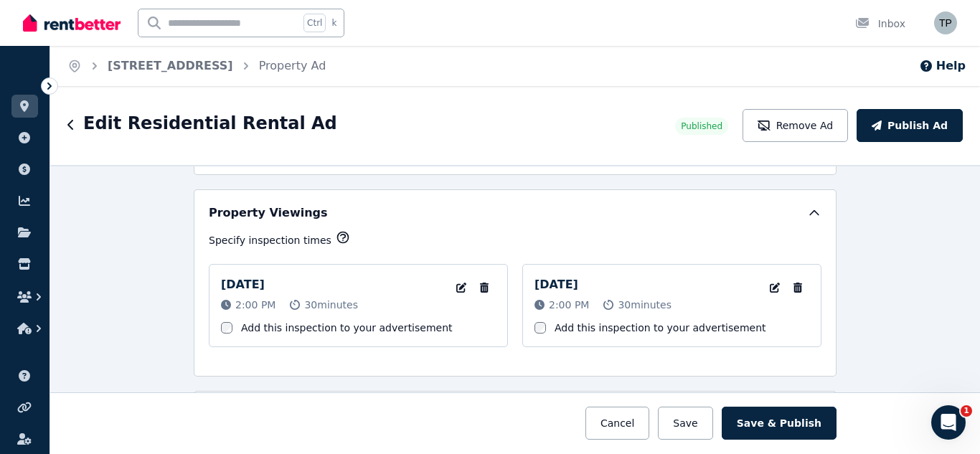
select select "**"
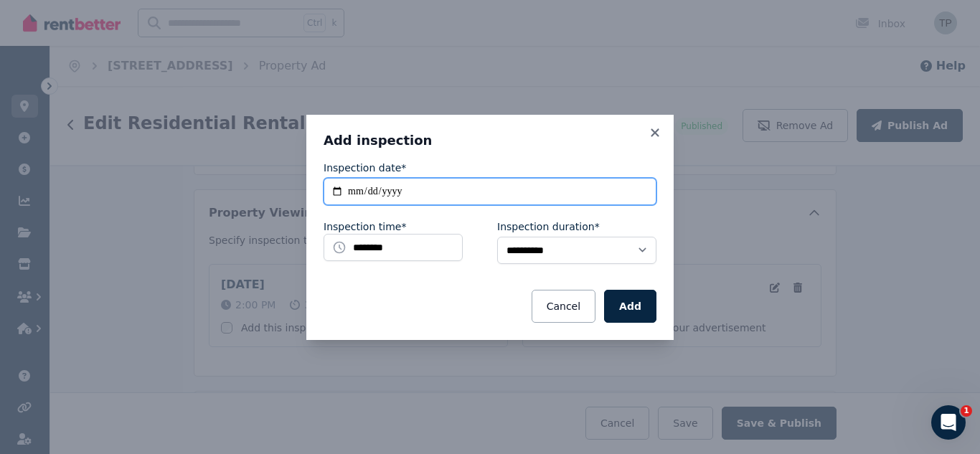
click at [478, 192] on input "**********" at bounding box center [490, 191] width 333 height 27
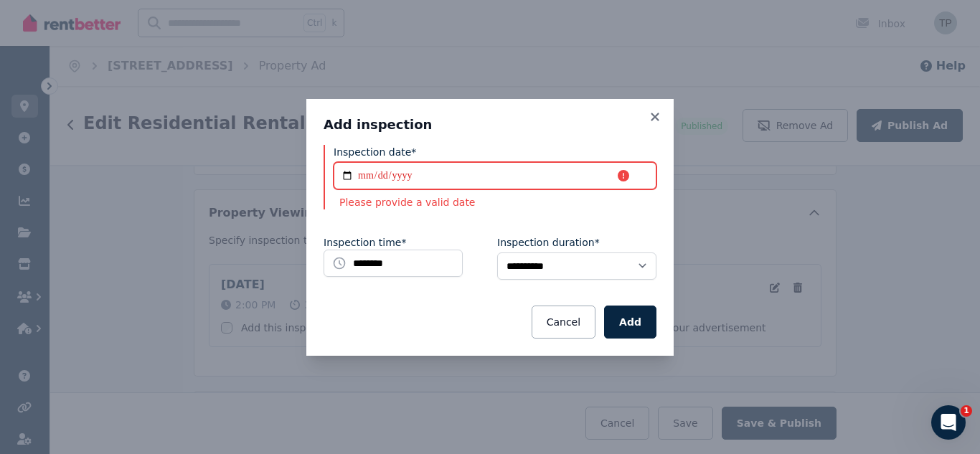
type input "**********"
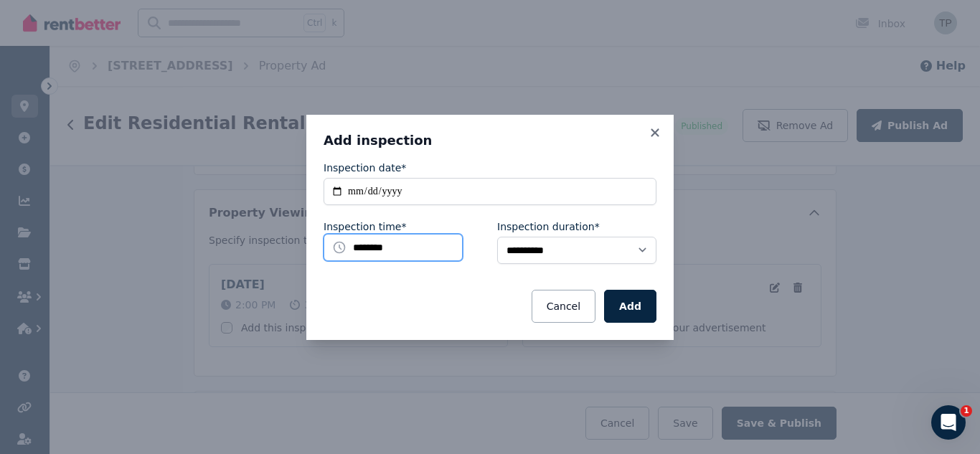
click at [433, 248] on input "********" at bounding box center [393, 247] width 139 height 27
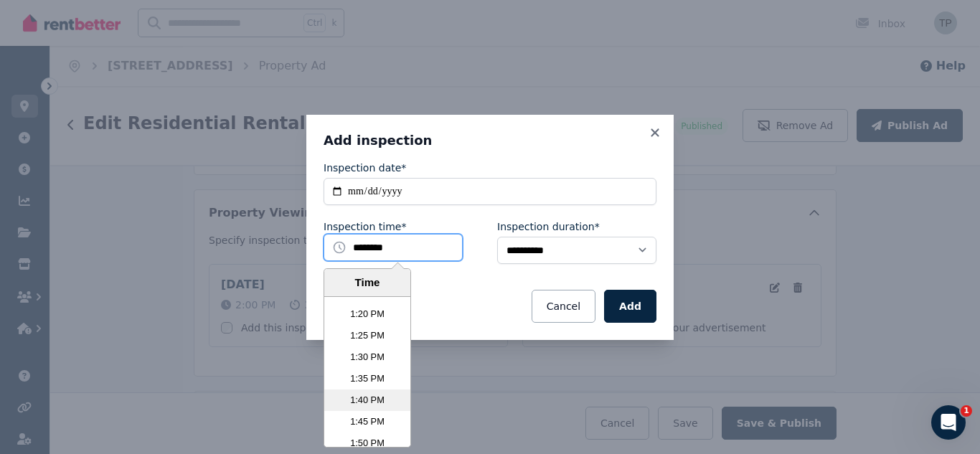
scroll to position [3510, 0]
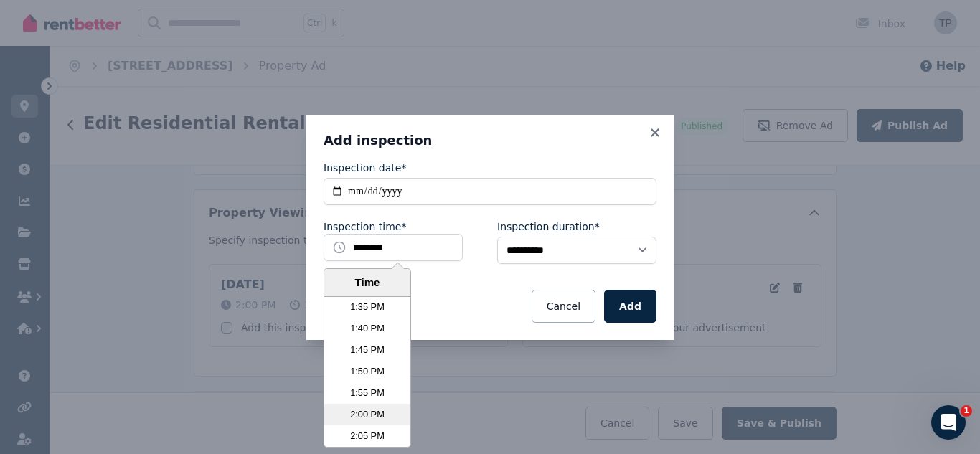
click at [377, 407] on li "2:00 PM" at bounding box center [367, 415] width 86 height 22
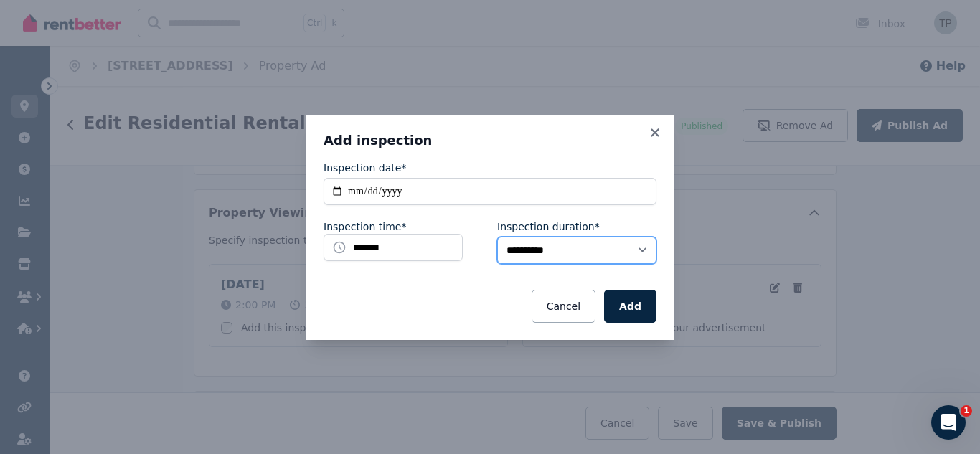
click at [596, 247] on select "**********" at bounding box center [576, 250] width 159 height 27
select select "**"
click at [497, 237] on select "**********" at bounding box center [576, 250] width 159 height 27
click at [635, 304] on button "Add" at bounding box center [630, 306] width 52 height 33
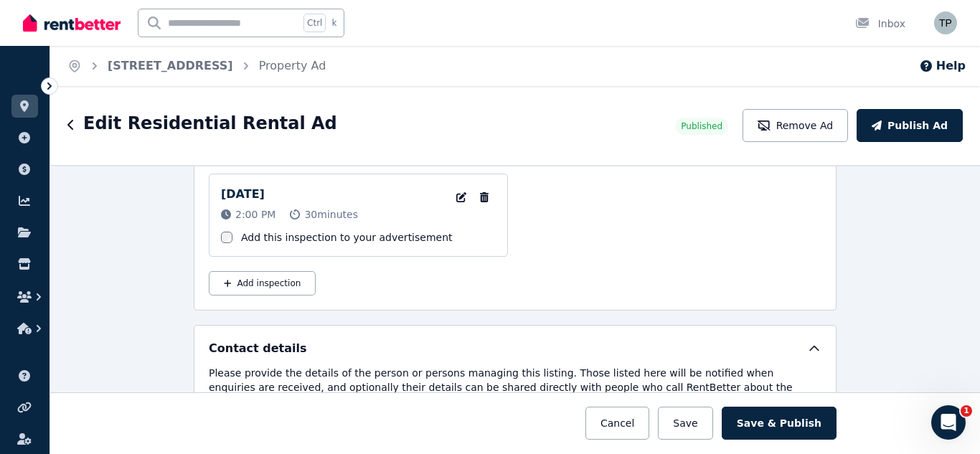
scroll to position [2665, 0]
click at [282, 282] on button "Add inspection" at bounding box center [262, 283] width 107 height 24
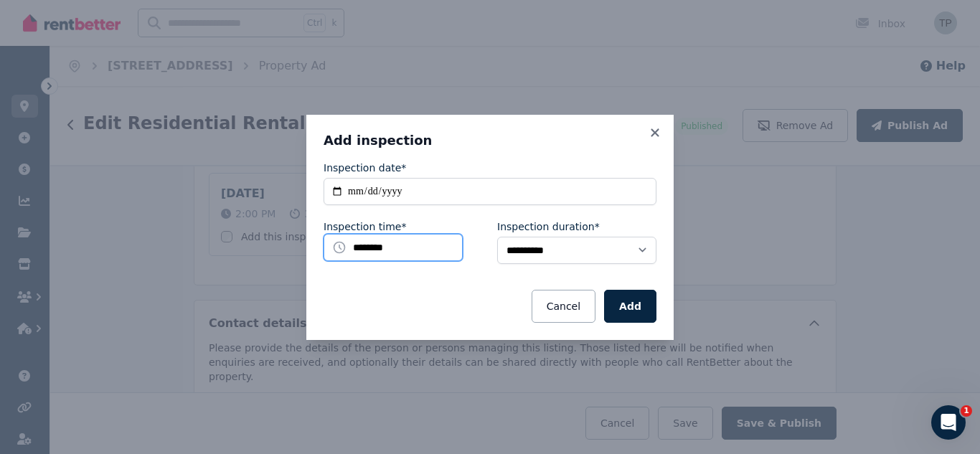
click at [425, 253] on input "********" at bounding box center [393, 247] width 139 height 27
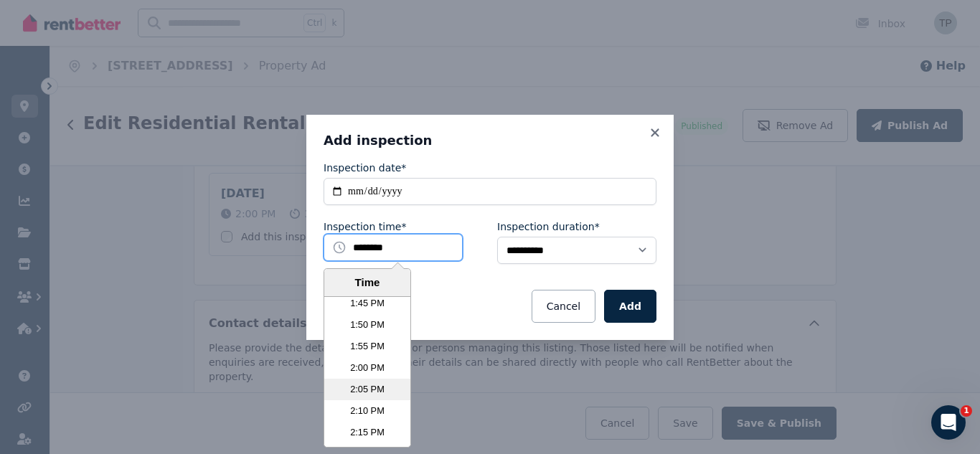
scroll to position [3581, 0]
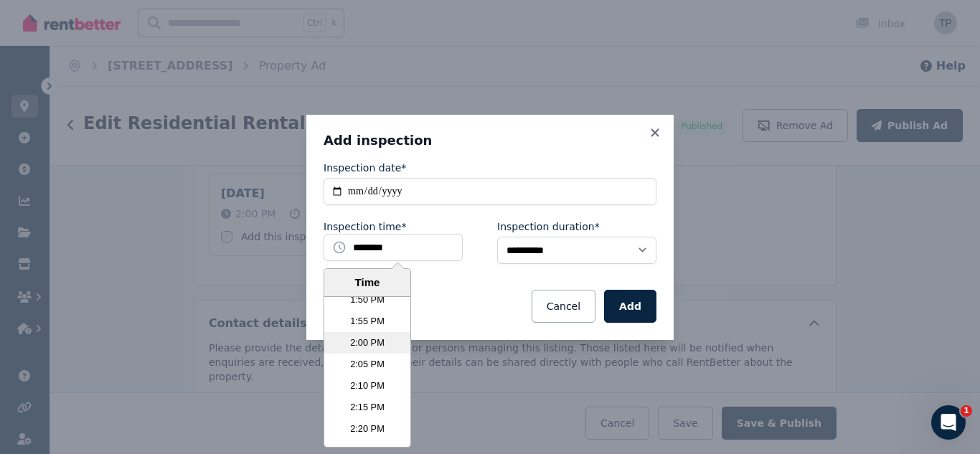
click at [379, 343] on li "2:00 PM" at bounding box center [367, 343] width 86 height 22
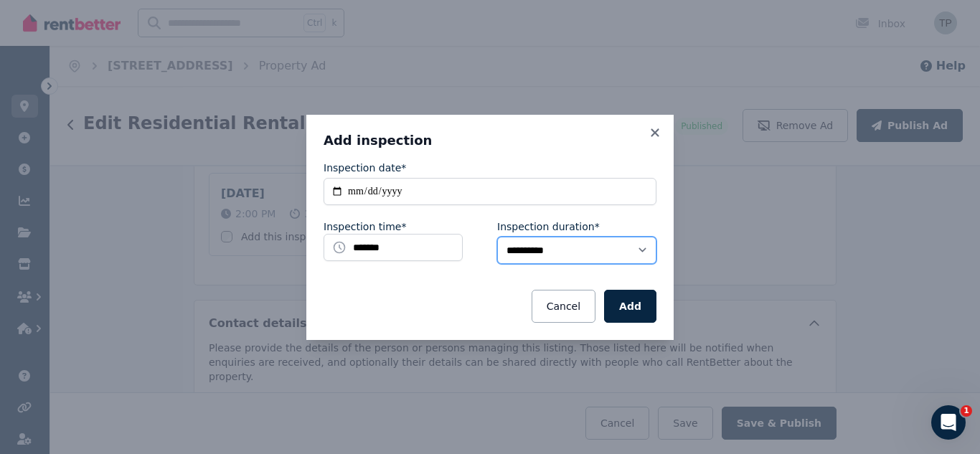
click at [584, 248] on select "**********" at bounding box center [576, 250] width 159 height 27
select select "**"
click at [497, 237] on select "**********" at bounding box center [576, 250] width 159 height 27
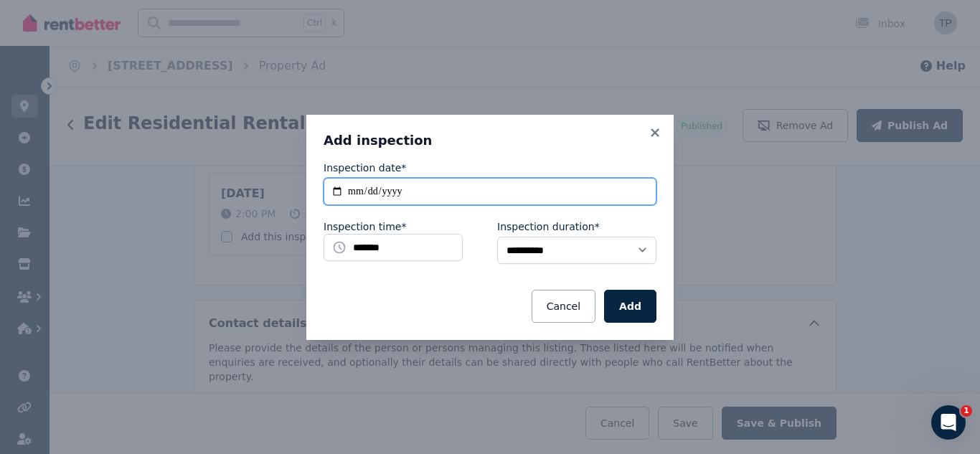
click at [353, 192] on input "**********" at bounding box center [490, 191] width 333 height 27
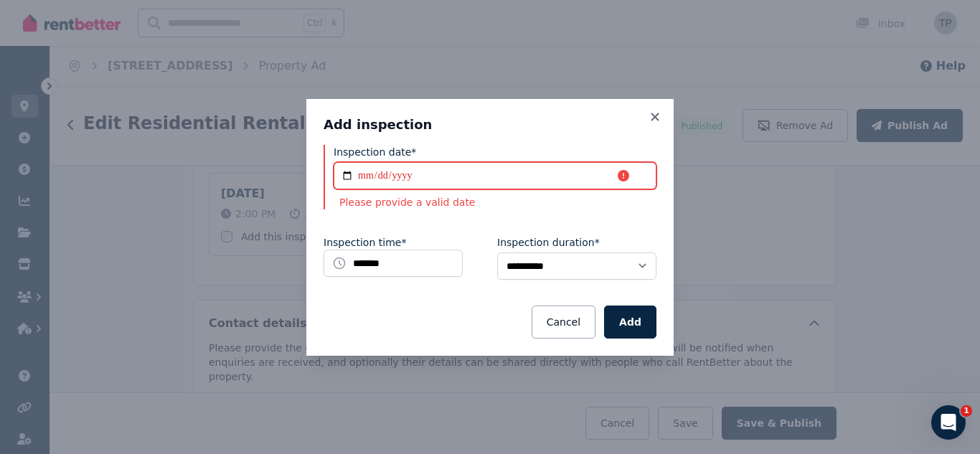
type input "**********"
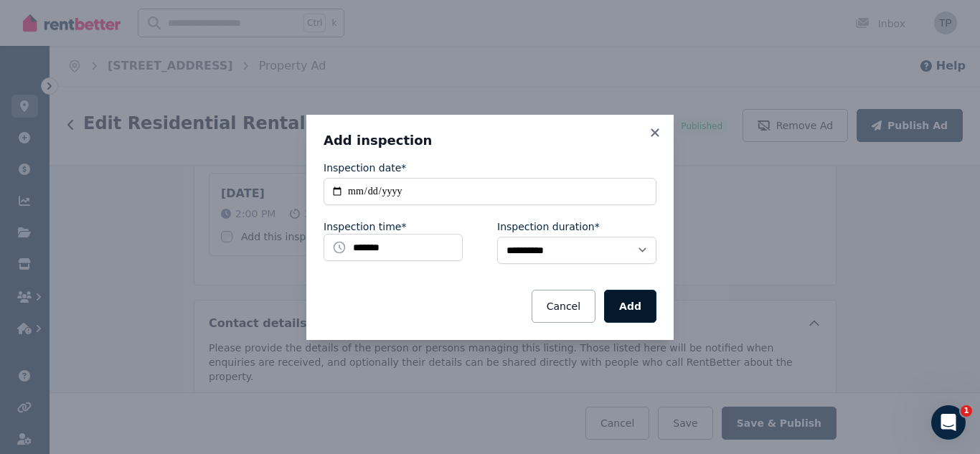
click at [632, 307] on button "Add" at bounding box center [630, 306] width 52 height 33
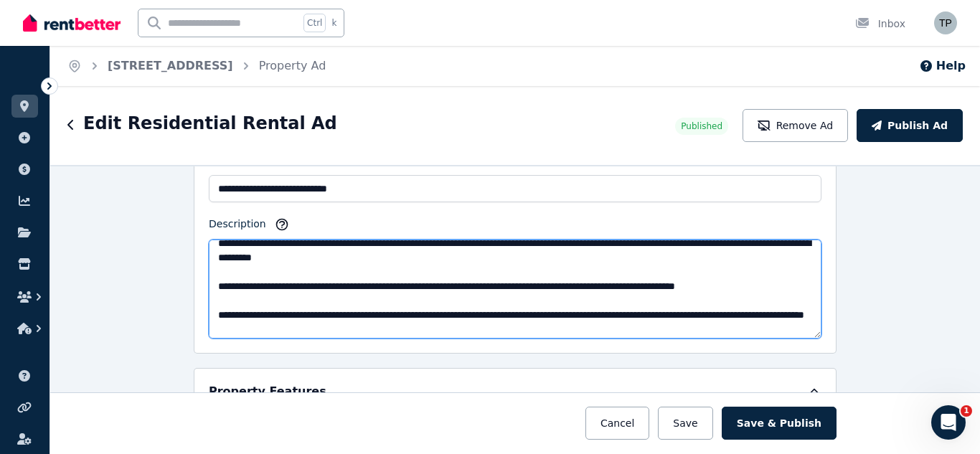
scroll to position [90, 0]
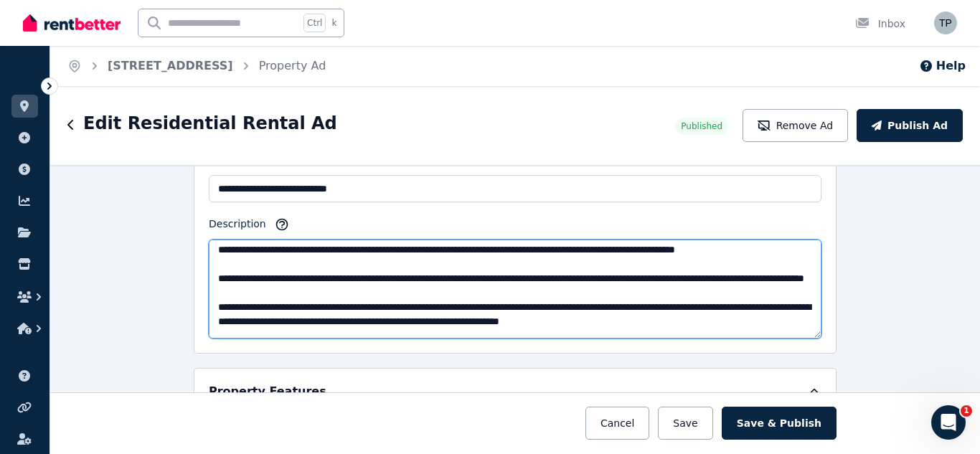
drag, startPoint x: 473, startPoint y: 293, endPoint x: 208, endPoint y: 296, distance: 264.8
click at [209, 296] on textarea "Description" at bounding box center [515, 289] width 613 height 99
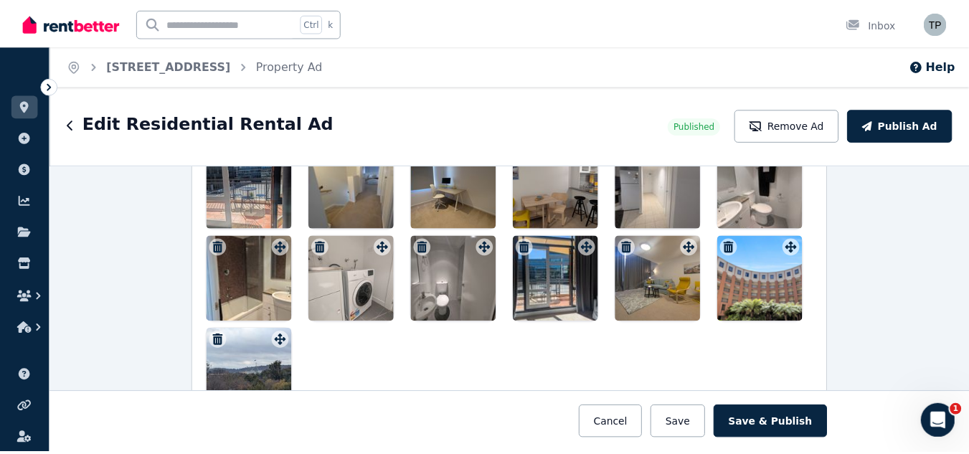
scroll to position [2019, 0]
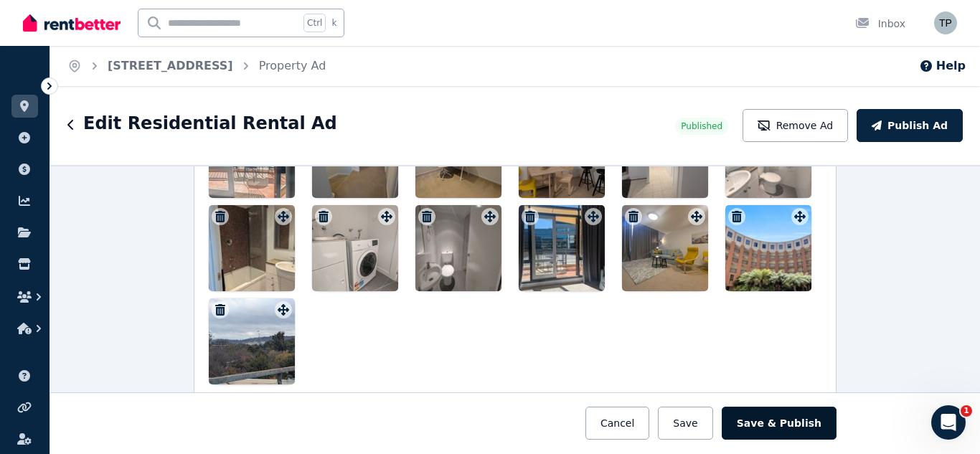
type textarea "**********"
click at [799, 420] on button "Save & Publish" at bounding box center [779, 423] width 115 height 33
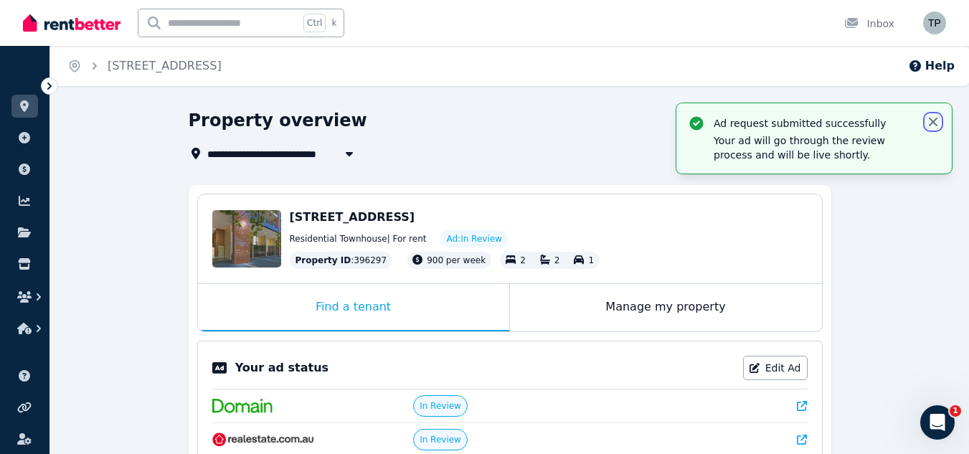
click at [934, 121] on icon "button" at bounding box center [933, 122] width 9 height 9
